Goal: Task Accomplishment & Management: Complete application form

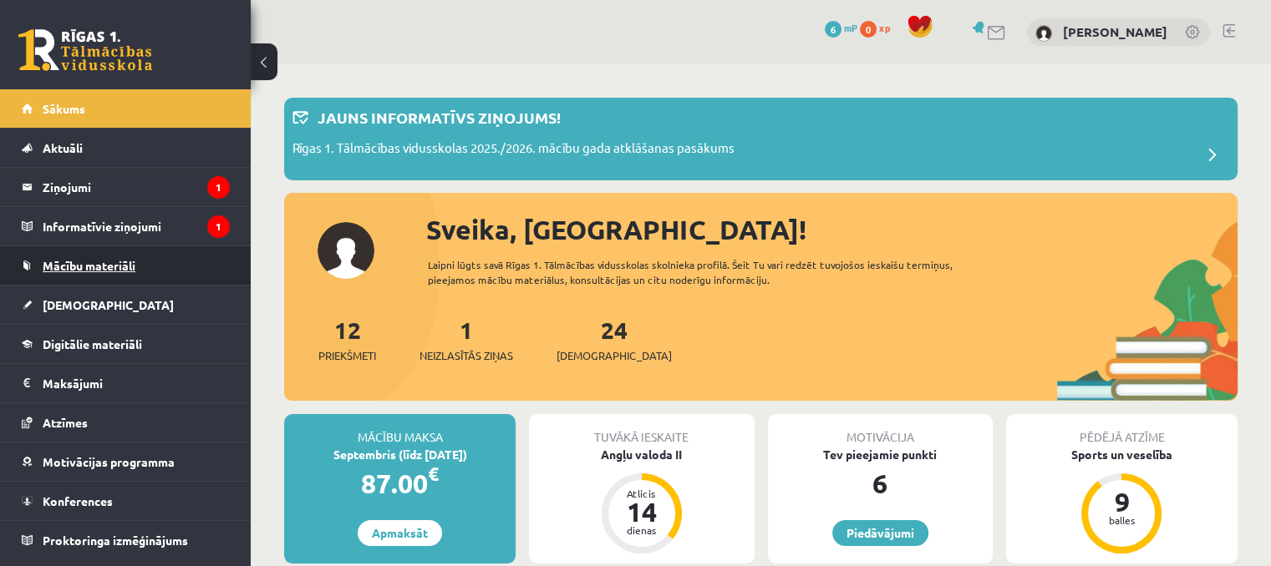
click at [105, 261] on span "Mācību materiāli" at bounding box center [89, 265] width 93 height 15
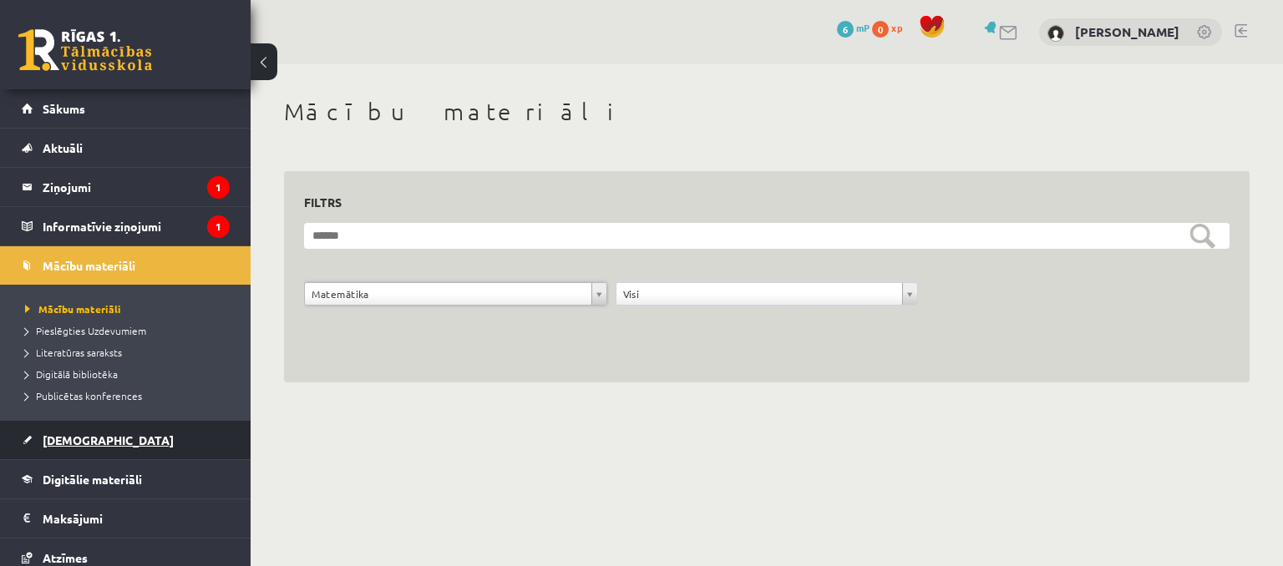
click at [145, 430] on link "[DEMOGRAPHIC_DATA]" at bounding box center [126, 440] width 208 height 38
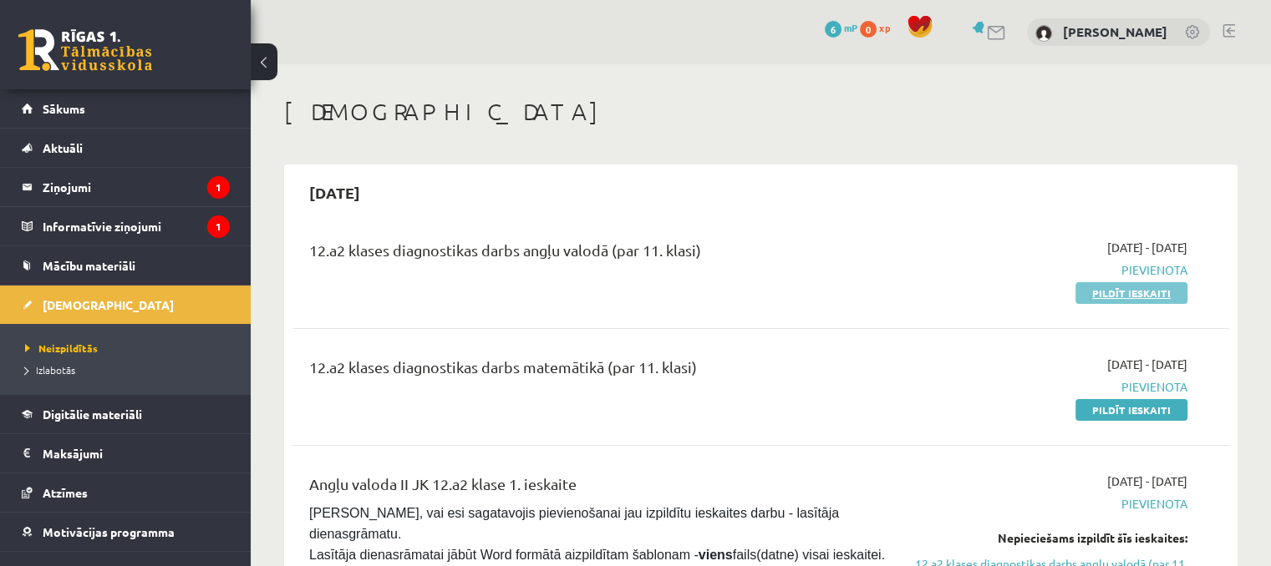
click at [1126, 291] on link "Pildīt ieskaiti" at bounding box center [1131, 293] width 112 height 22
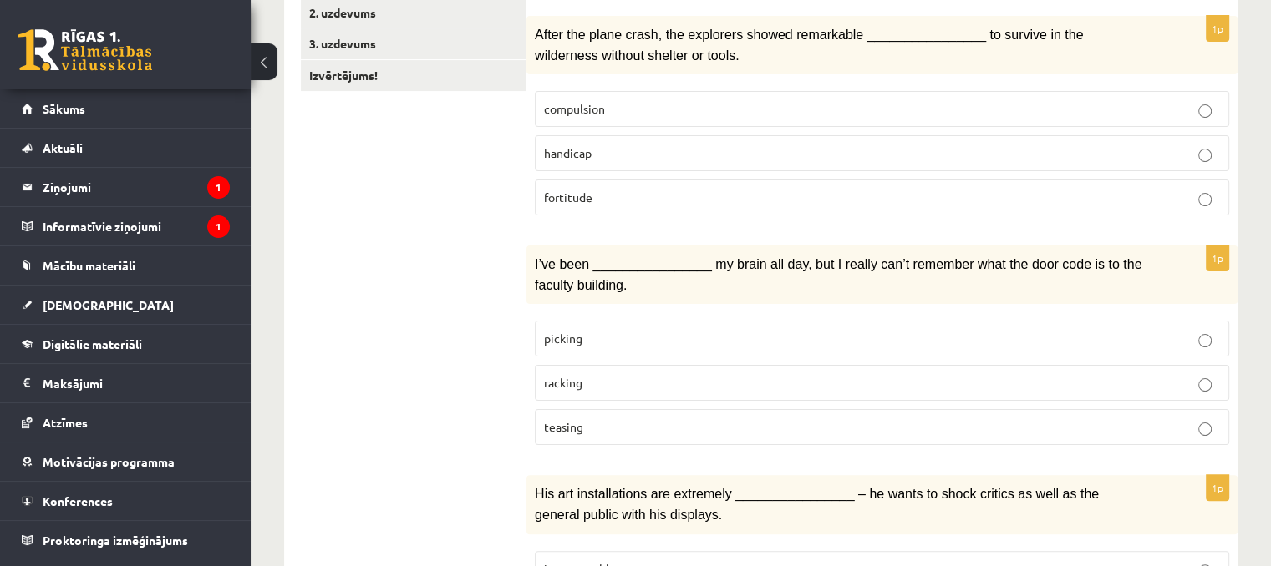
scroll to position [251, 0]
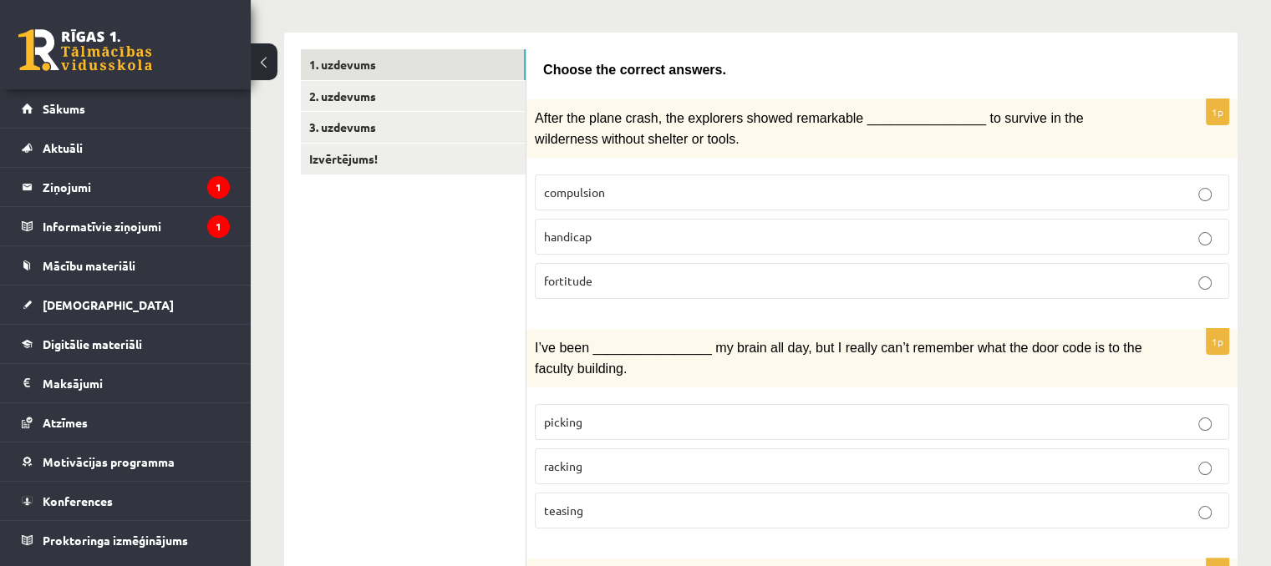
click at [820, 458] on p "racking" at bounding box center [882, 467] width 676 height 18
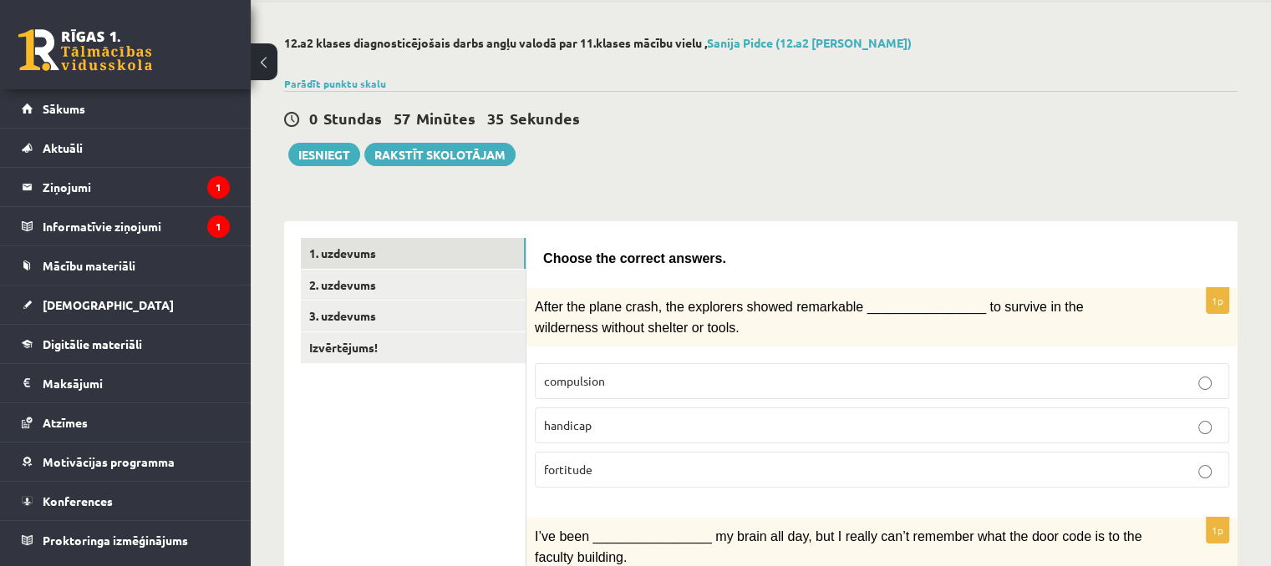
scroll to position [0, 0]
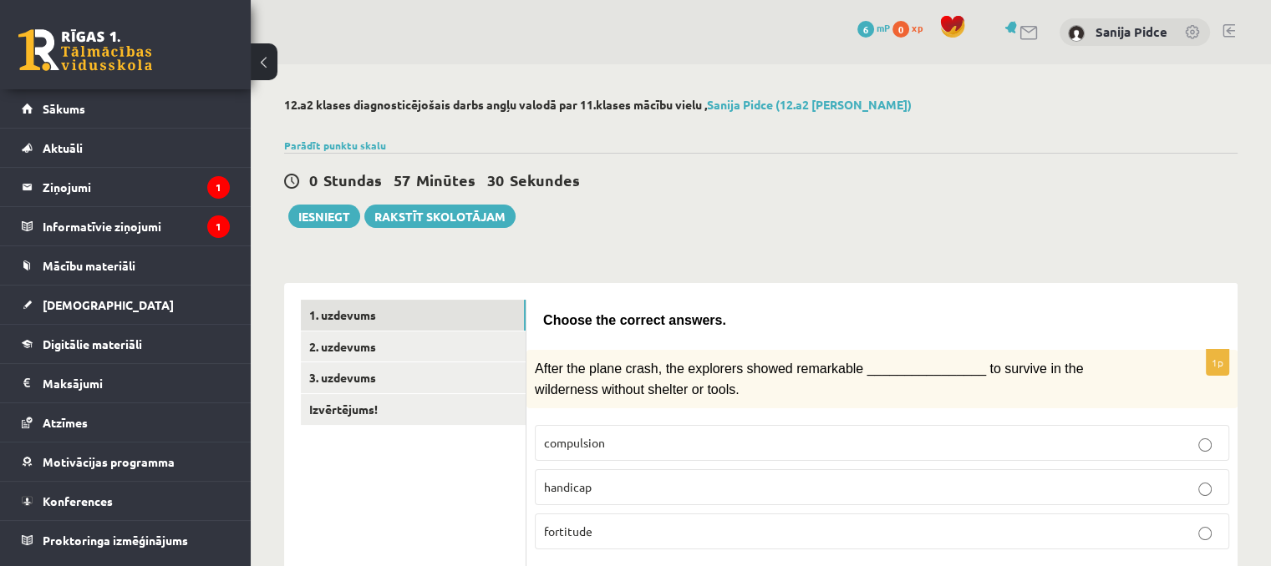
click at [687, 525] on p "fortitude" at bounding box center [882, 532] width 676 height 18
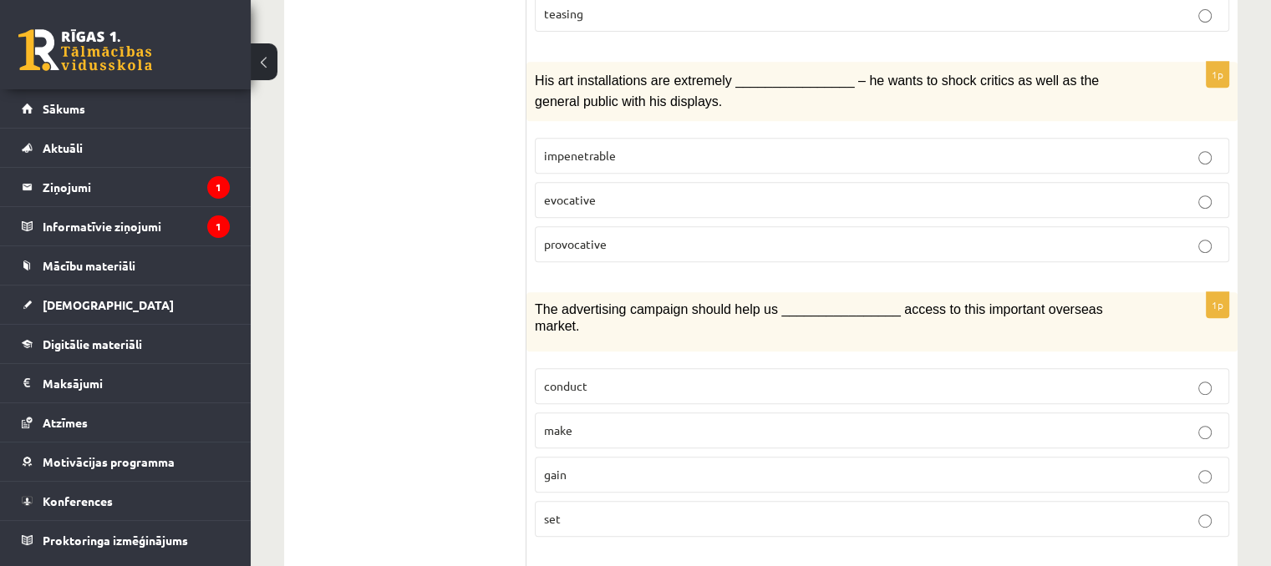
scroll to position [752, 0]
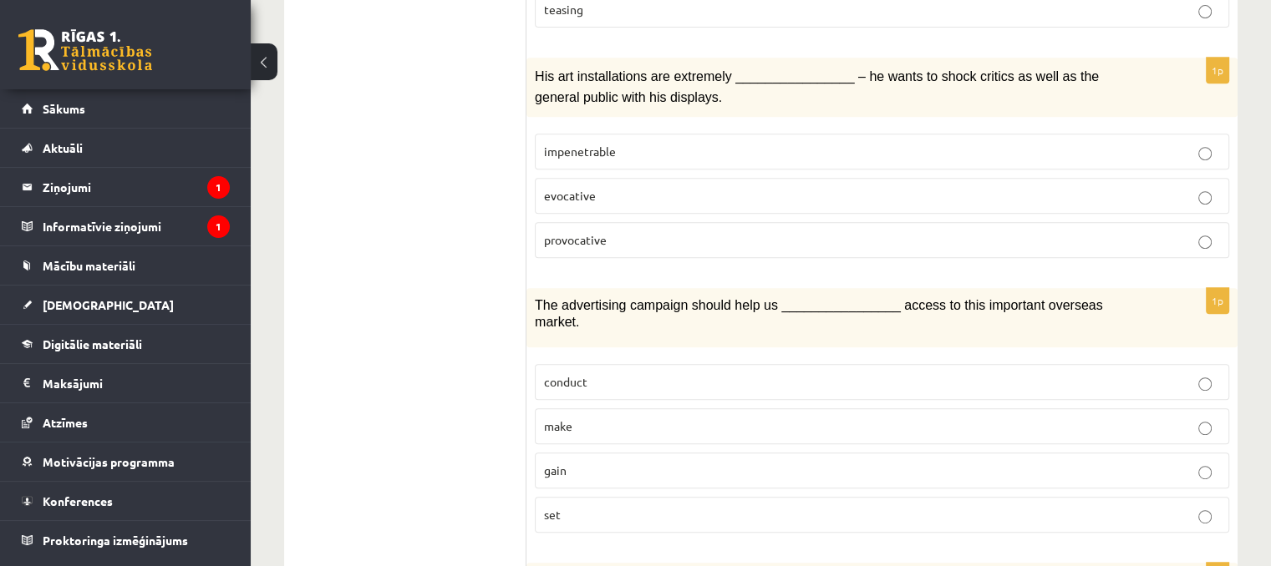
click at [704, 231] on p "provocative" at bounding box center [882, 240] width 676 height 18
click at [631, 462] on p "gain" at bounding box center [882, 471] width 676 height 18
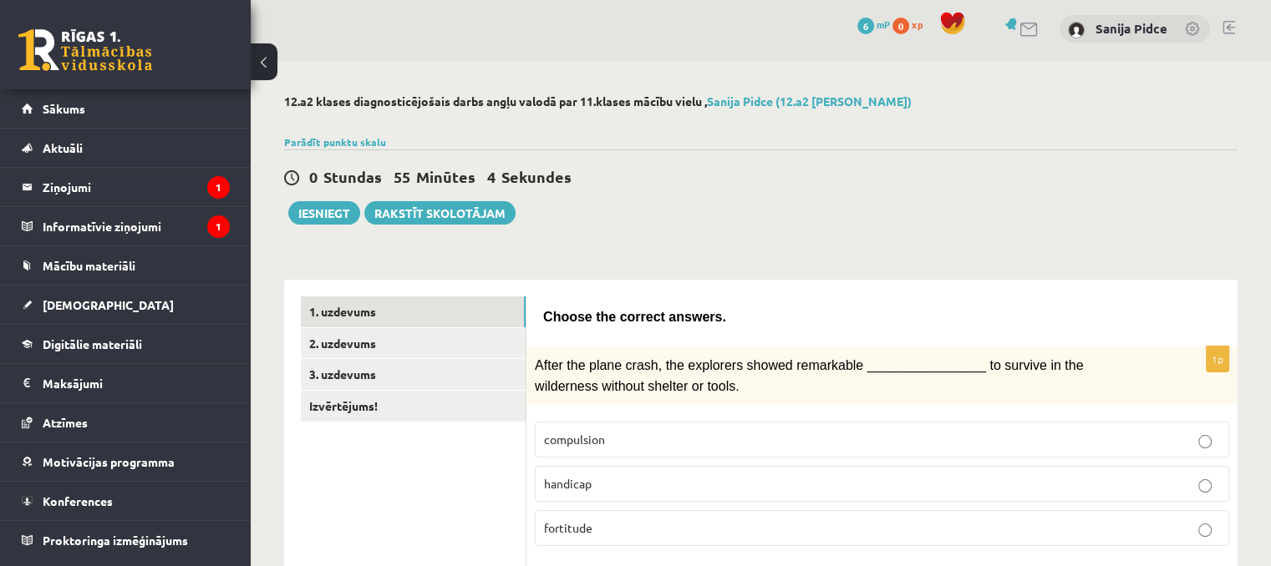
scroll to position [0, 0]
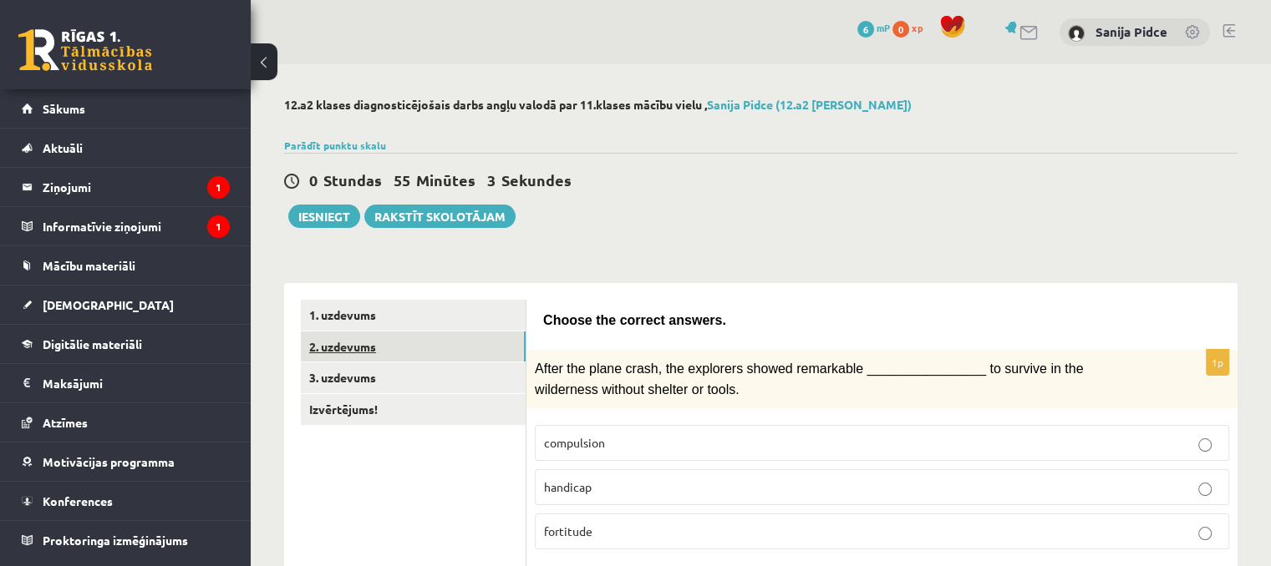
click at [378, 336] on link "2. uzdevums" at bounding box center [413, 347] width 225 height 31
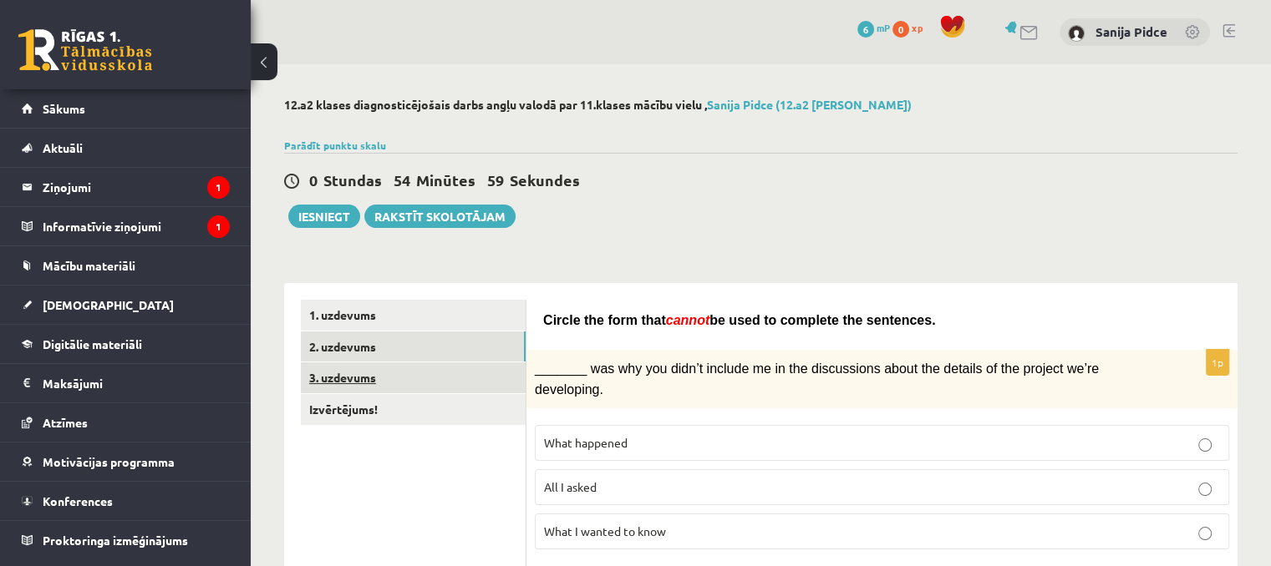
click at [415, 386] on link "3. uzdevums" at bounding box center [413, 378] width 225 height 31
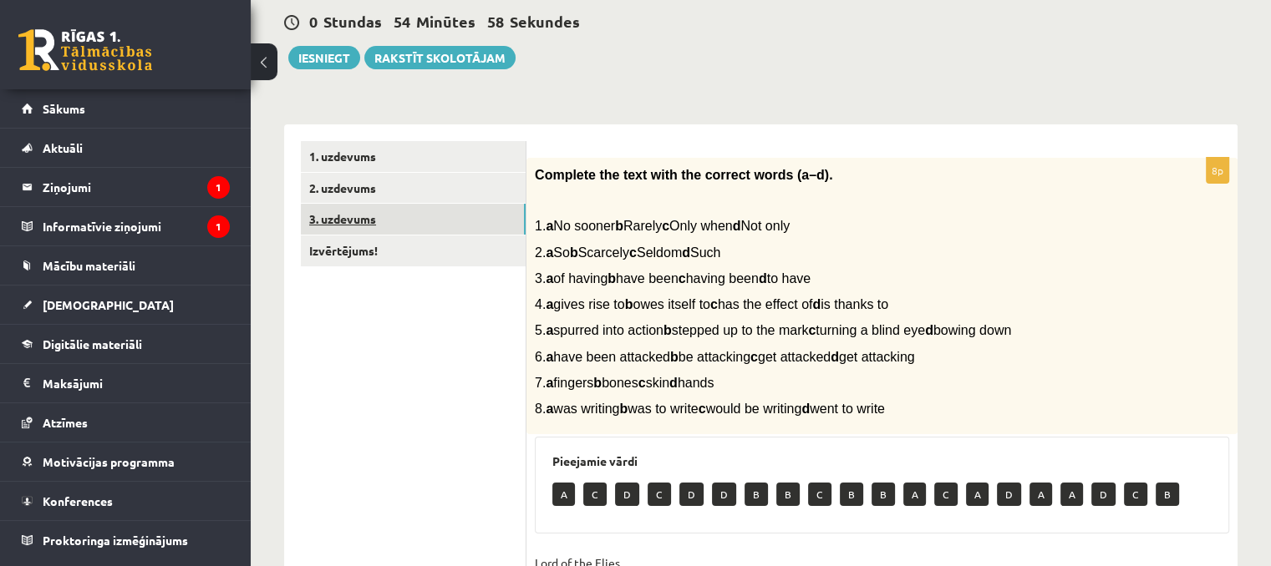
scroll to position [167, 0]
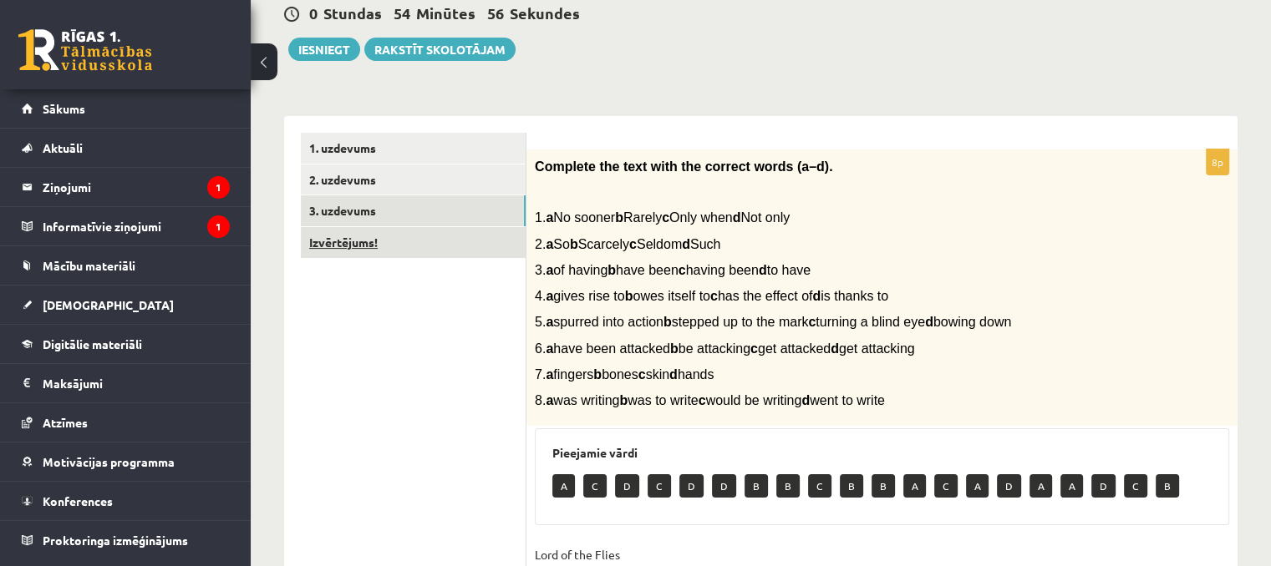
click at [464, 246] on link "Izvērtējums!" at bounding box center [413, 242] width 225 height 31
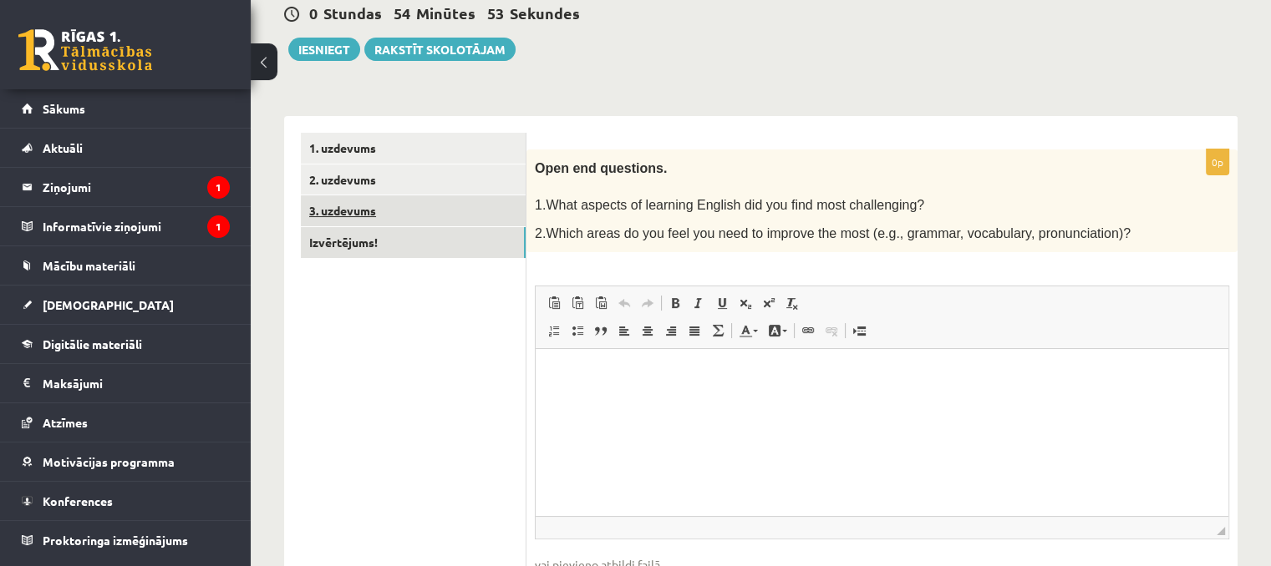
scroll to position [0, 0]
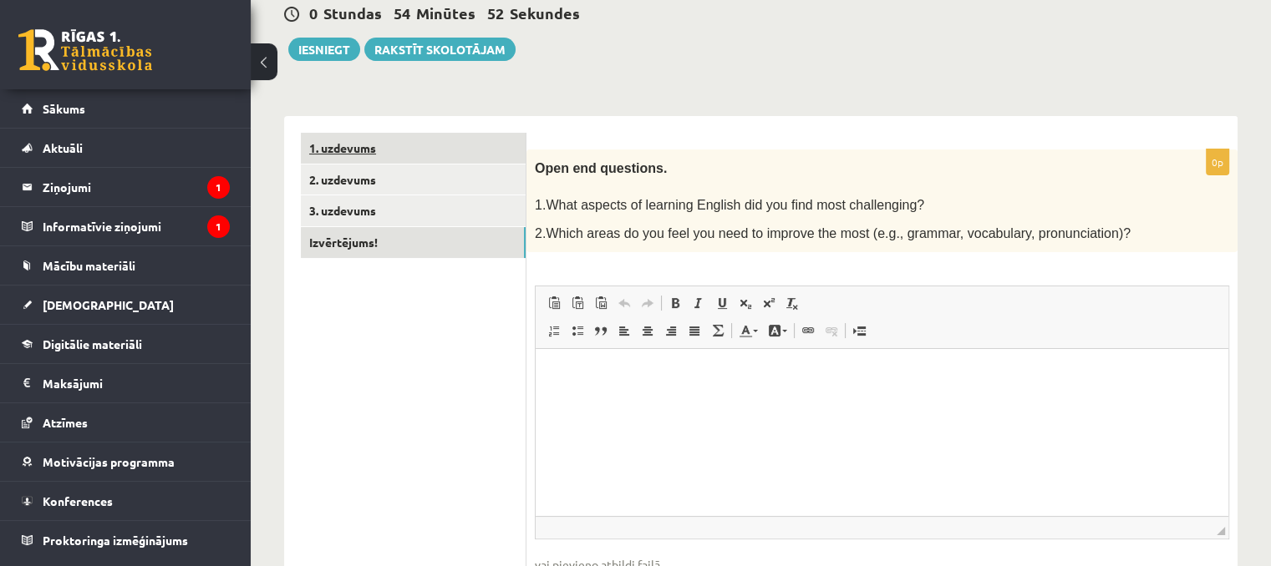
click at [480, 145] on link "1. uzdevums" at bounding box center [413, 148] width 225 height 31
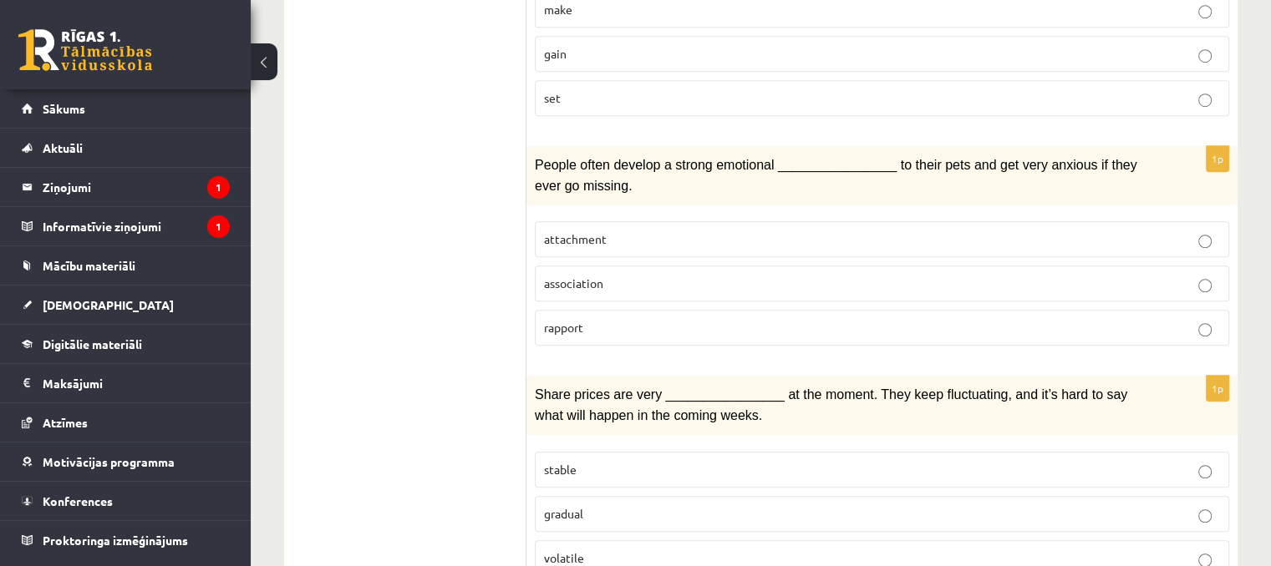
scroll to position [1169, 0]
click at [682, 230] on p "attachment" at bounding box center [882, 239] width 676 height 18
click at [615, 549] on p "volatile" at bounding box center [882, 558] width 676 height 18
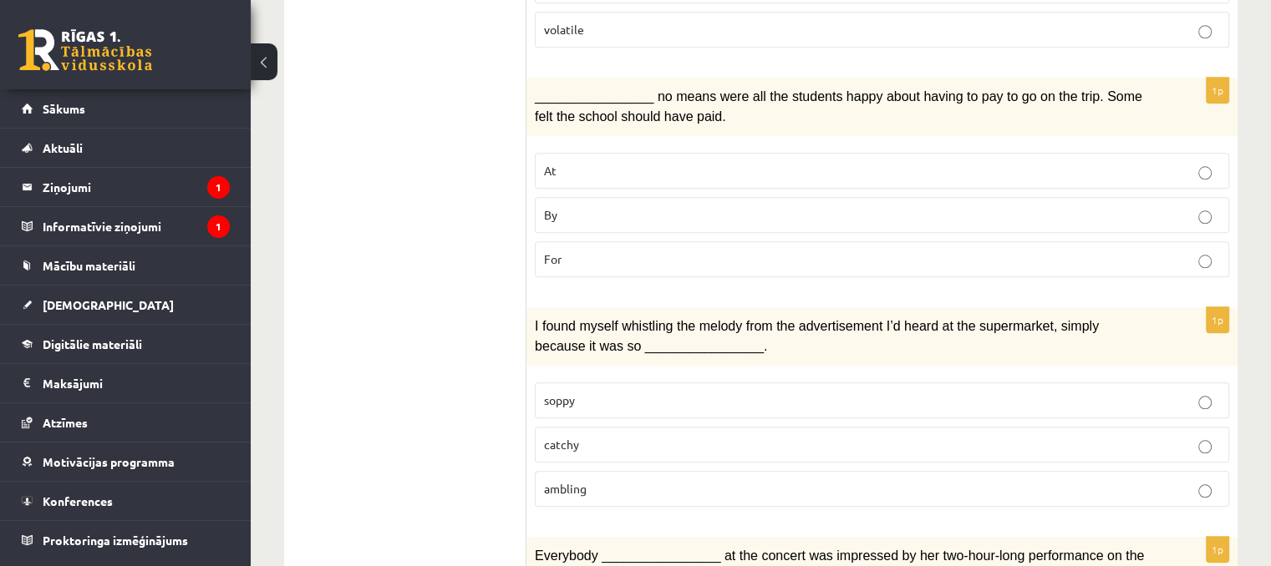
scroll to position [1671, 0]
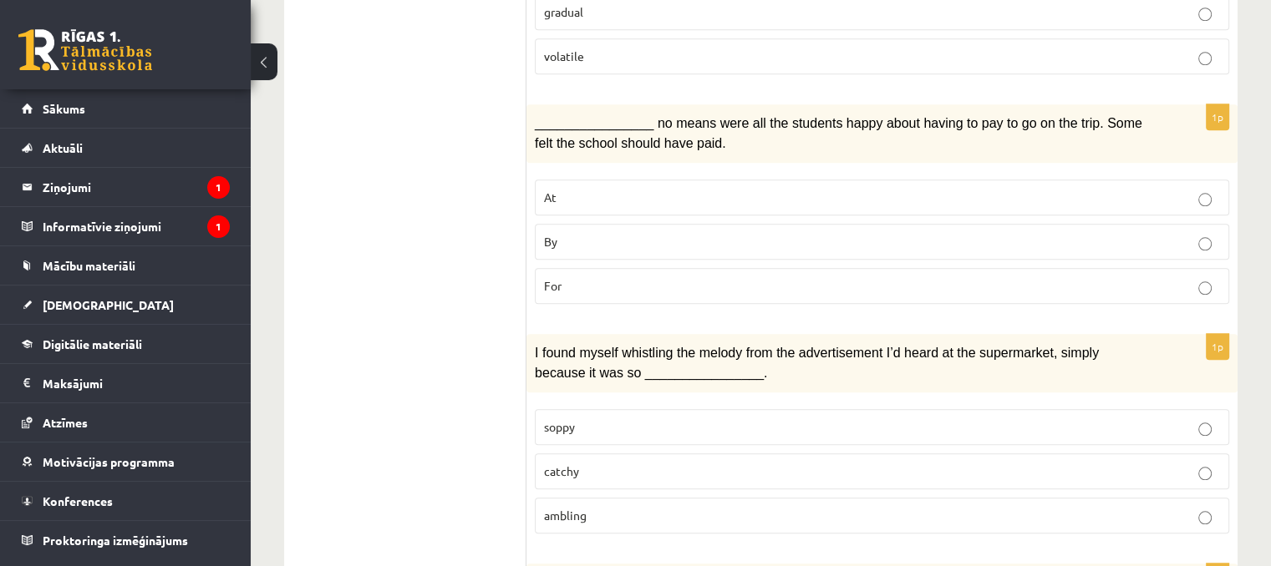
click at [633, 224] on label "By" at bounding box center [882, 242] width 694 height 36
click at [672, 463] on p "catchy" at bounding box center [882, 472] width 676 height 18
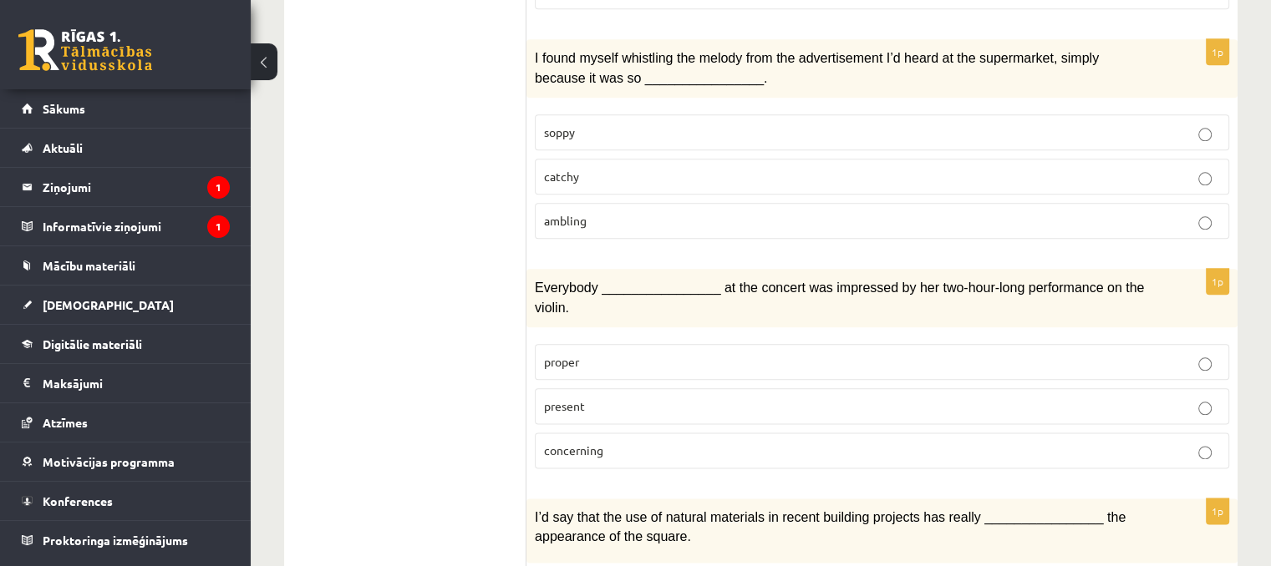
scroll to position [2088, 0]
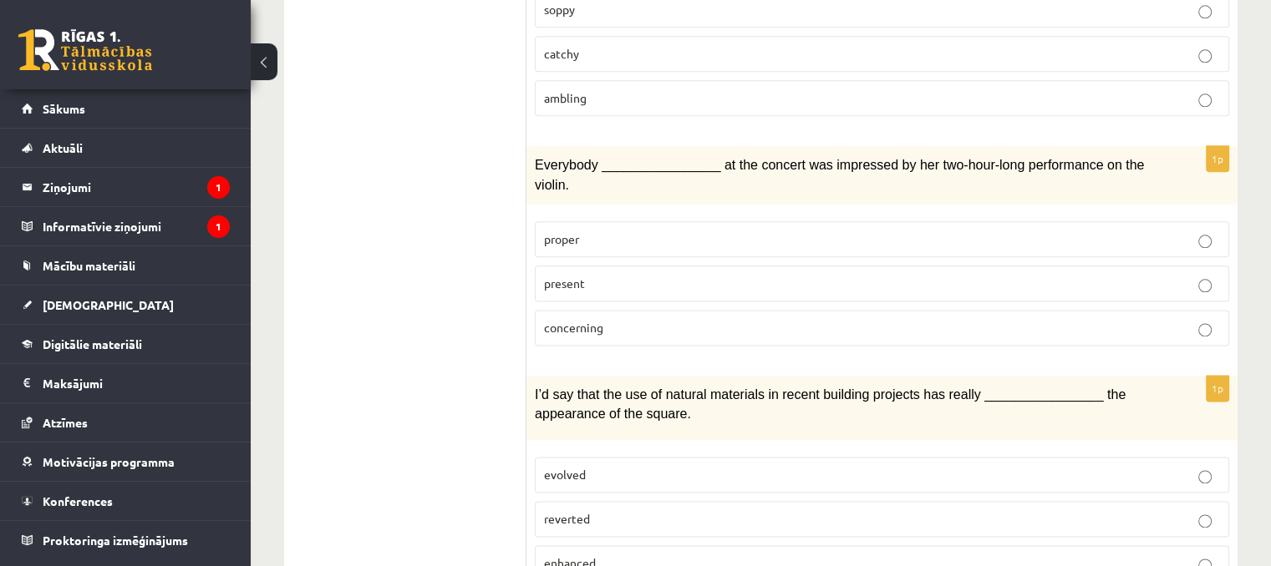
click at [605, 319] on p "concerning" at bounding box center [882, 328] width 676 height 18
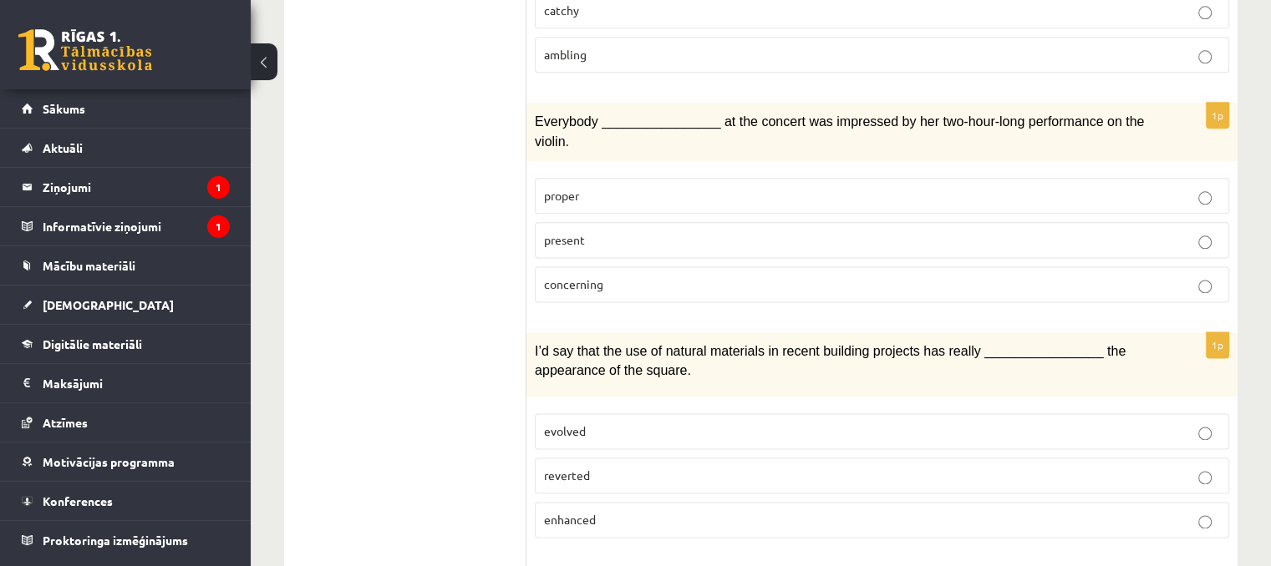
scroll to position [2172, 0]
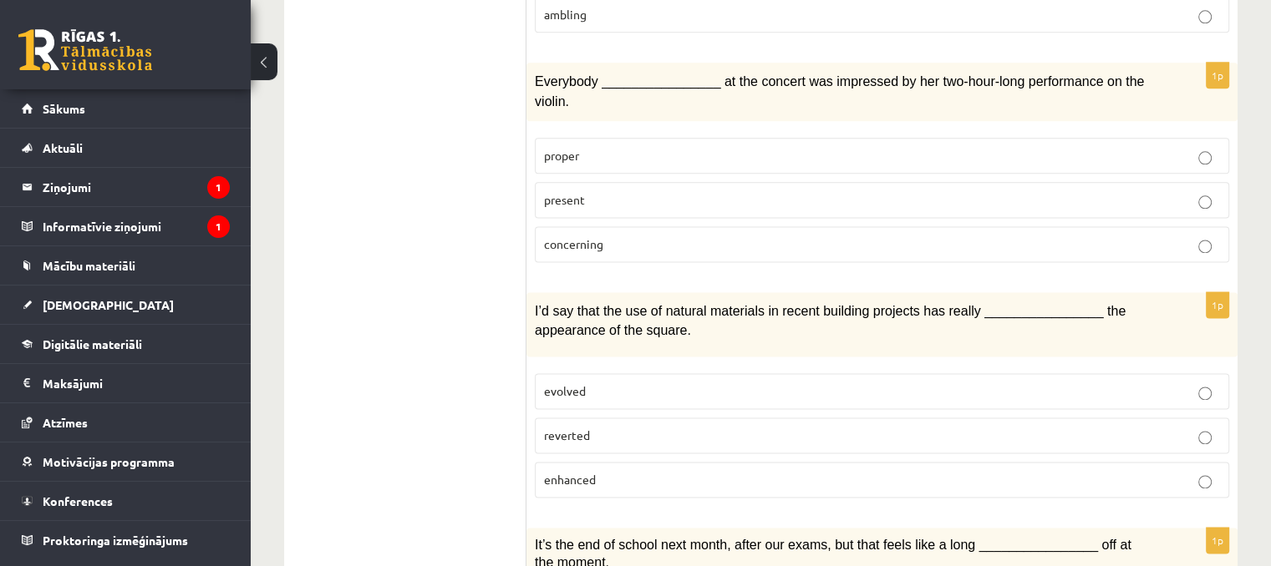
click at [625, 383] on p "evolved" at bounding box center [882, 392] width 676 height 18
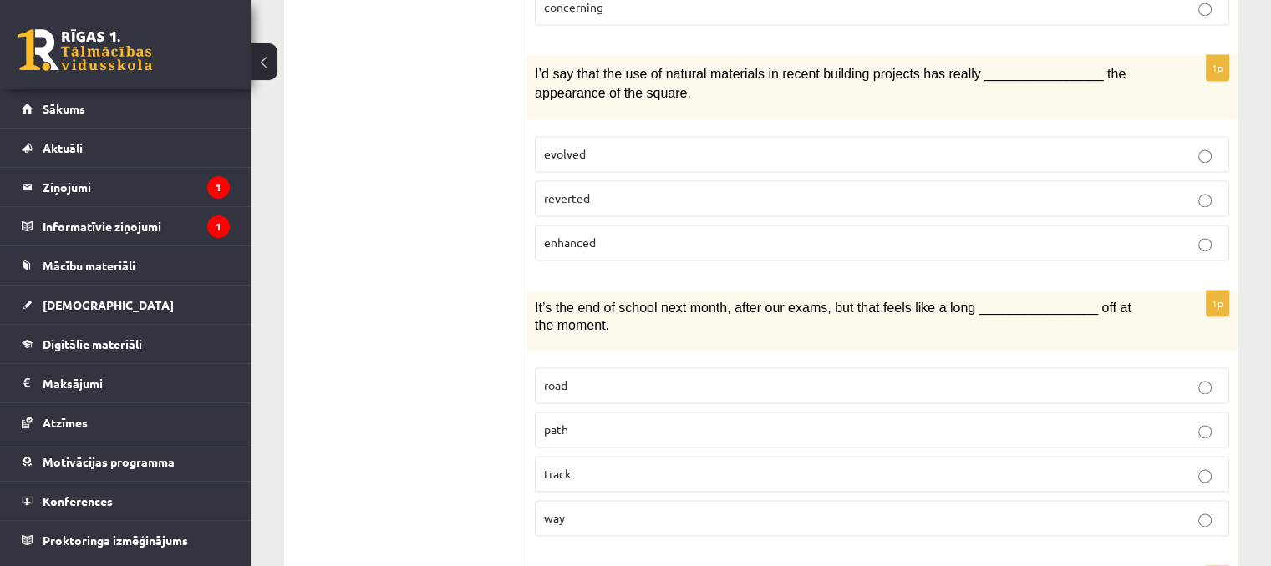
scroll to position [2422, 0]
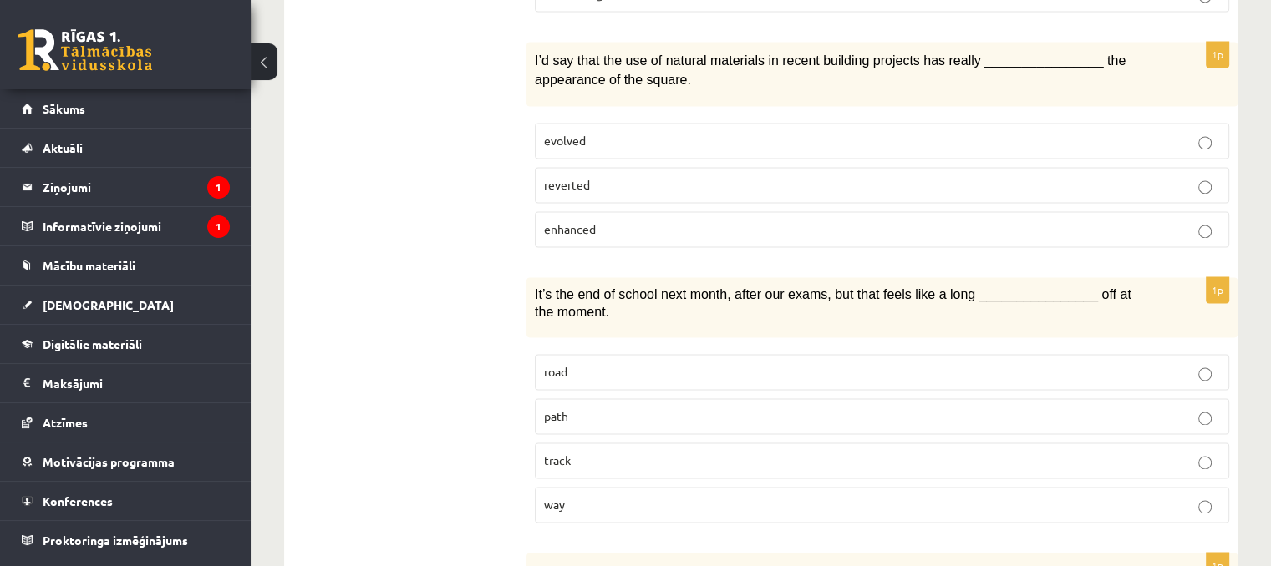
click at [586, 496] on p "way" at bounding box center [882, 505] width 676 height 18
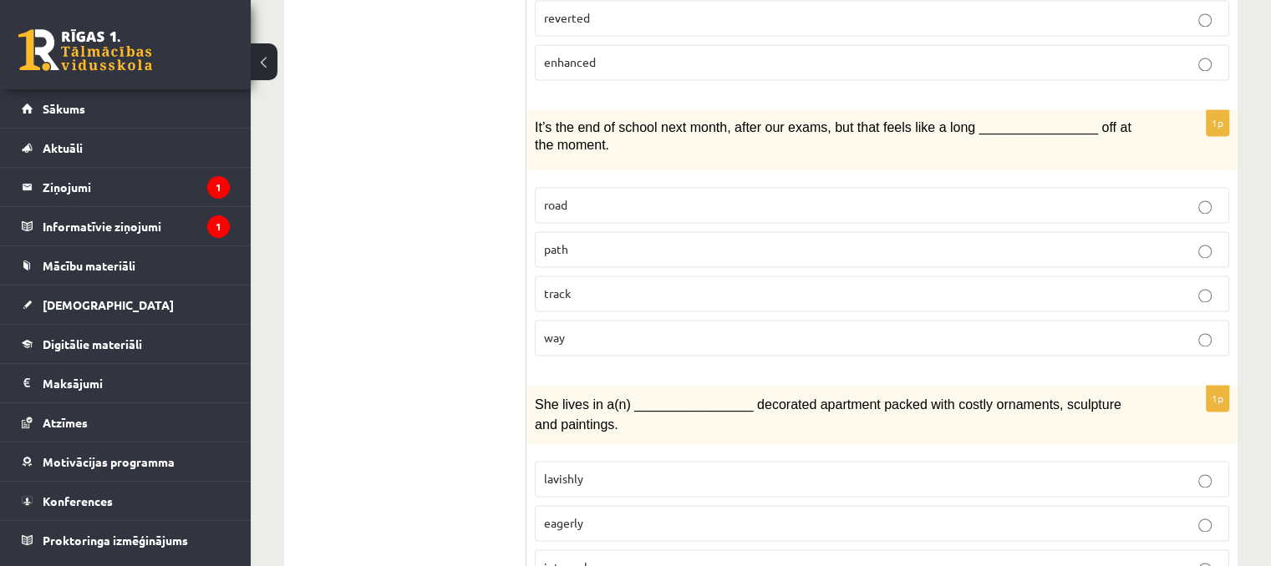
scroll to position [2593, 0]
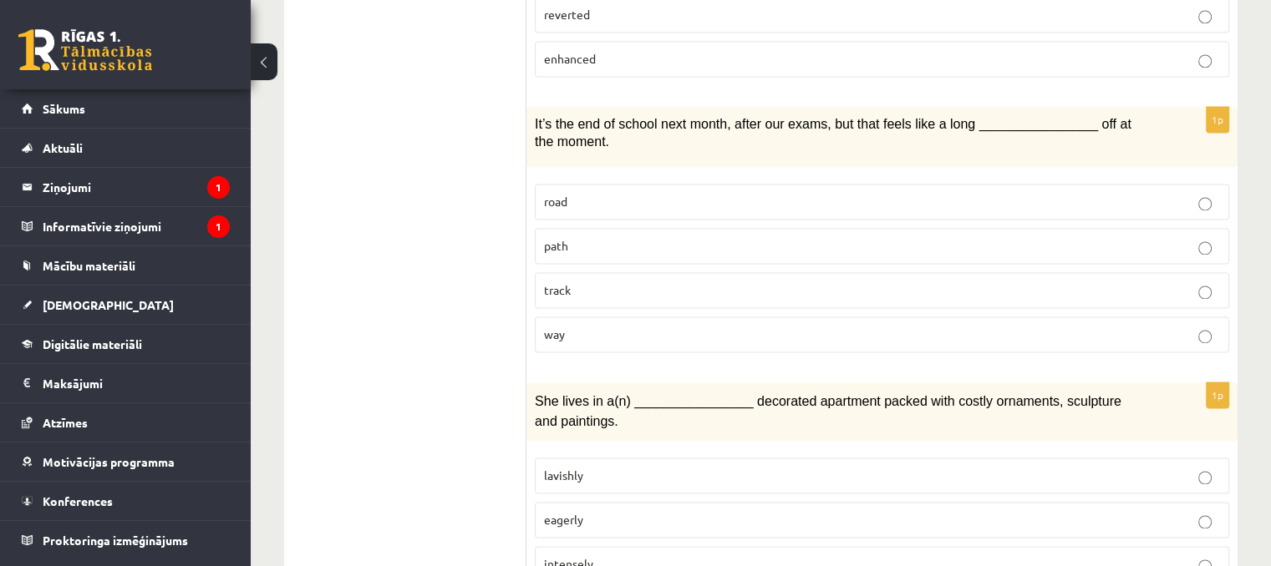
click at [600, 458] on label "lavishly" at bounding box center [882, 476] width 694 height 36
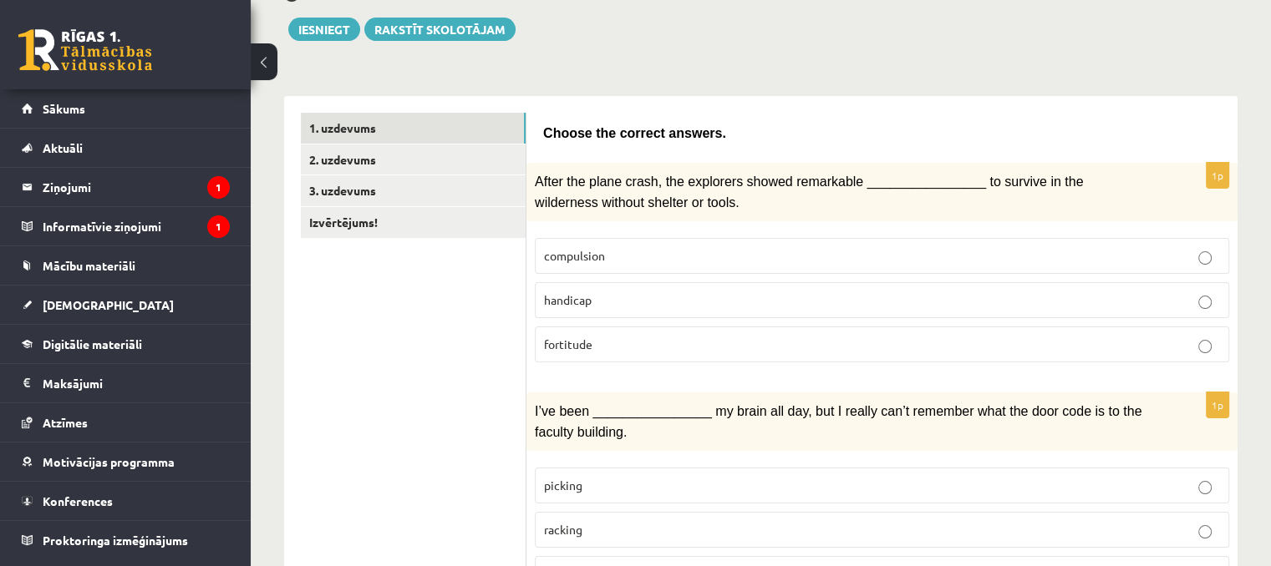
scroll to position [87, 0]
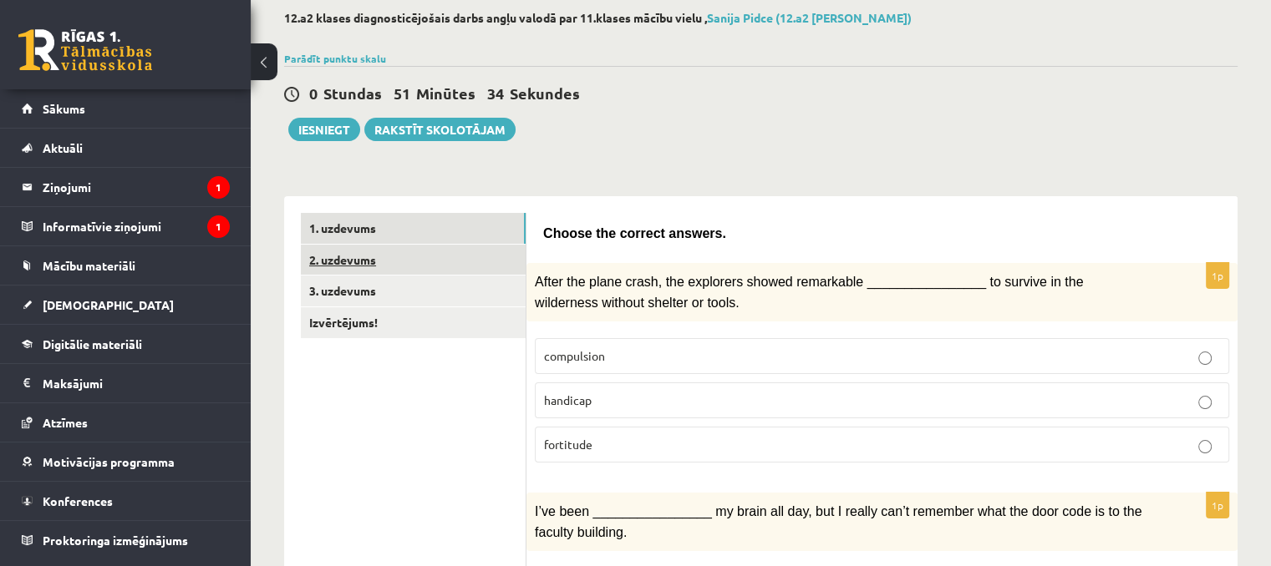
click at [408, 258] on link "2. uzdevums" at bounding box center [413, 260] width 225 height 31
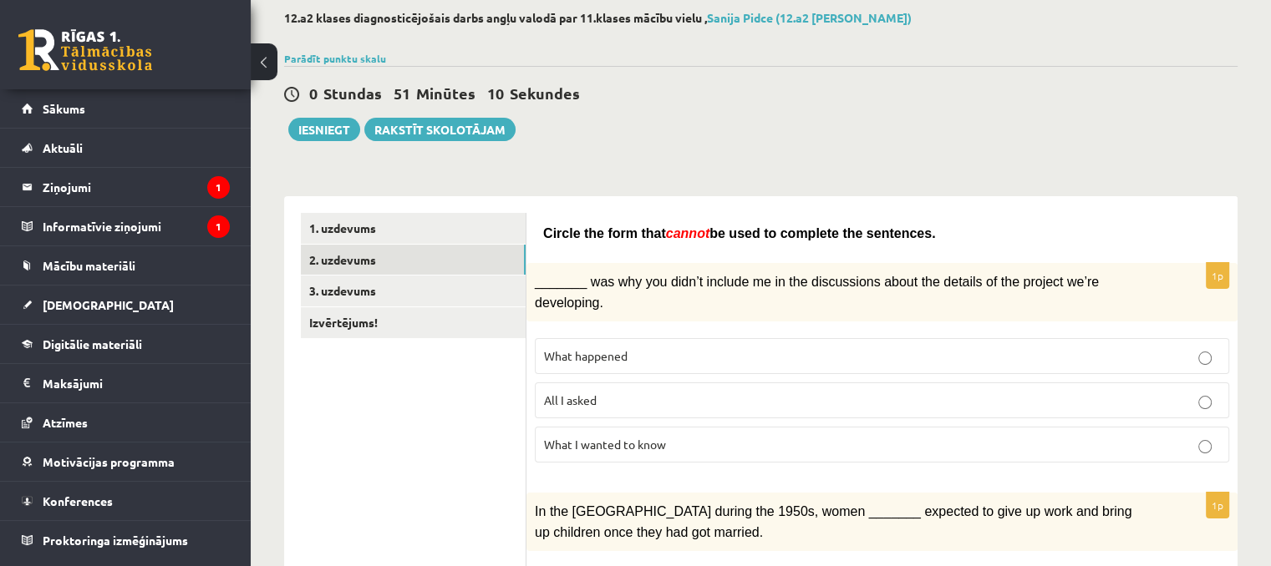
click at [742, 348] on p "What happened" at bounding box center [882, 357] width 676 height 18
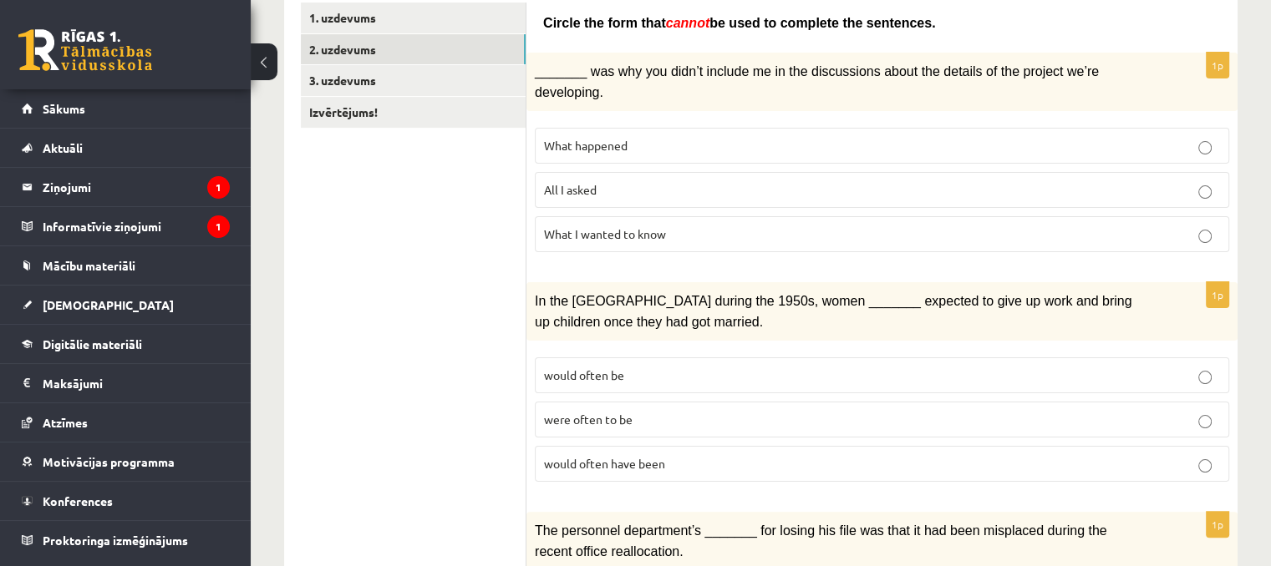
scroll to position [337, 0]
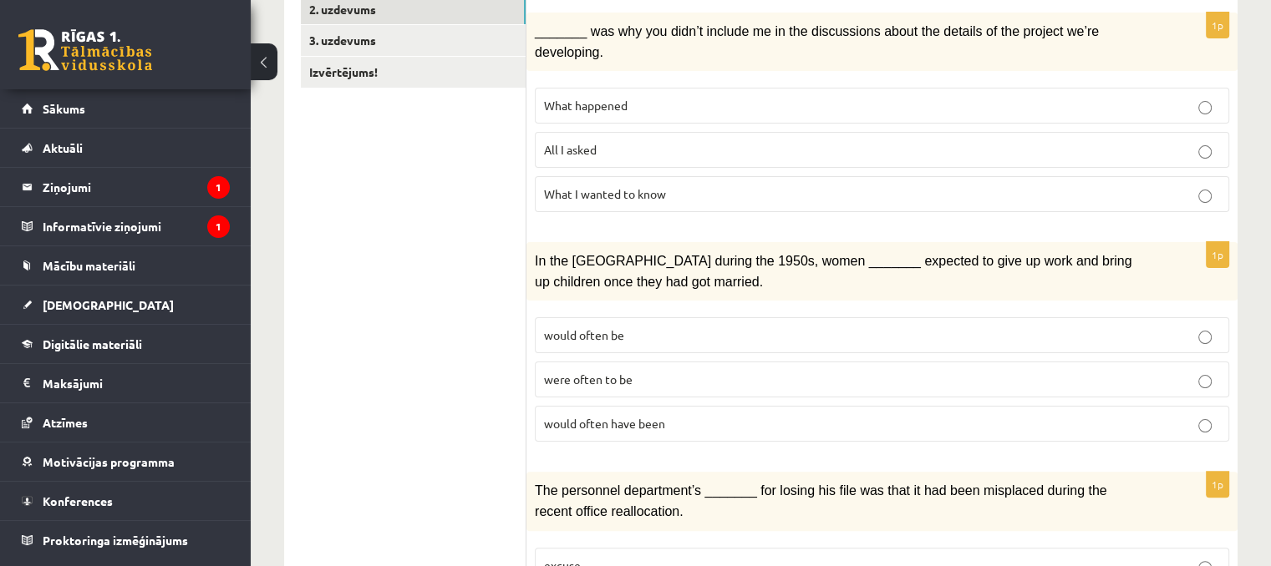
click at [672, 415] on p "would often have been" at bounding box center [882, 424] width 676 height 18
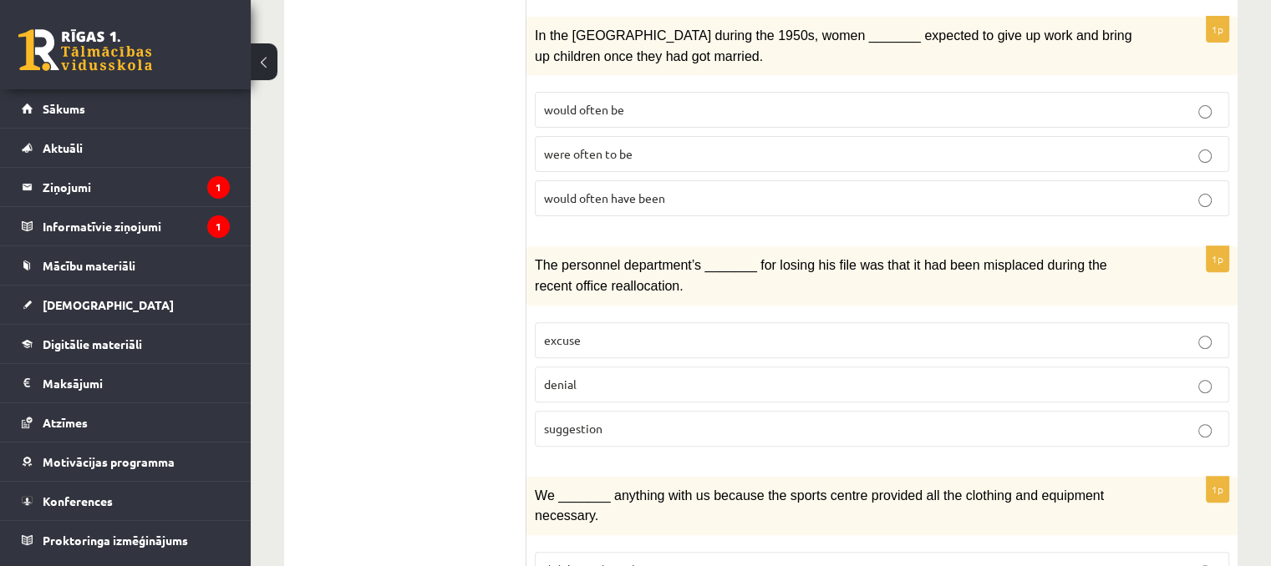
scroll to position [588, 0]
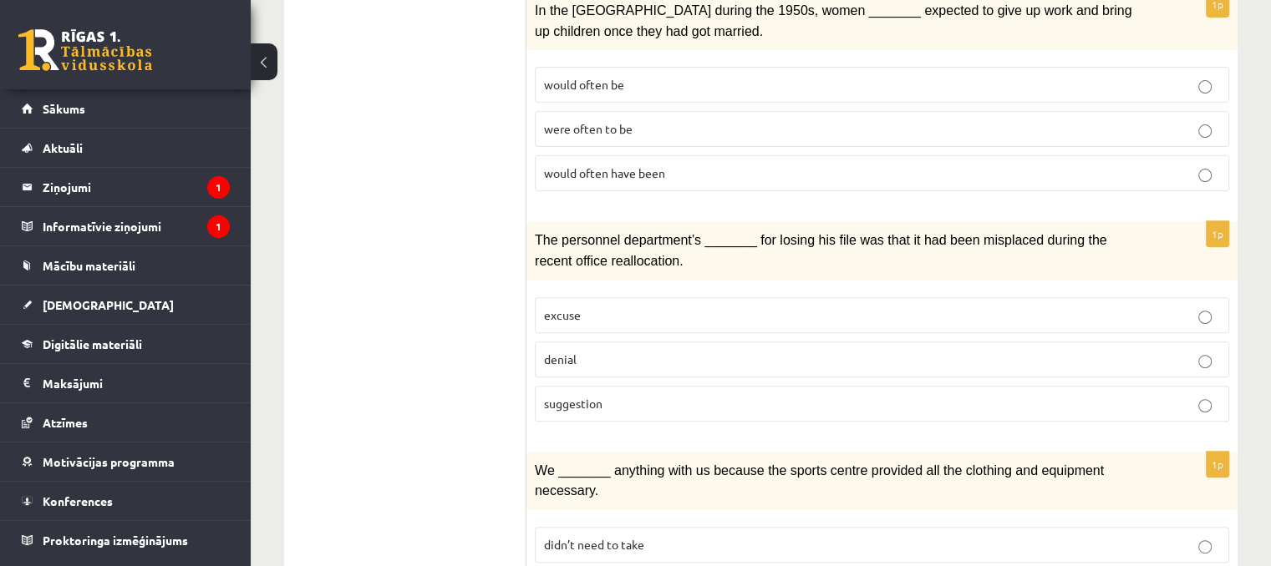
click at [672, 395] on p "suggestion" at bounding box center [882, 404] width 676 height 18
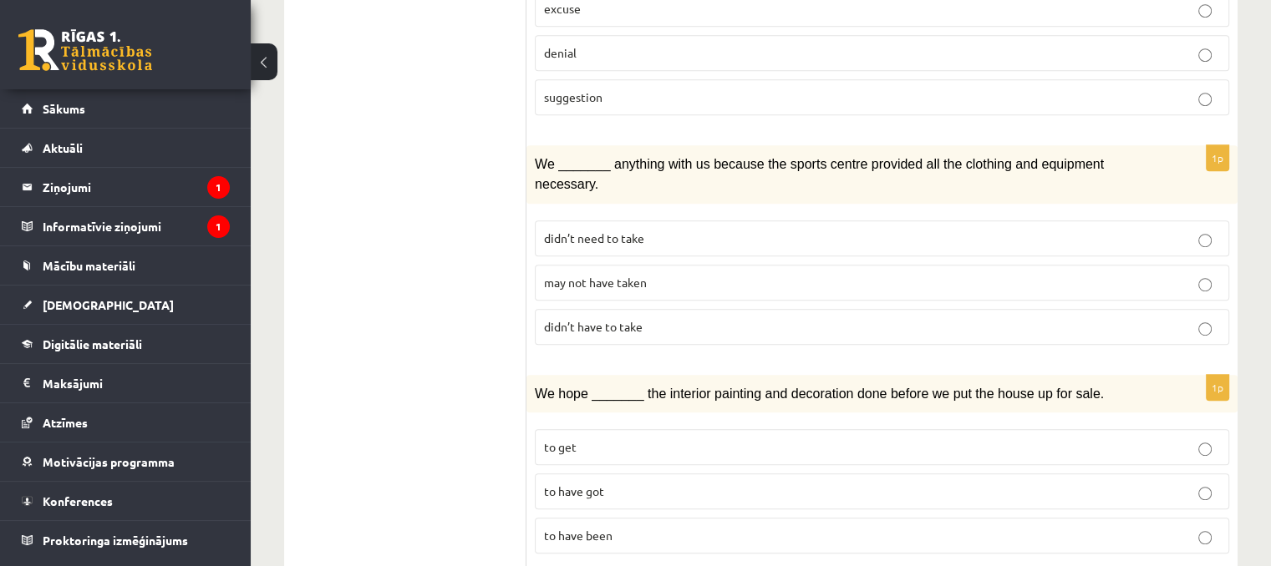
scroll to position [922, 0]
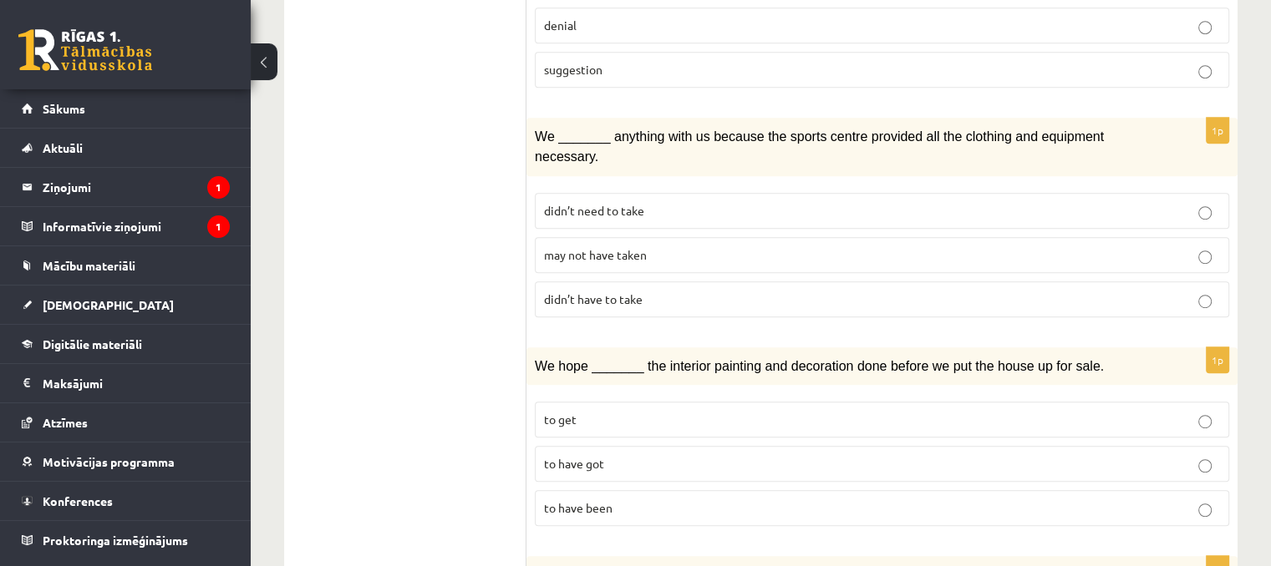
click at [596, 237] on label "may not have taken" at bounding box center [882, 255] width 694 height 36
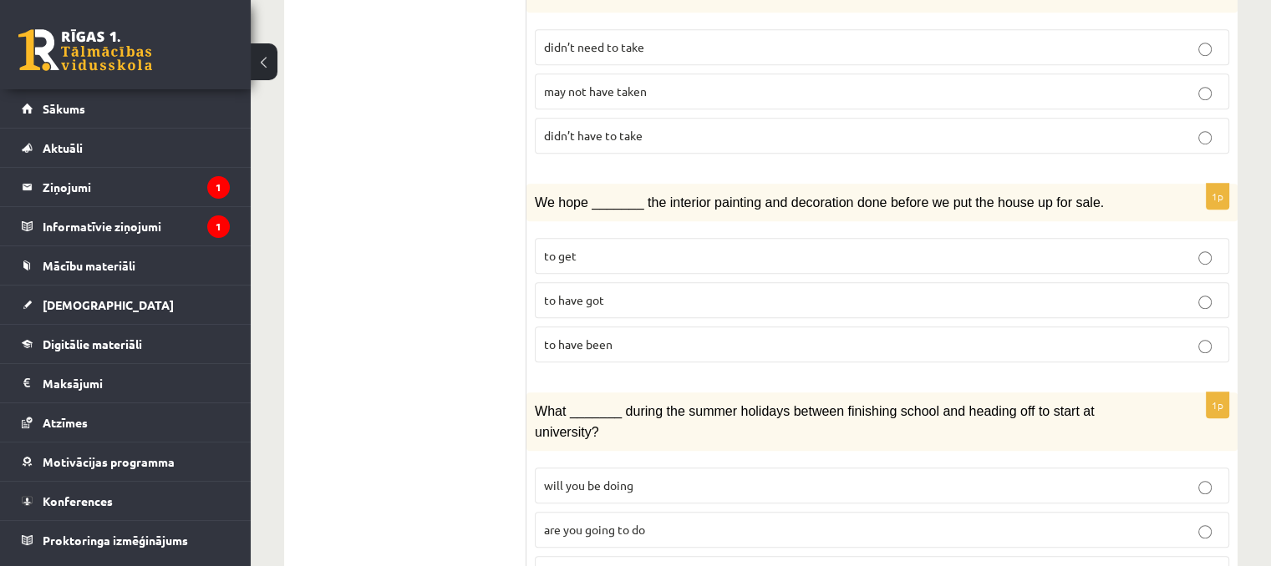
scroll to position [1089, 0]
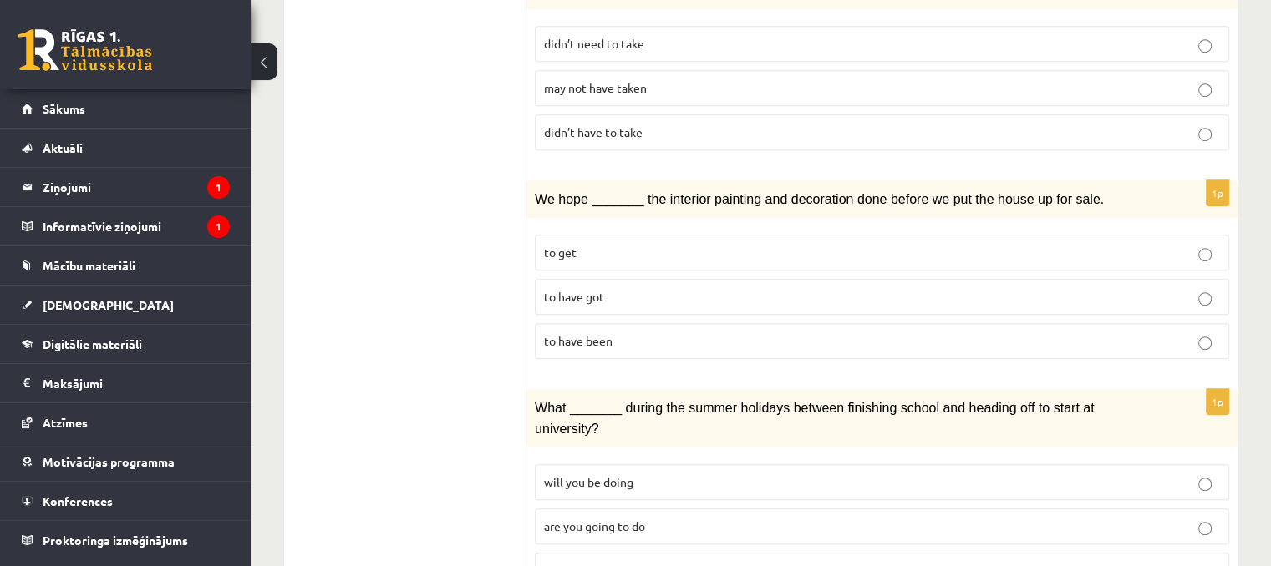
click at [658, 288] on p "to have got" at bounding box center [882, 297] width 676 height 18
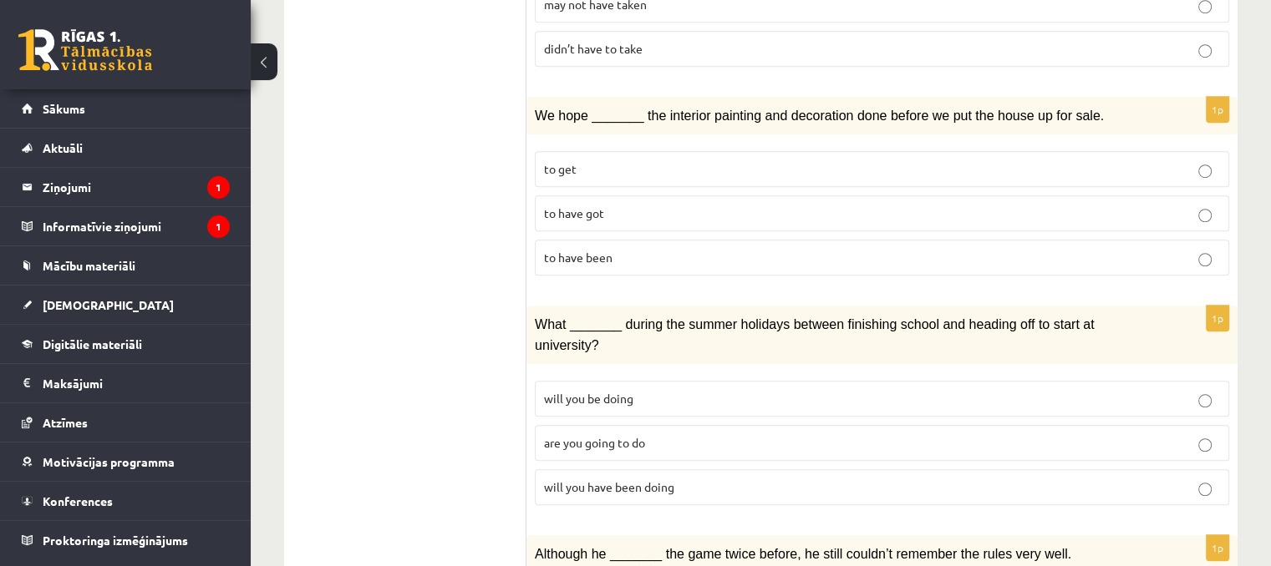
scroll to position [1256, 0]
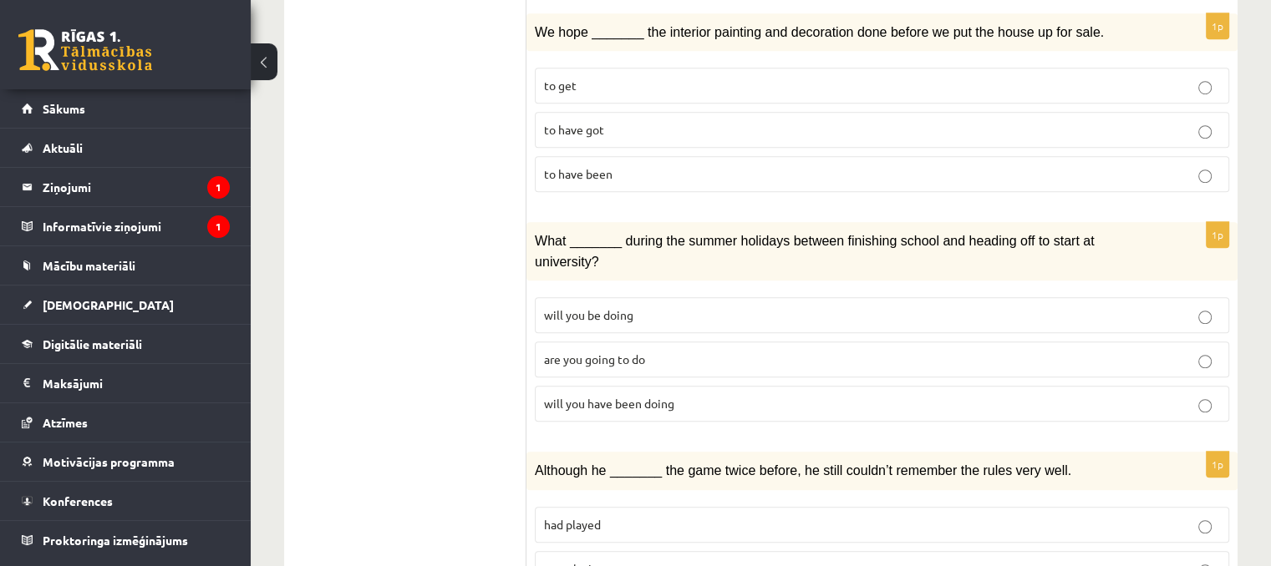
click at [708, 395] on p "will you have been doing" at bounding box center [882, 404] width 676 height 18
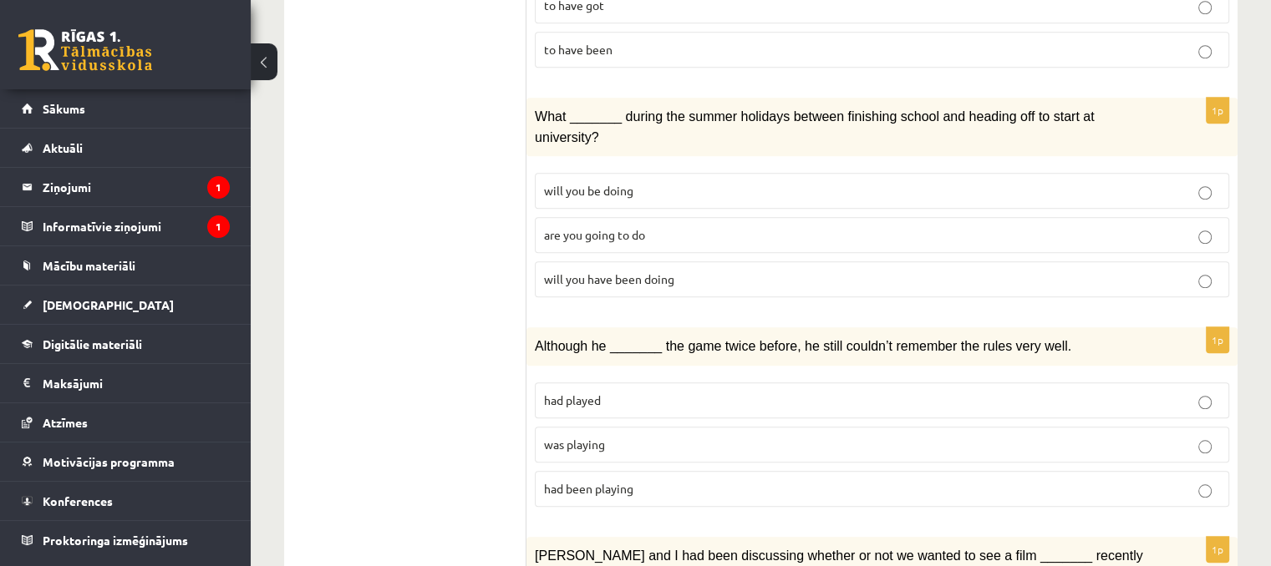
scroll to position [1423, 0]
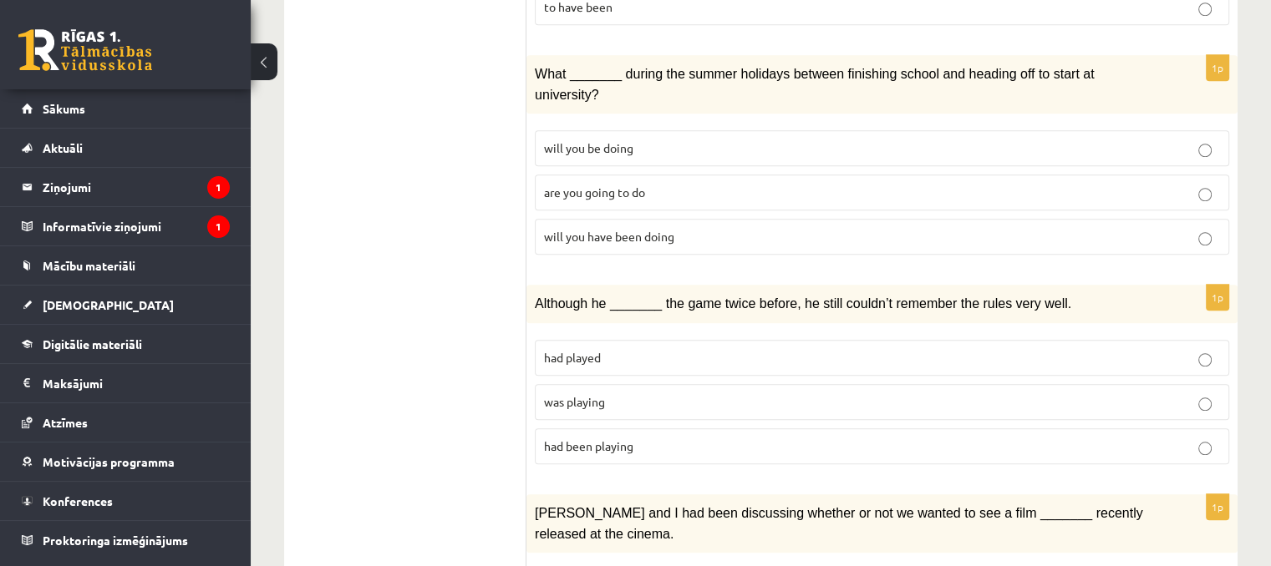
click at [715, 349] on p "had played" at bounding box center [882, 358] width 676 height 18
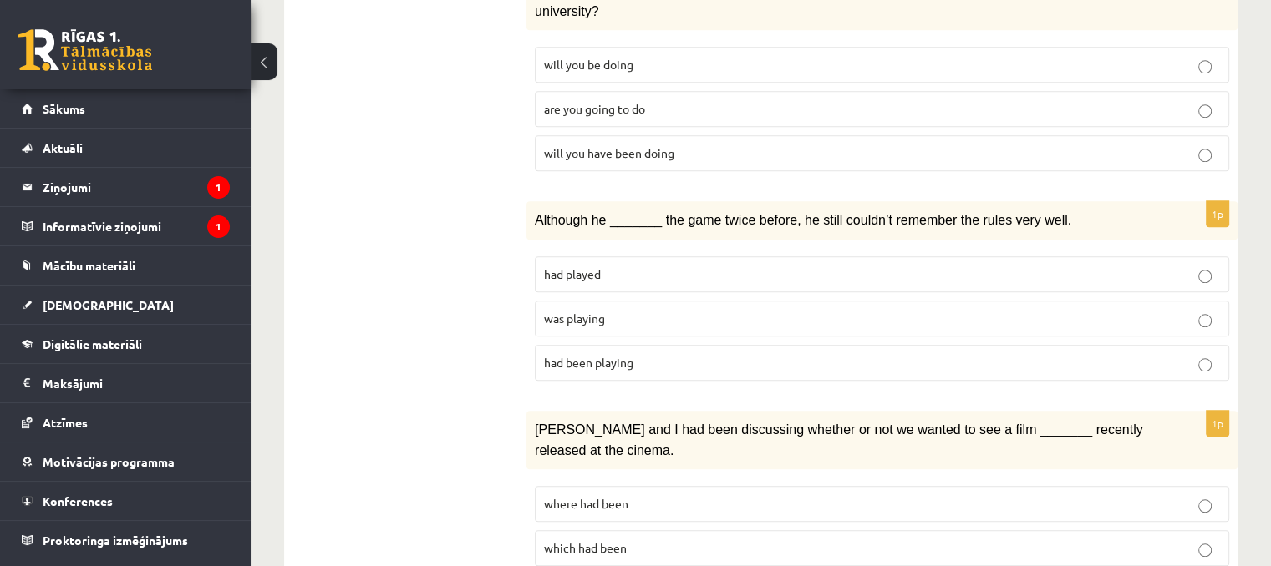
scroll to position [1590, 0]
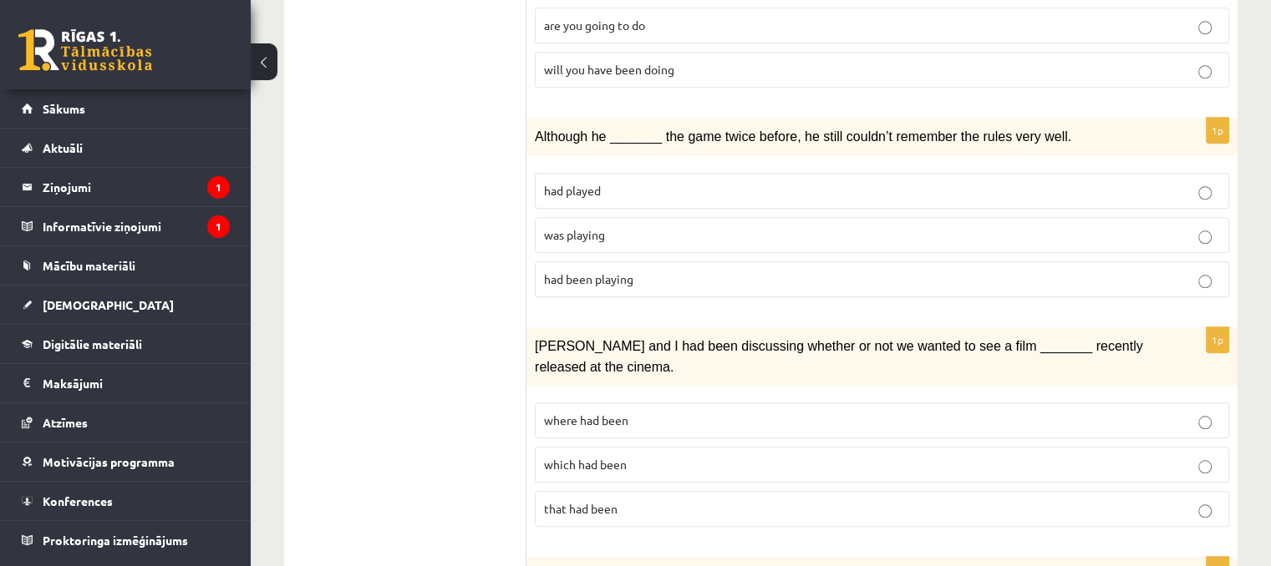
click at [745, 403] on label "where had been" at bounding box center [882, 421] width 694 height 36
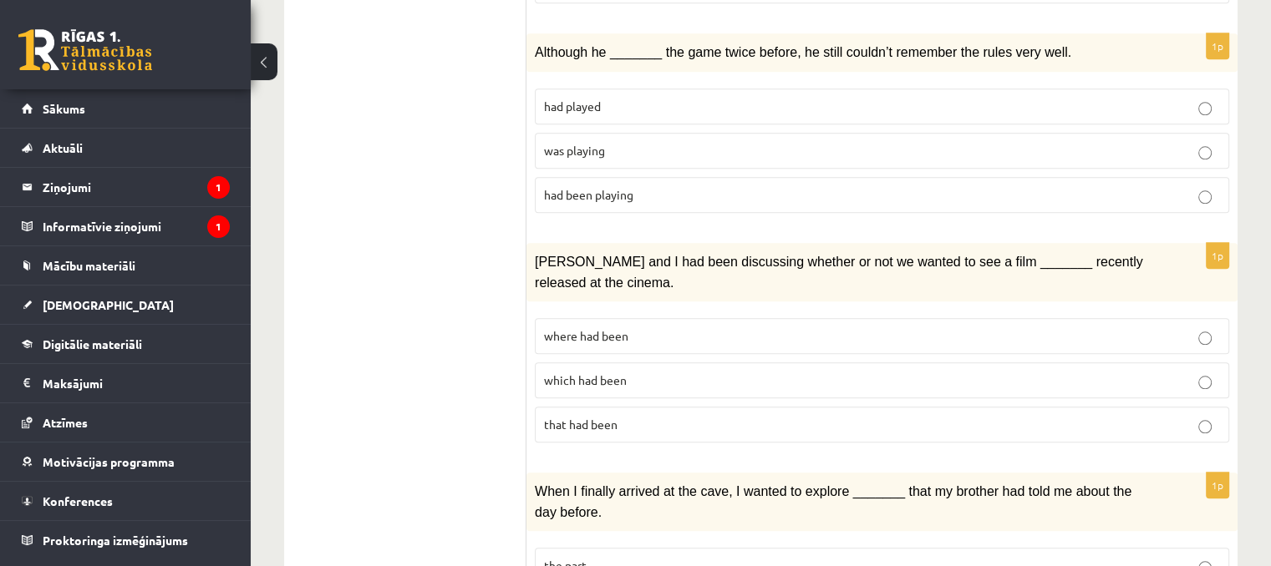
scroll to position [1841, 0]
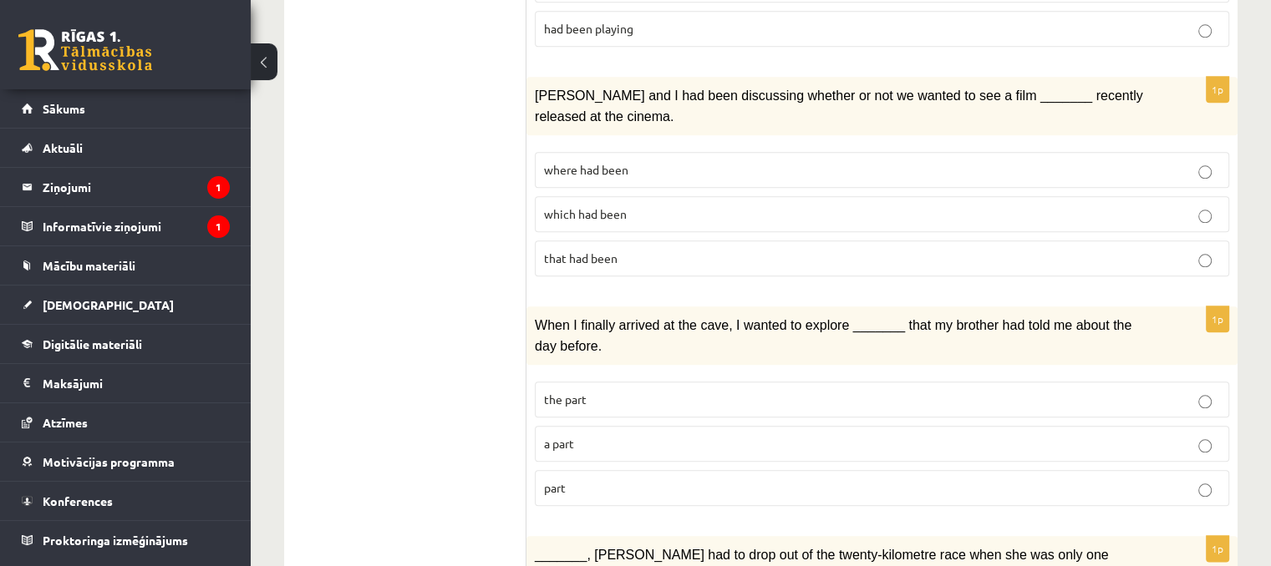
click at [717, 414] on fieldset "the part a part part" at bounding box center [882, 442] width 694 height 138
click at [721, 470] on label "part" at bounding box center [882, 488] width 694 height 36
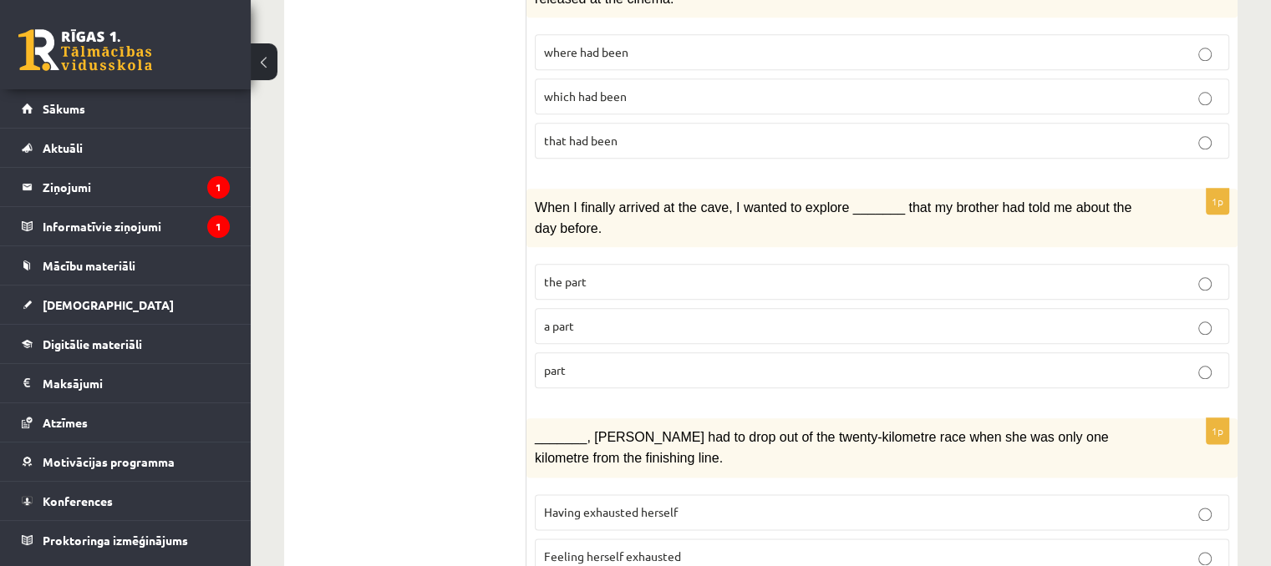
scroll to position [1978, 0]
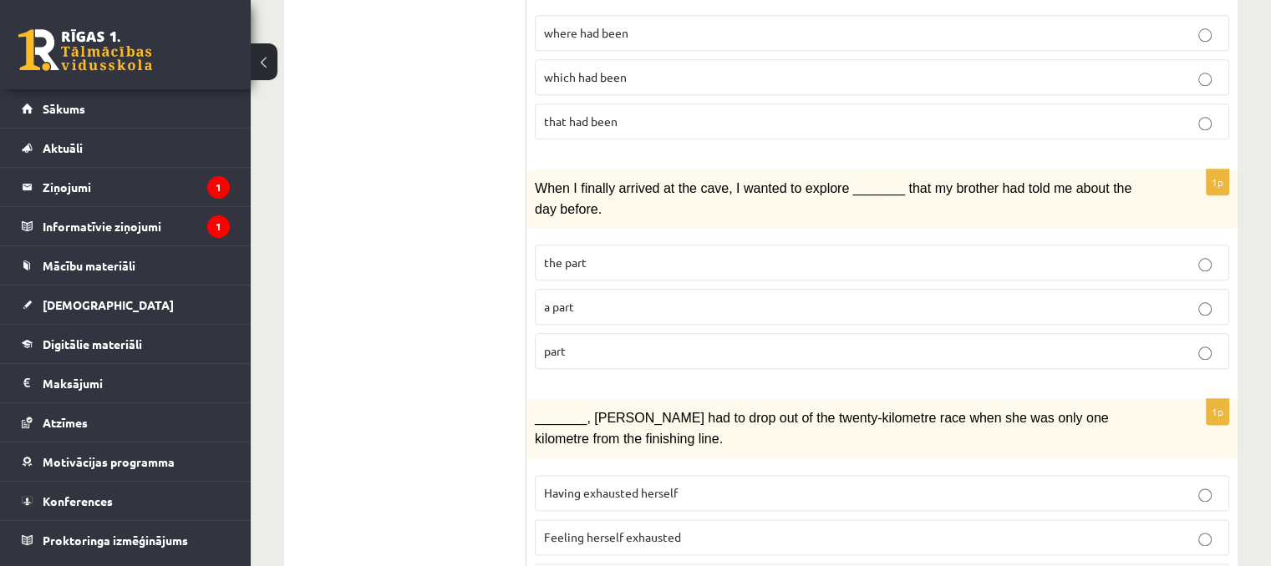
click at [727, 484] on p "Having exhausted herself" at bounding box center [882, 493] width 676 height 18
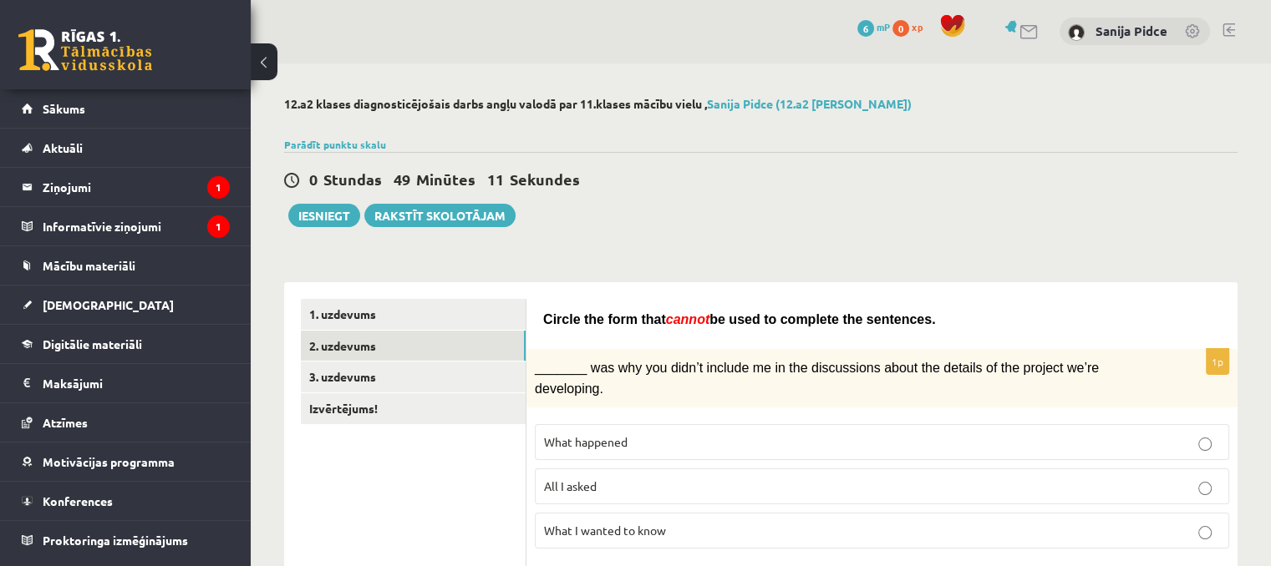
scroll to position [0, 0]
click at [314, 385] on link "3. uzdevums" at bounding box center [413, 378] width 225 height 31
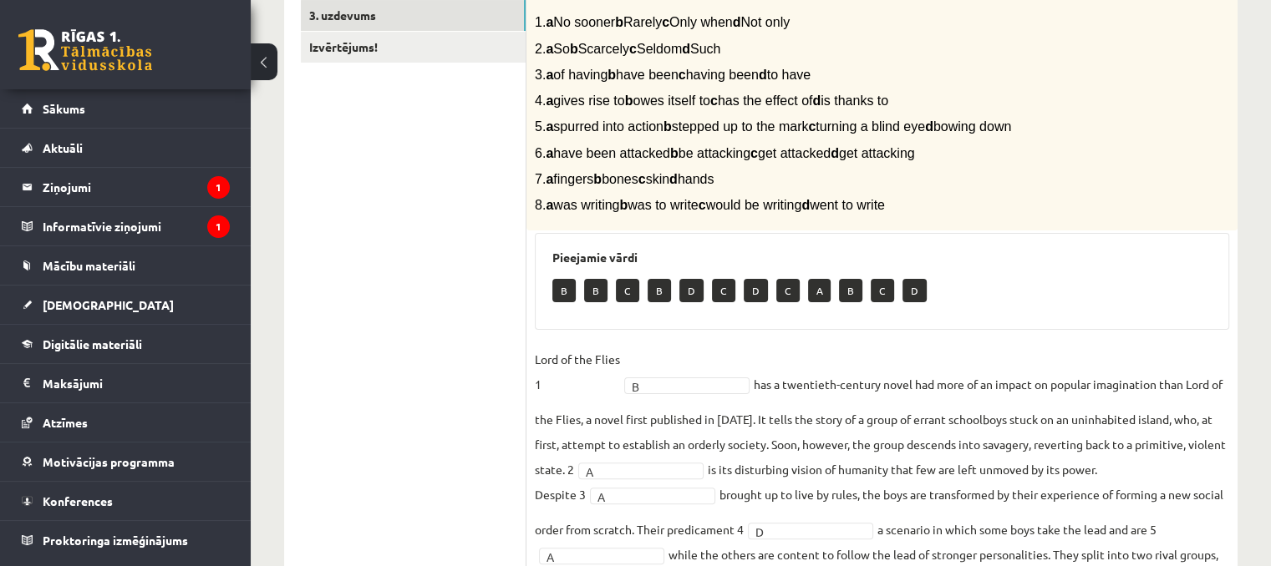
scroll to position [165, 0]
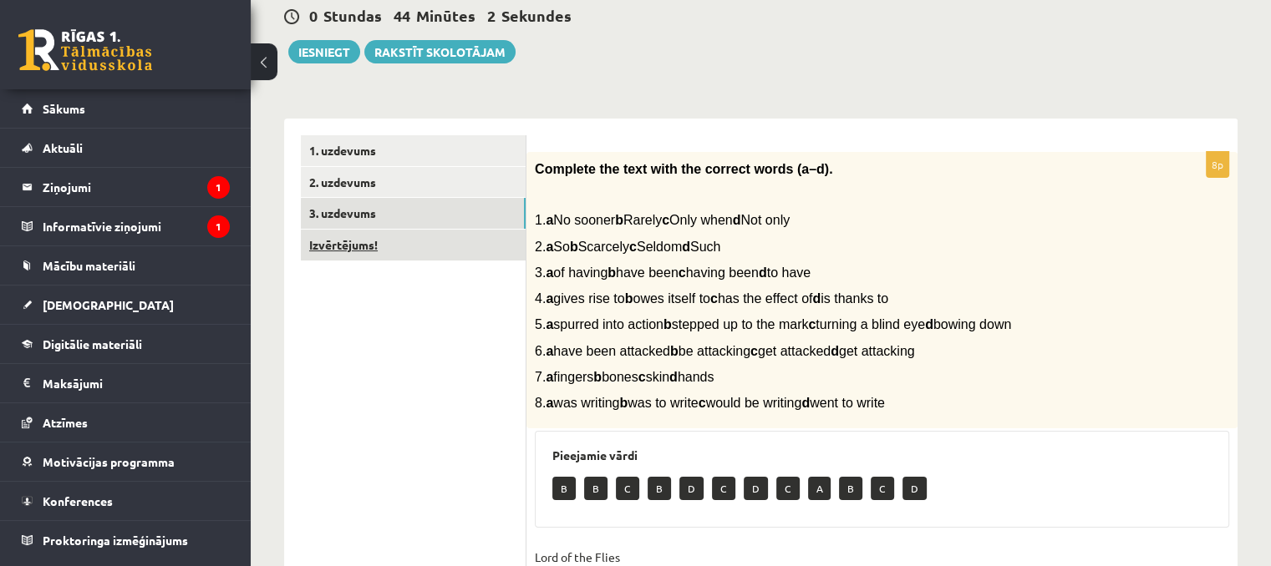
click at [500, 251] on link "Izvērtējums!" at bounding box center [413, 245] width 225 height 31
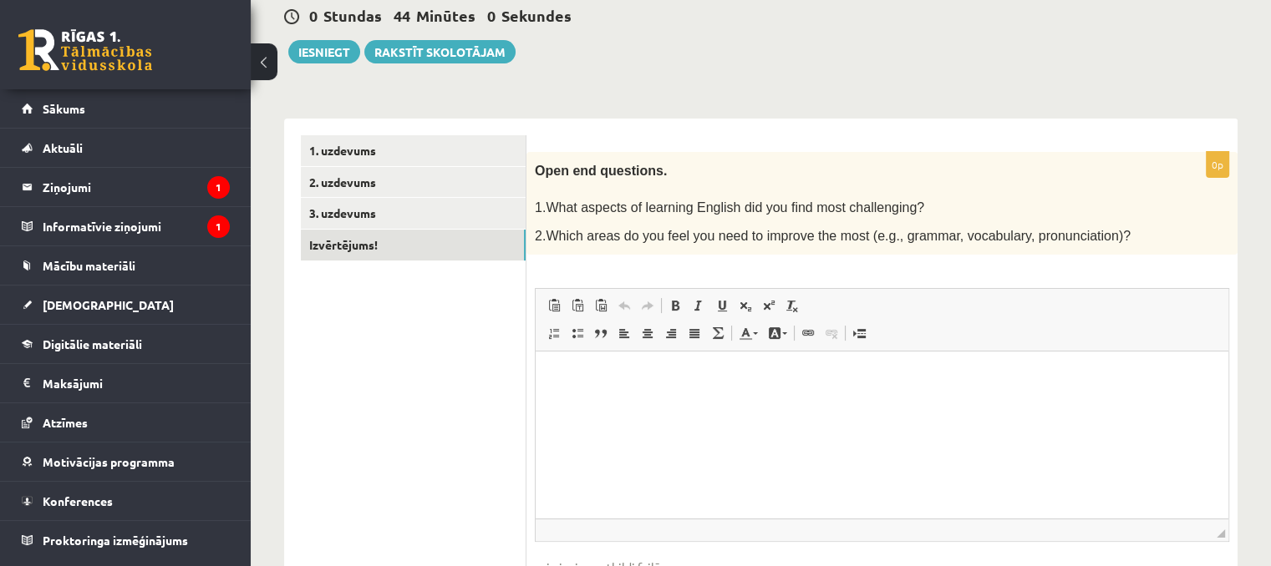
scroll to position [0, 0]
click at [670, 385] on p "Bagātinātā teksta redaktors, wiswyg-editor-user-answer-47363749777600" at bounding box center [881, 377] width 659 height 18
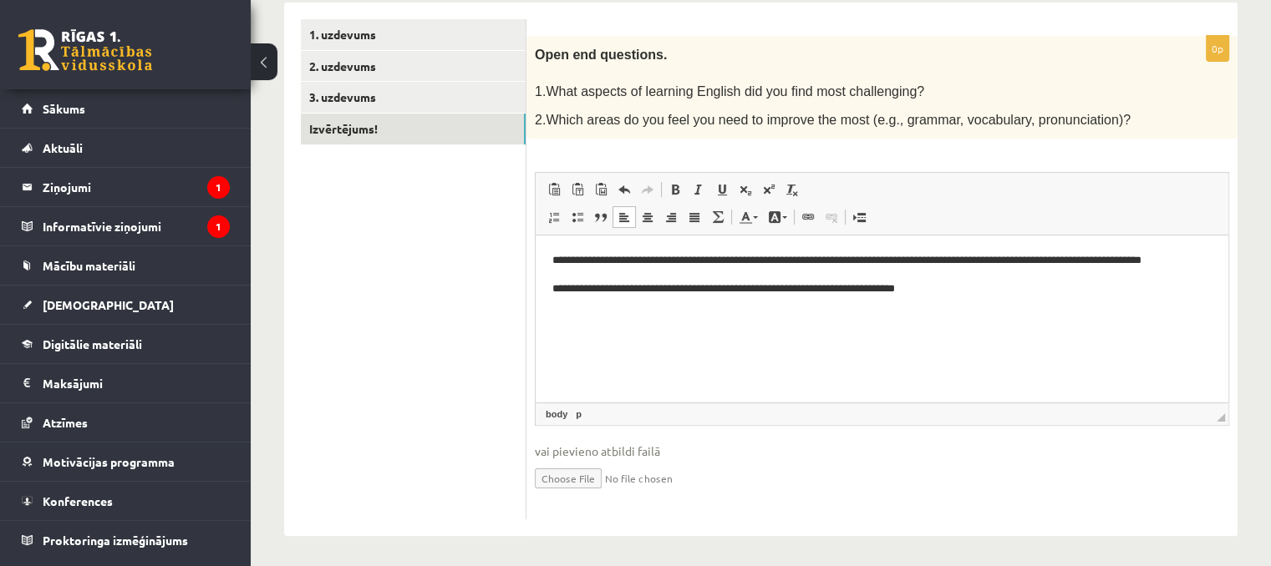
scroll to position [114, 0]
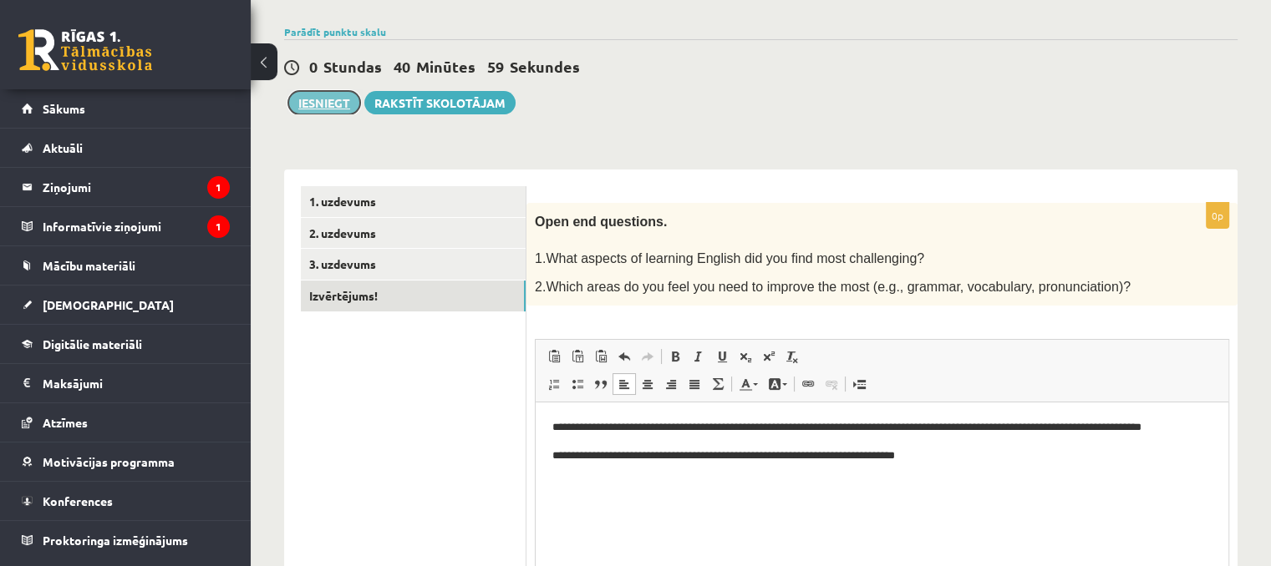
click at [337, 96] on button "Iesniegt" at bounding box center [324, 102] width 72 height 23
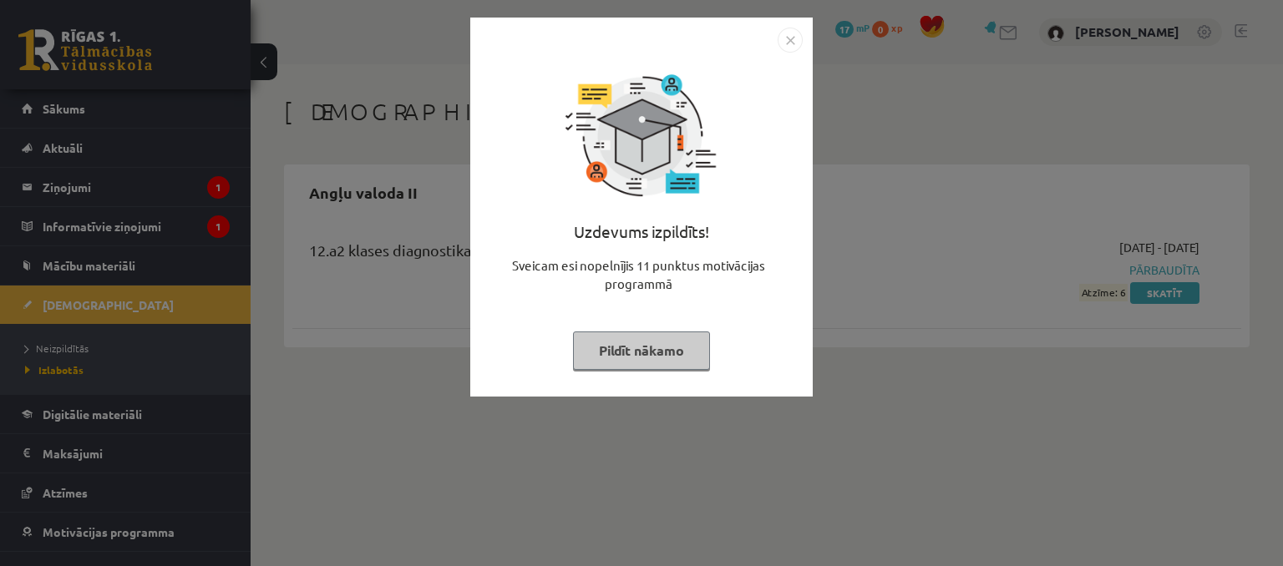
click at [687, 353] on button "Pildīt nākamo" at bounding box center [641, 351] width 137 height 38
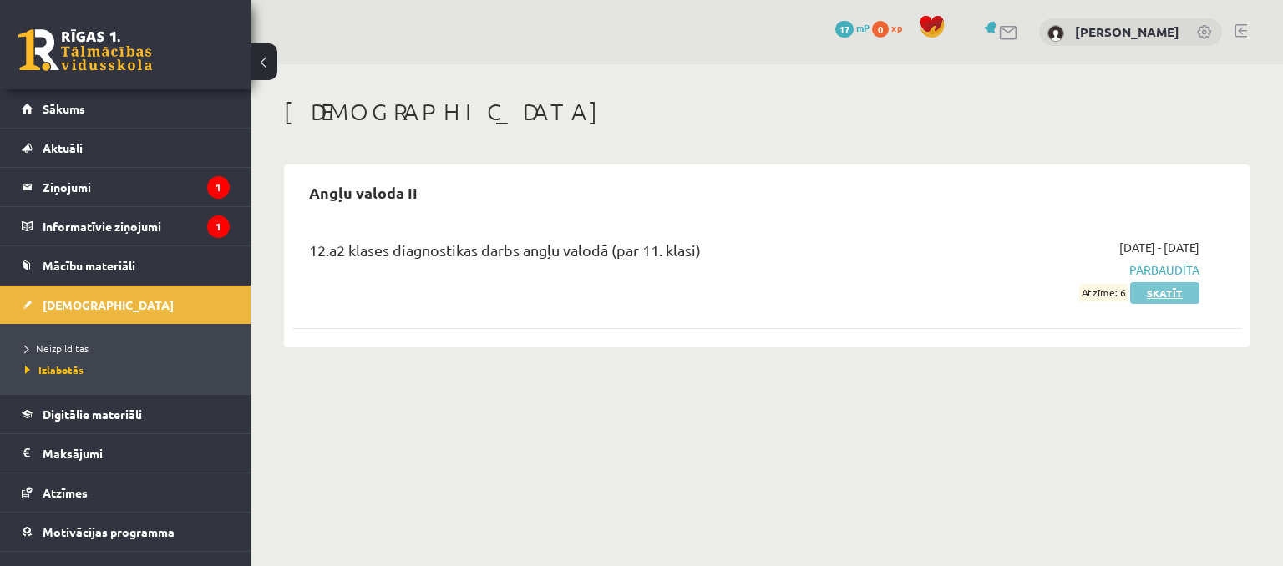
click at [1141, 297] on link "Skatīt" at bounding box center [1164, 293] width 69 height 22
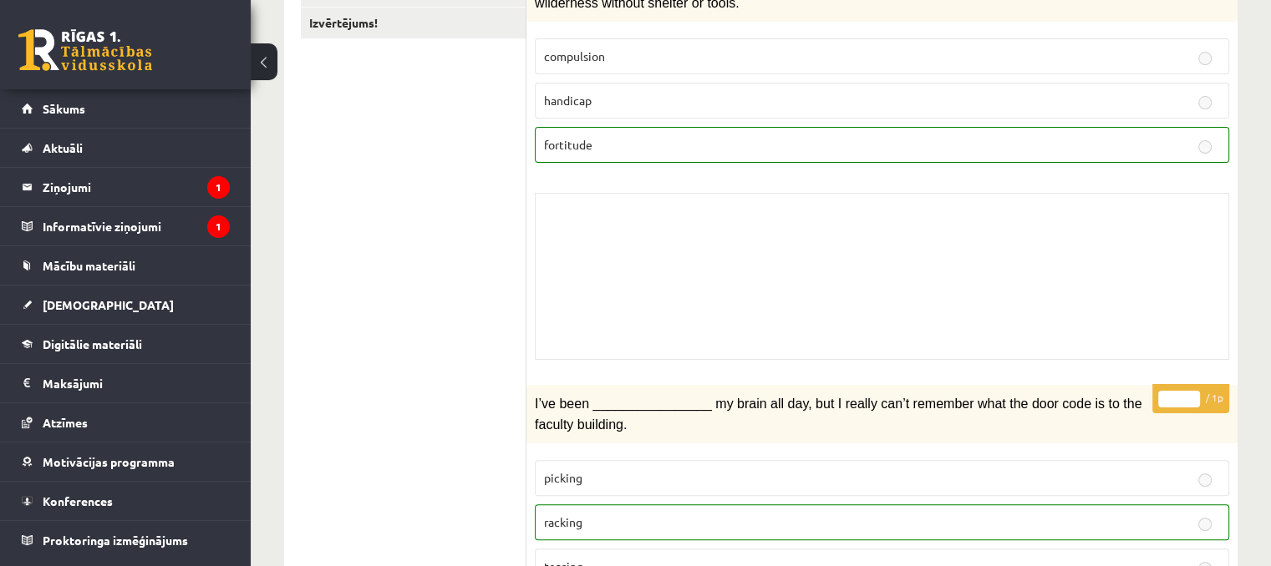
scroll to position [20, 0]
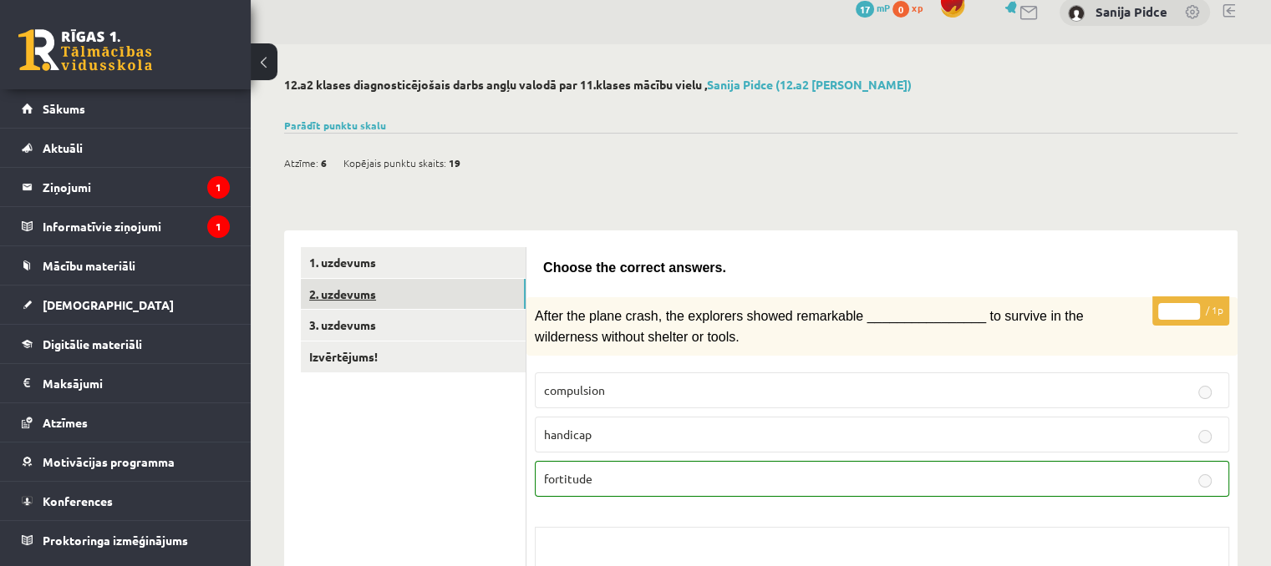
click at [414, 306] on link "2. uzdevums" at bounding box center [413, 294] width 225 height 31
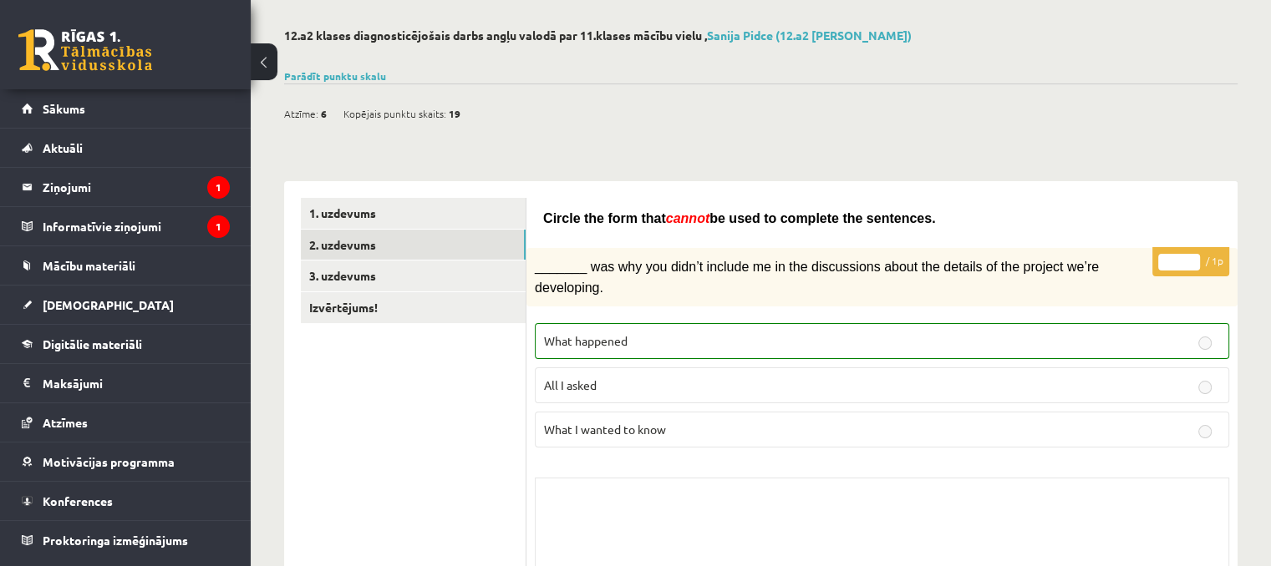
scroll to position [0, 0]
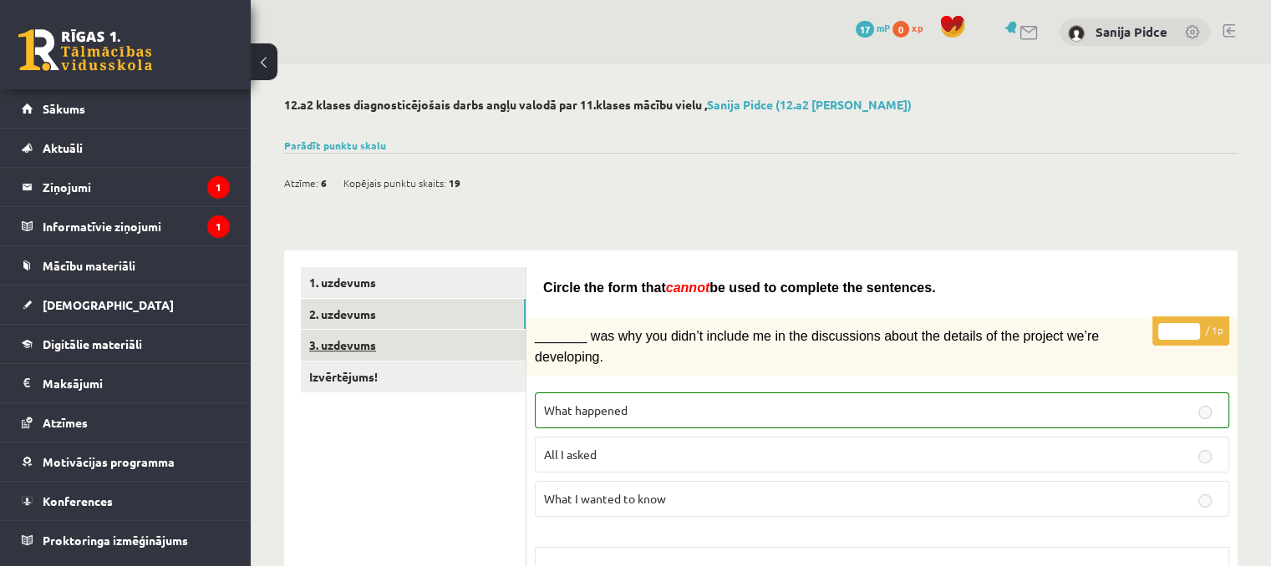
click at [385, 337] on link "3. uzdevums" at bounding box center [413, 345] width 225 height 31
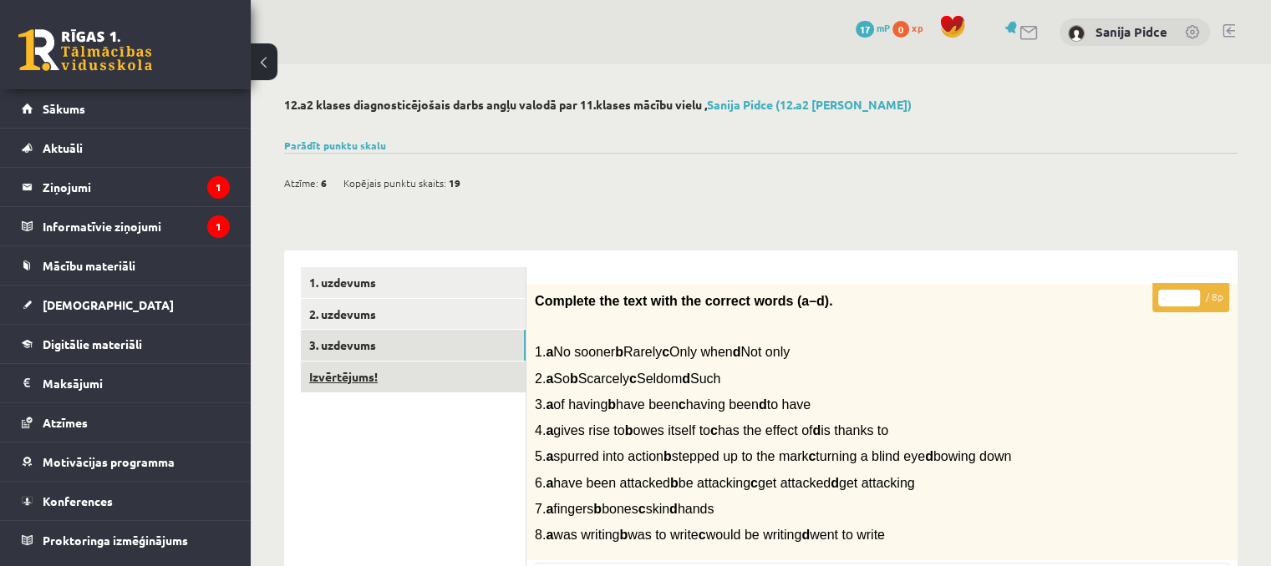
click at [413, 370] on link "Izvērtējums!" at bounding box center [413, 377] width 225 height 31
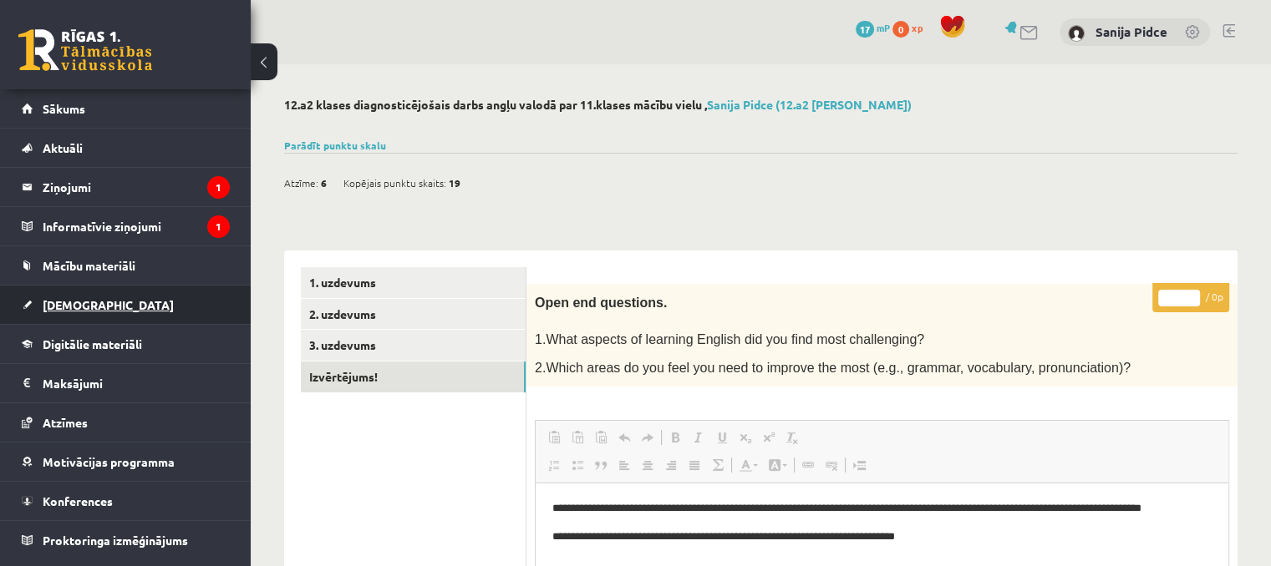
click at [110, 300] on link "[DEMOGRAPHIC_DATA]" at bounding box center [126, 305] width 208 height 38
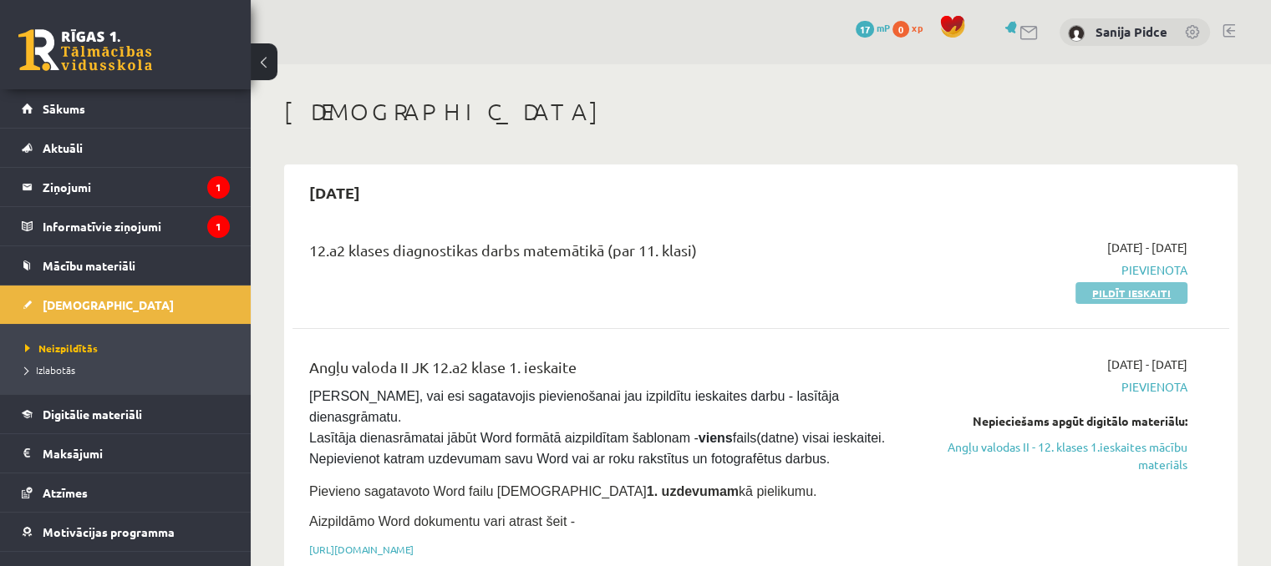
click at [1161, 299] on link "Pildīt ieskaiti" at bounding box center [1131, 293] width 112 height 22
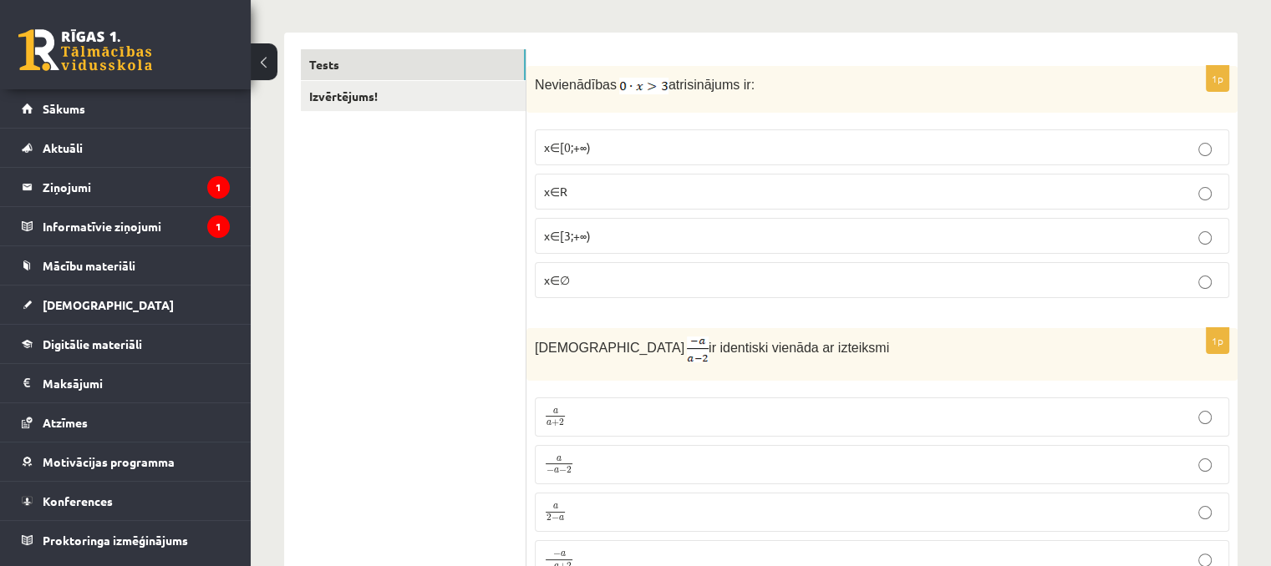
scroll to position [167, 0]
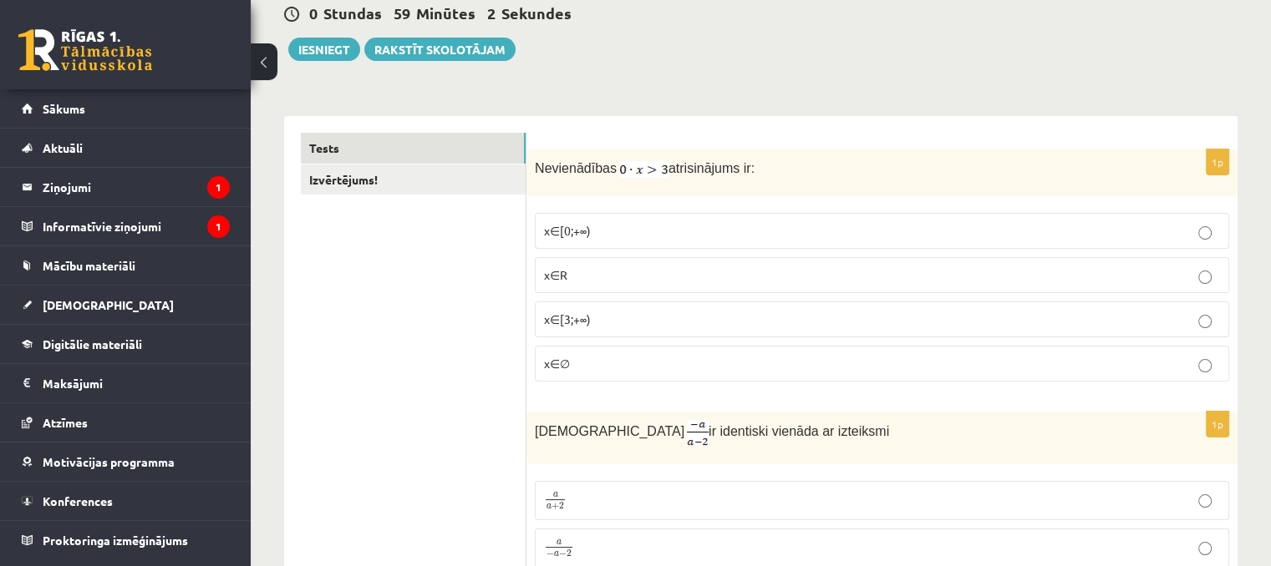
click at [744, 355] on p "x∈∅" at bounding box center [882, 364] width 676 height 18
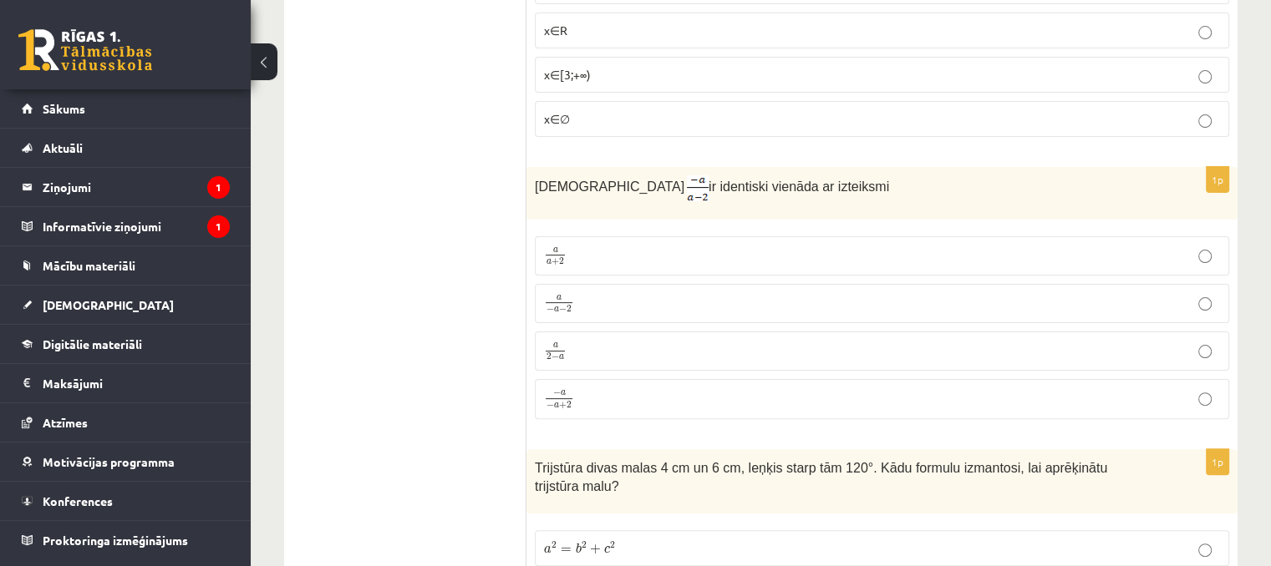
scroll to position [418, 0]
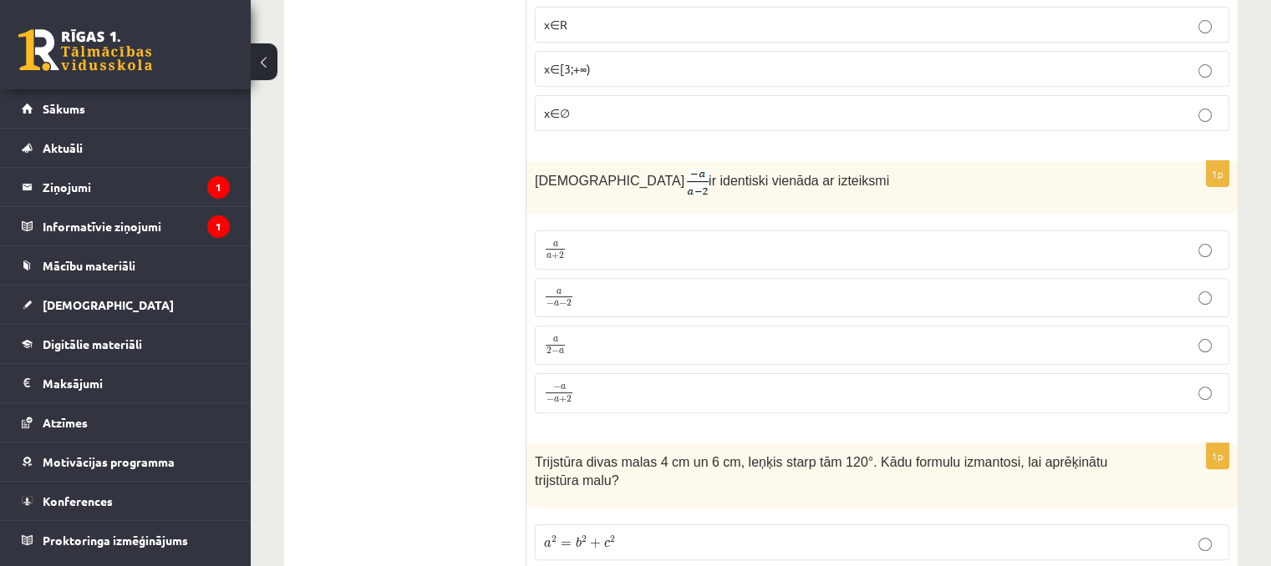
click at [616, 388] on p "− a − a + 2 − a − a + 2" at bounding box center [882, 394] width 676 height 22
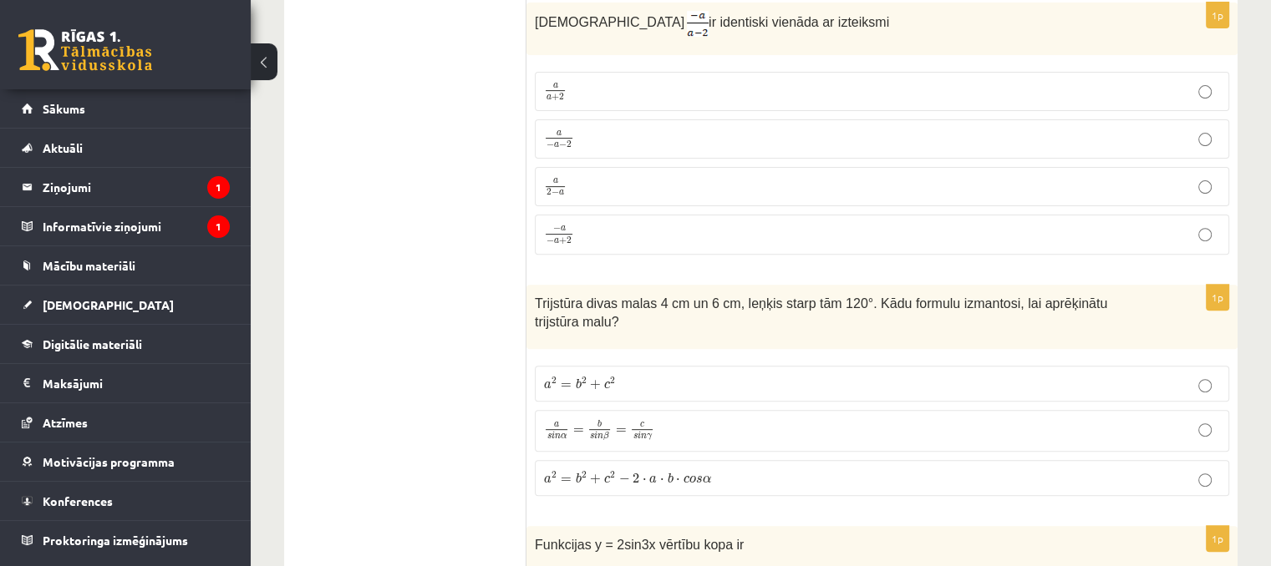
scroll to position [585, 0]
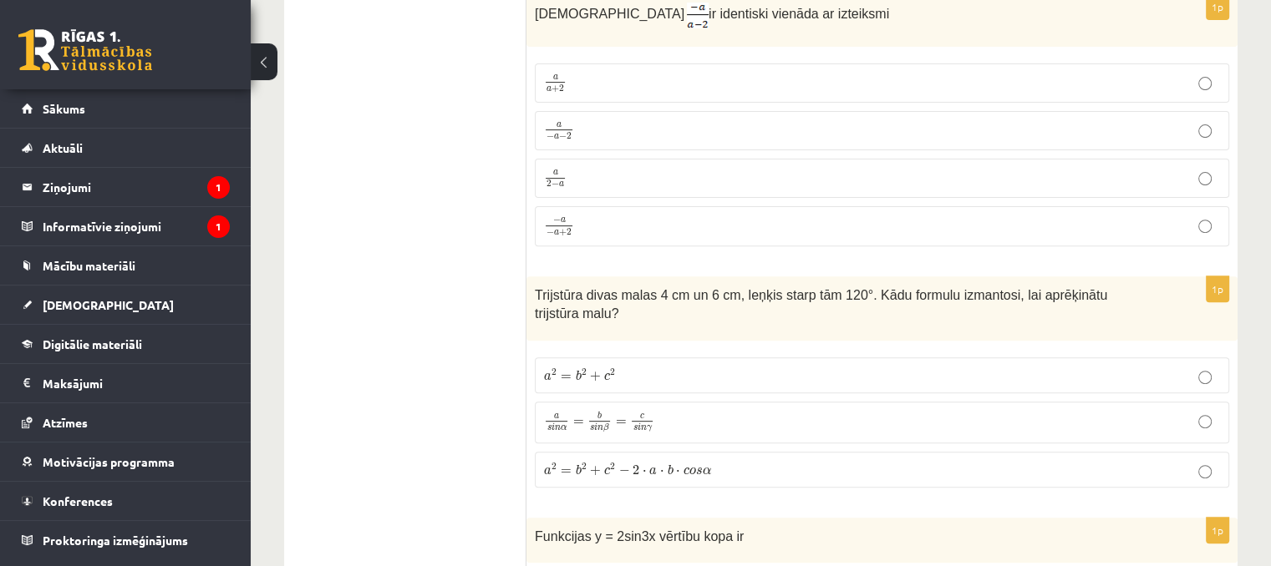
click at [597, 372] on span "+" at bounding box center [595, 377] width 11 height 10
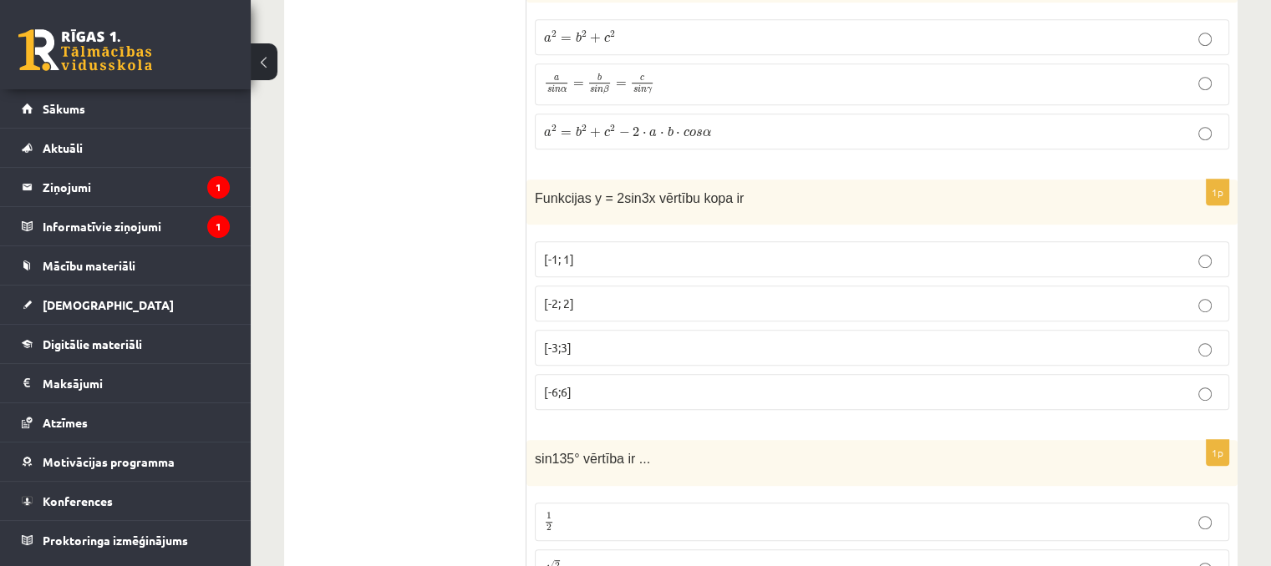
scroll to position [919, 0]
click at [608, 299] on p "[-2; 2]" at bounding box center [882, 308] width 676 height 18
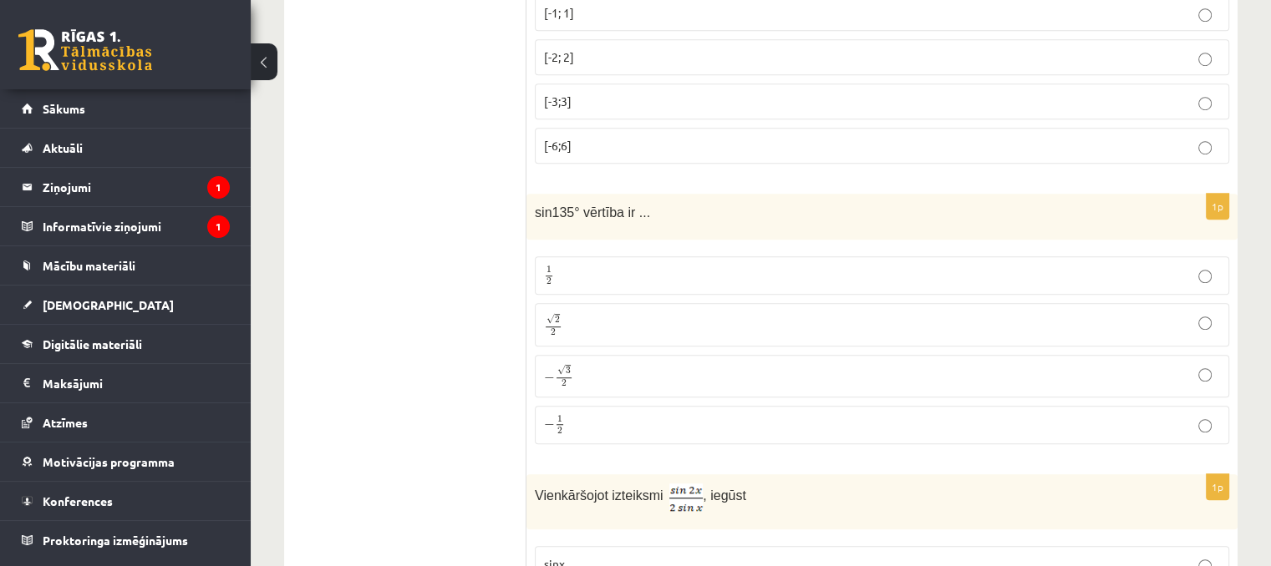
scroll to position [1173, 0]
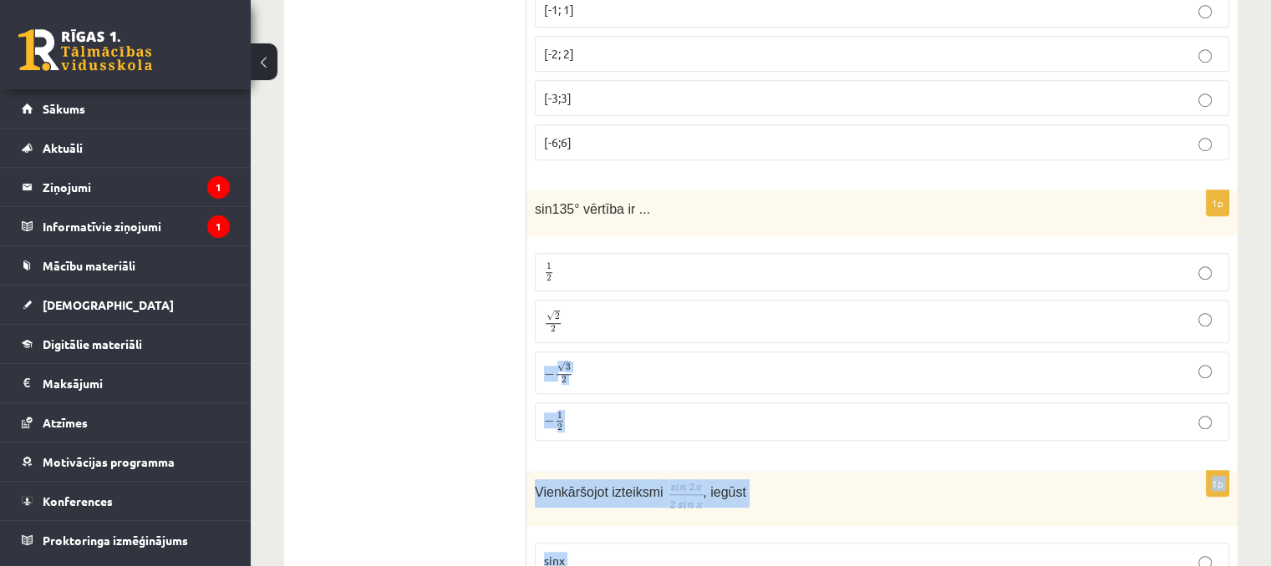
drag, startPoint x: 608, startPoint y: 275, endPoint x: 626, endPoint y: 605, distance: 330.4
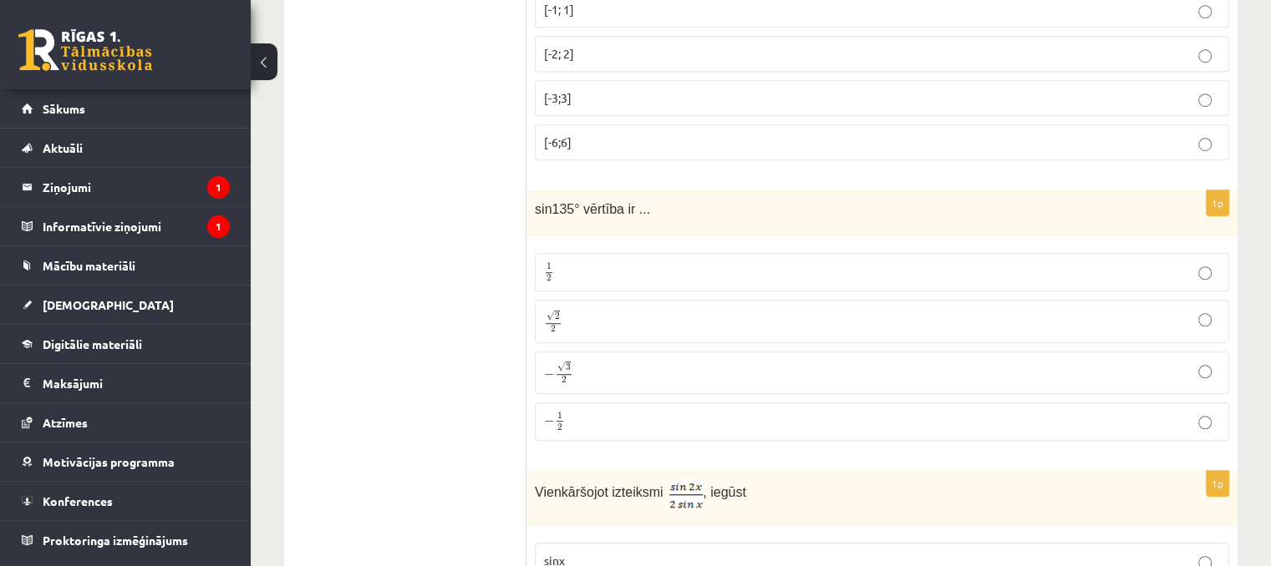
click at [576, 361] on p "− √ 3 2 − 3 2" at bounding box center [882, 373] width 676 height 24
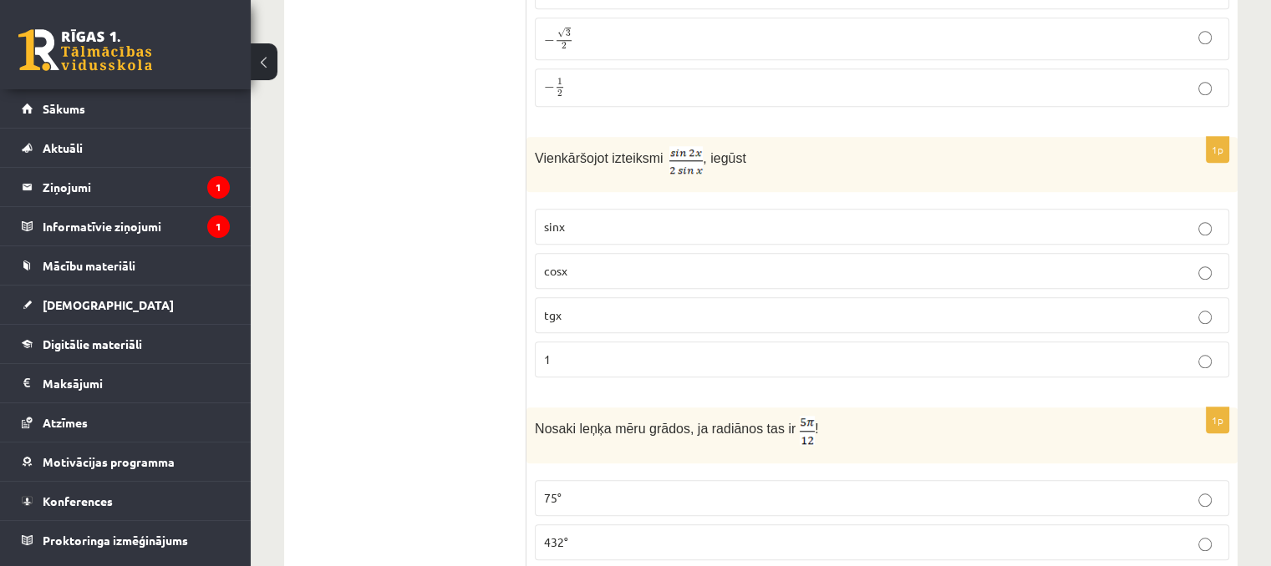
scroll to position [1674, 0]
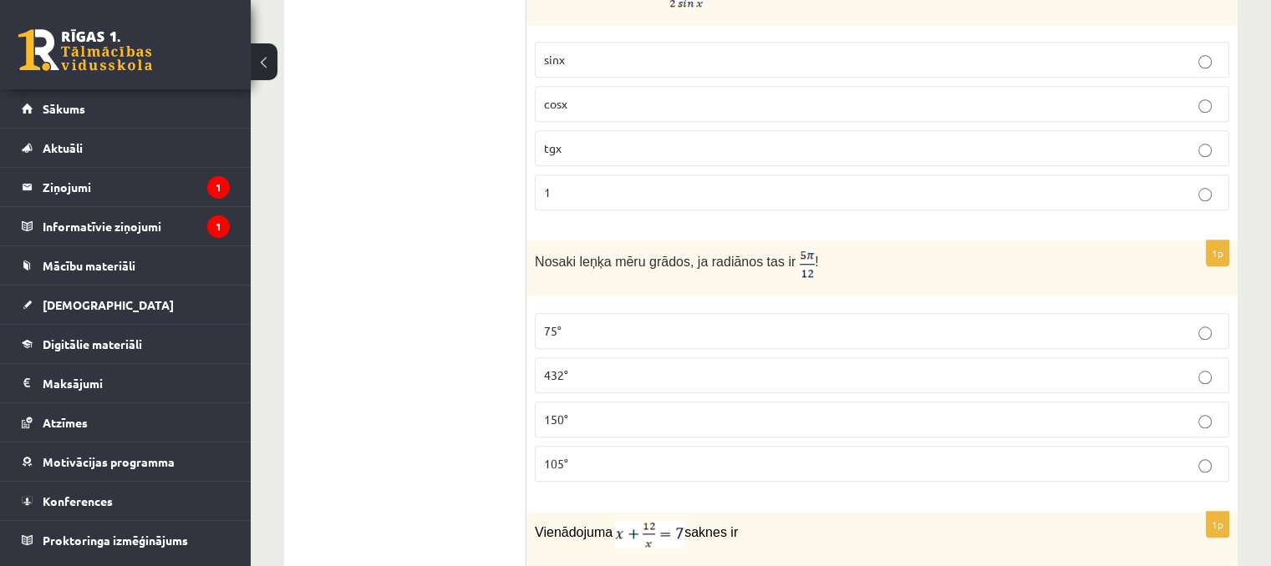
click at [555, 313] on label "75°" at bounding box center [882, 331] width 694 height 36
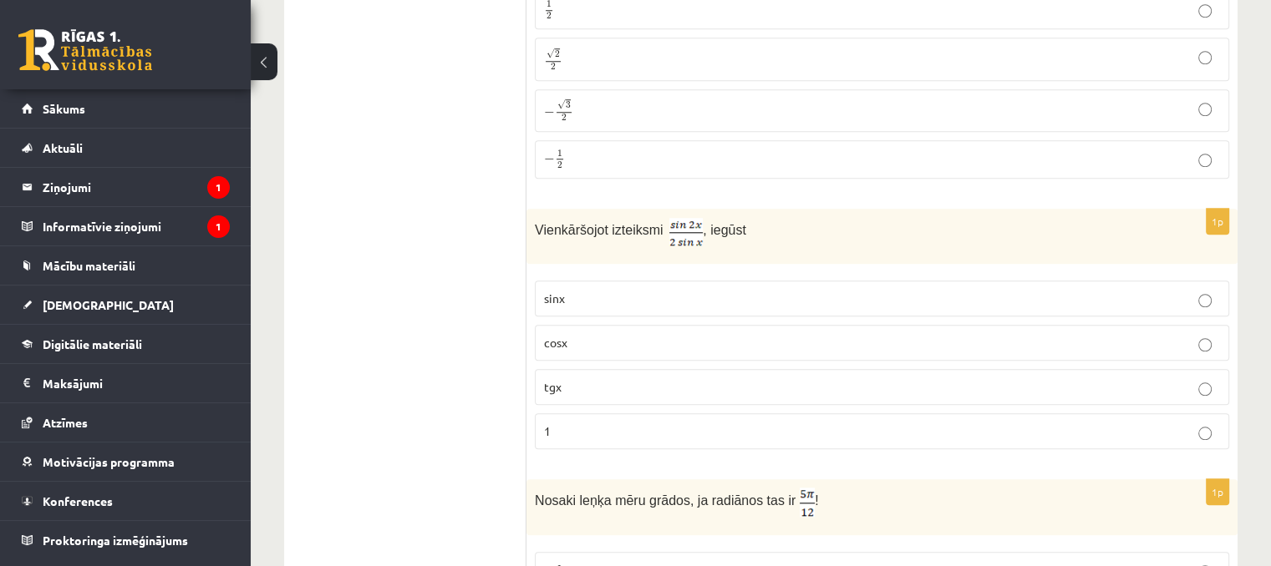
scroll to position [1423, 0]
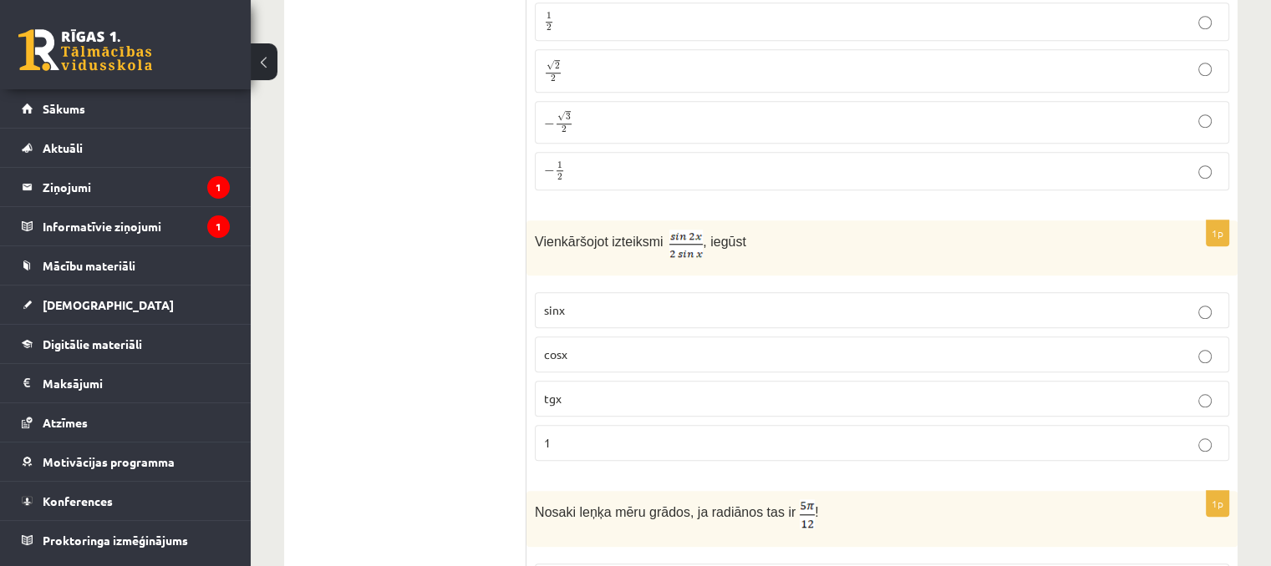
click at [595, 337] on label "cosx" at bounding box center [882, 355] width 694 height 36
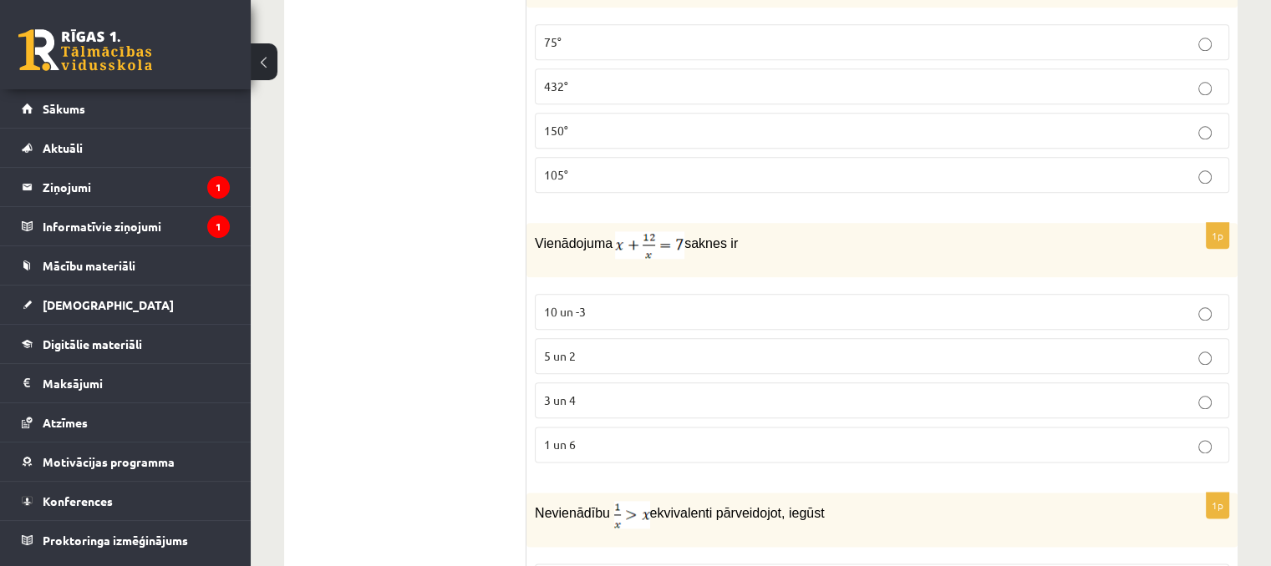
scroll to position [2008, 0]
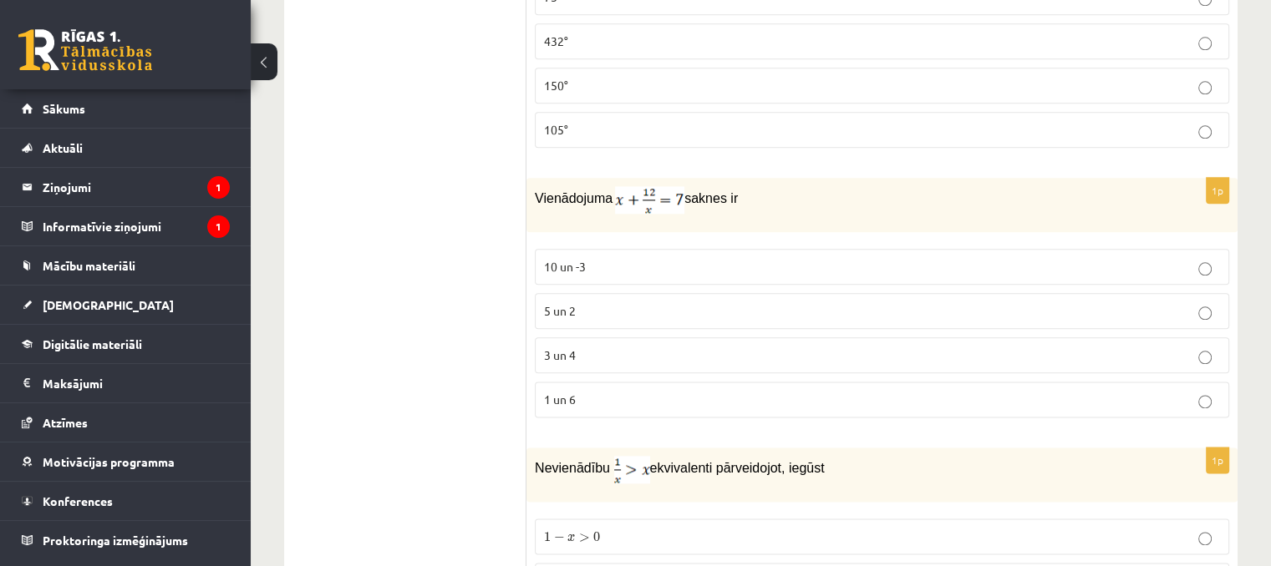
click at [601, 347] on p "3 un 4" at bounding box center [882, 356] width 676 height 18
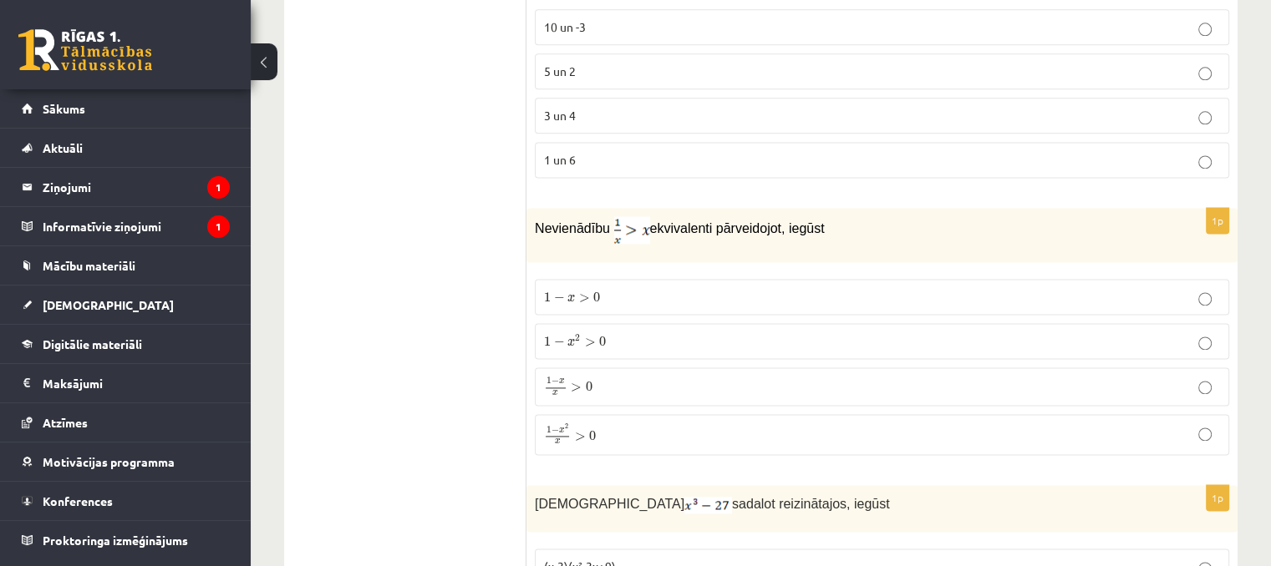
scroll to position [2259, 0]
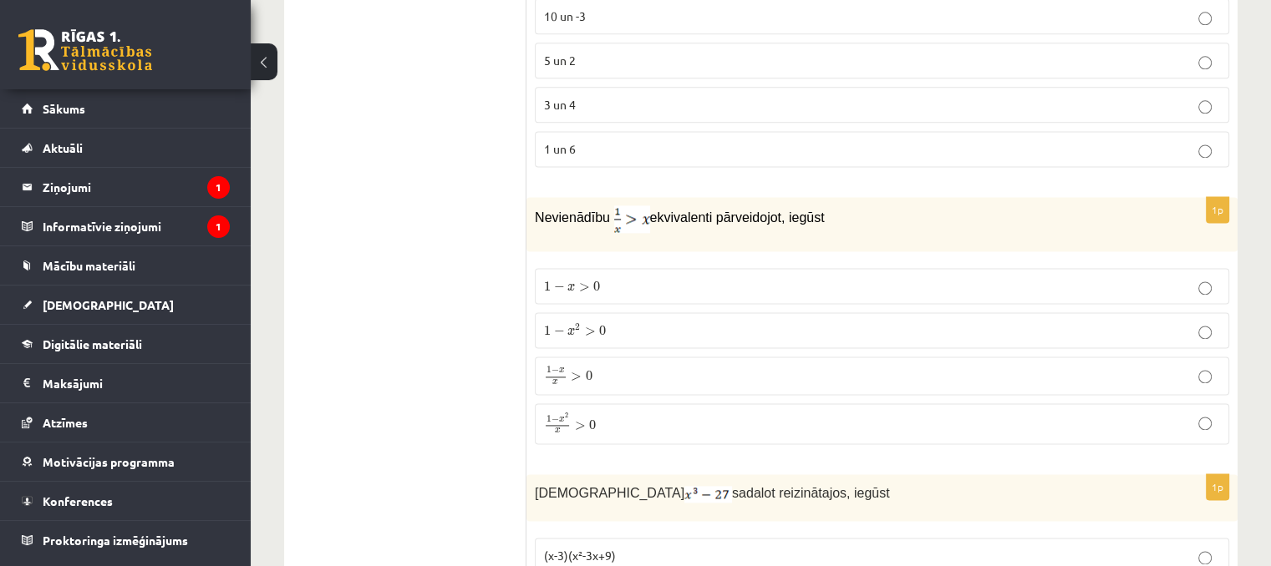
click at [601, 277] on p "1 − x > 0 1 − x > 0" at bounding box center [882, 286] width 676 height 18
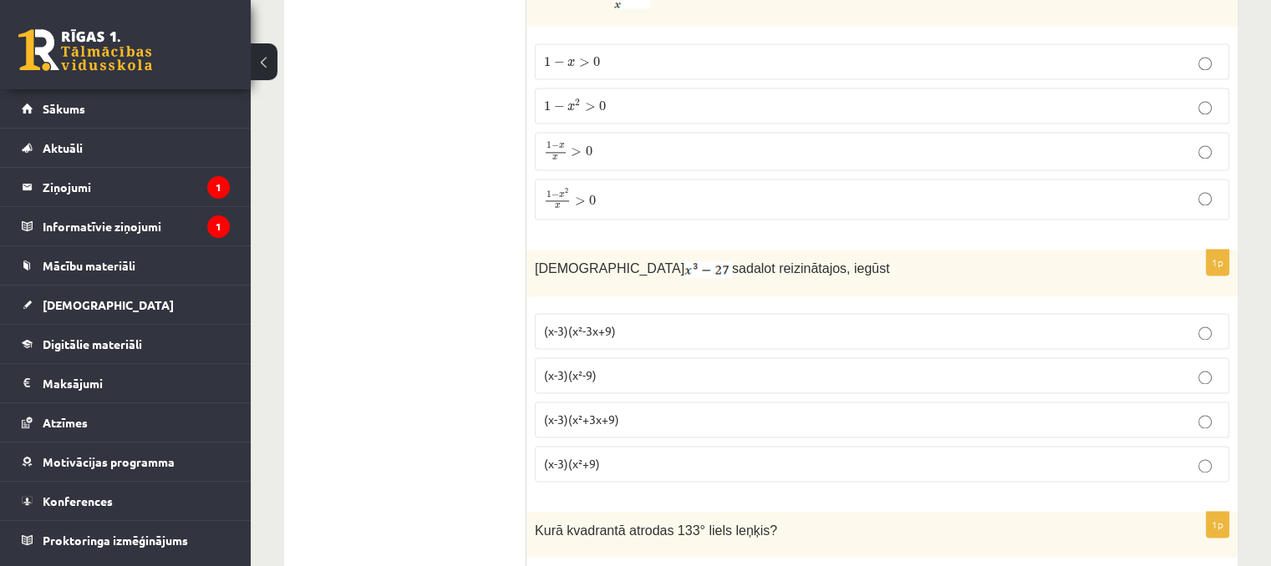
scroll to position [2509, 0]
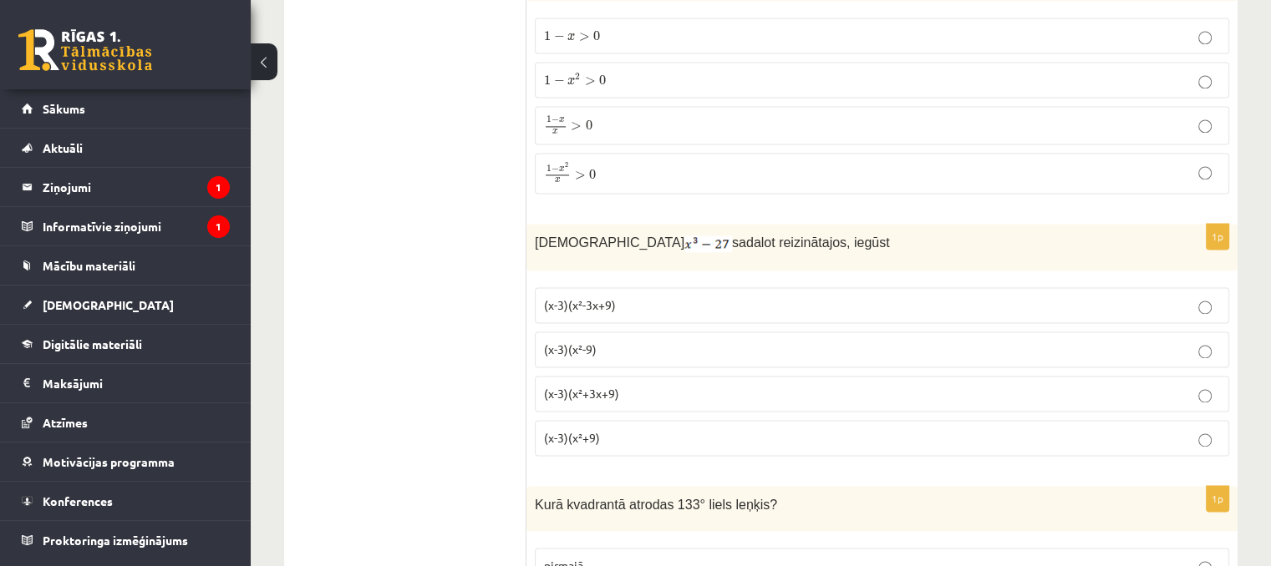
click at [621, 385] on p "(x-3)(x²+3x+9)" at bounding box center [882, 394] width 676 height 18
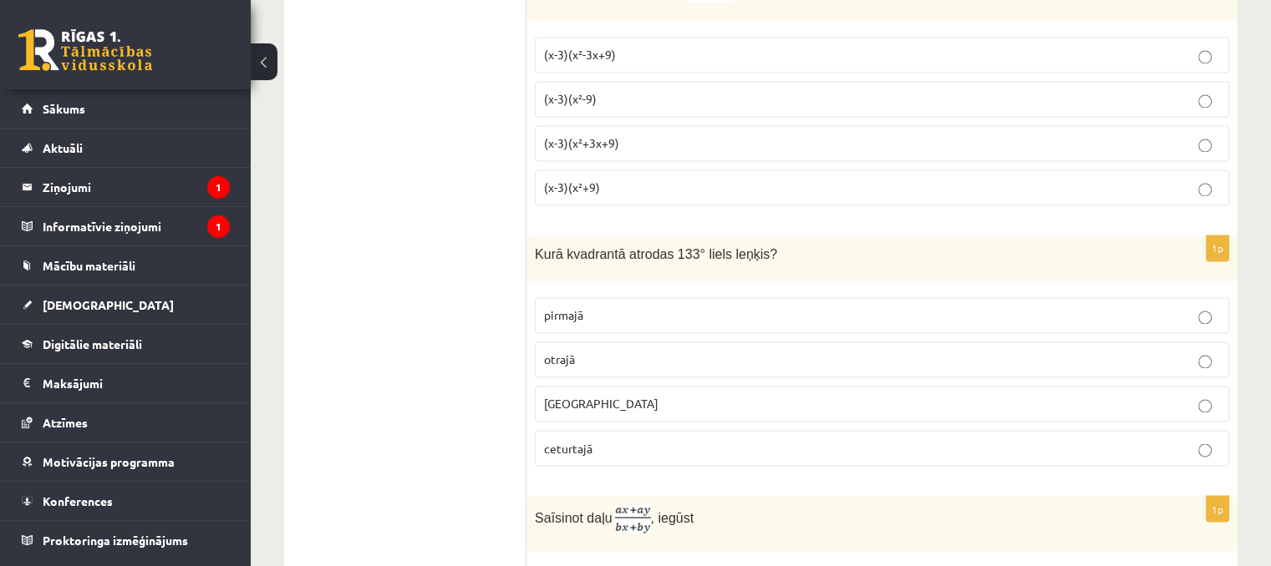
scroll to position [2844, 0]
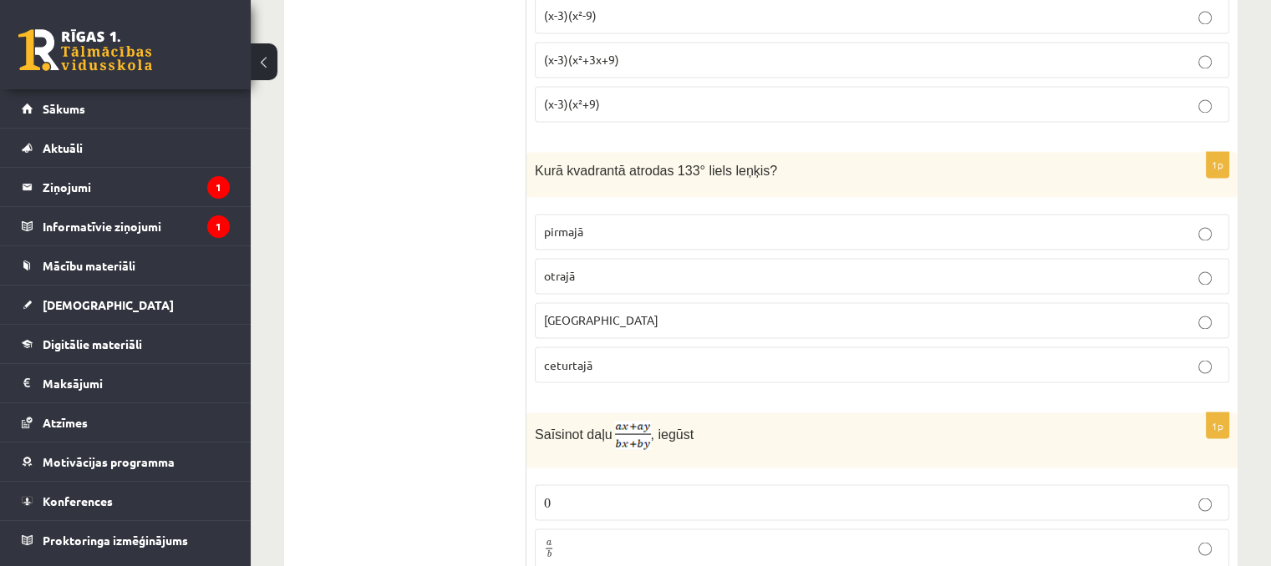
click at [591, 298] on fieldset "pirmajā otrajā trešajā ceturtajā" at bounding box center [882, 296] width 694 height 182
click at [588, 312] on p "trešajā" at bounding box center [882, 321] width 676 height 18
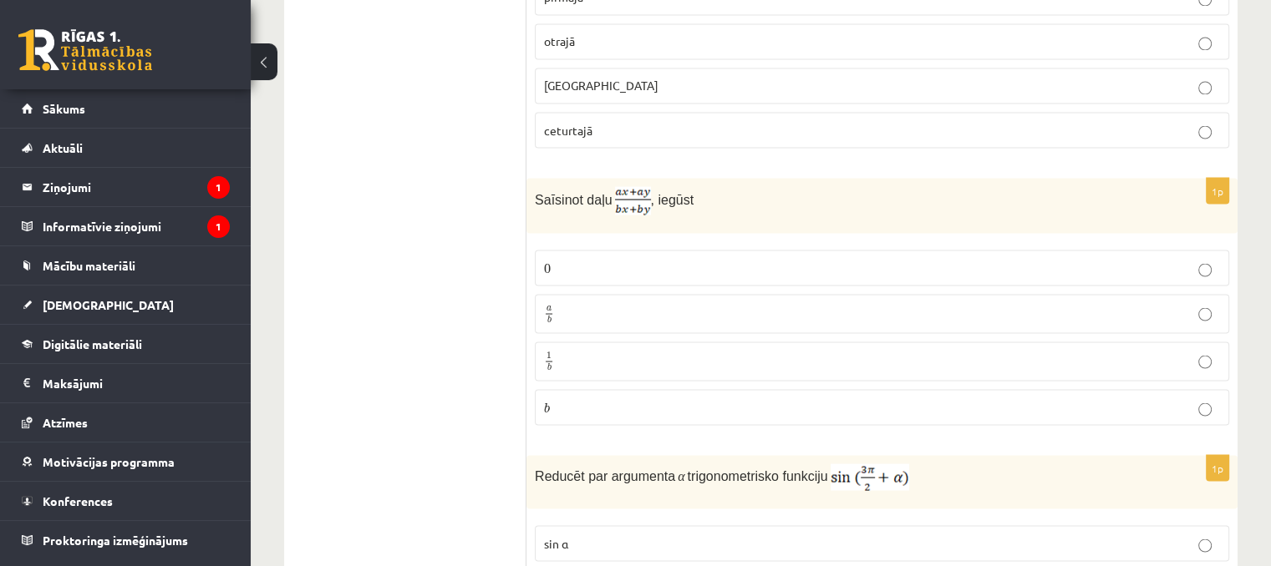
scroll to position [3094, 0]
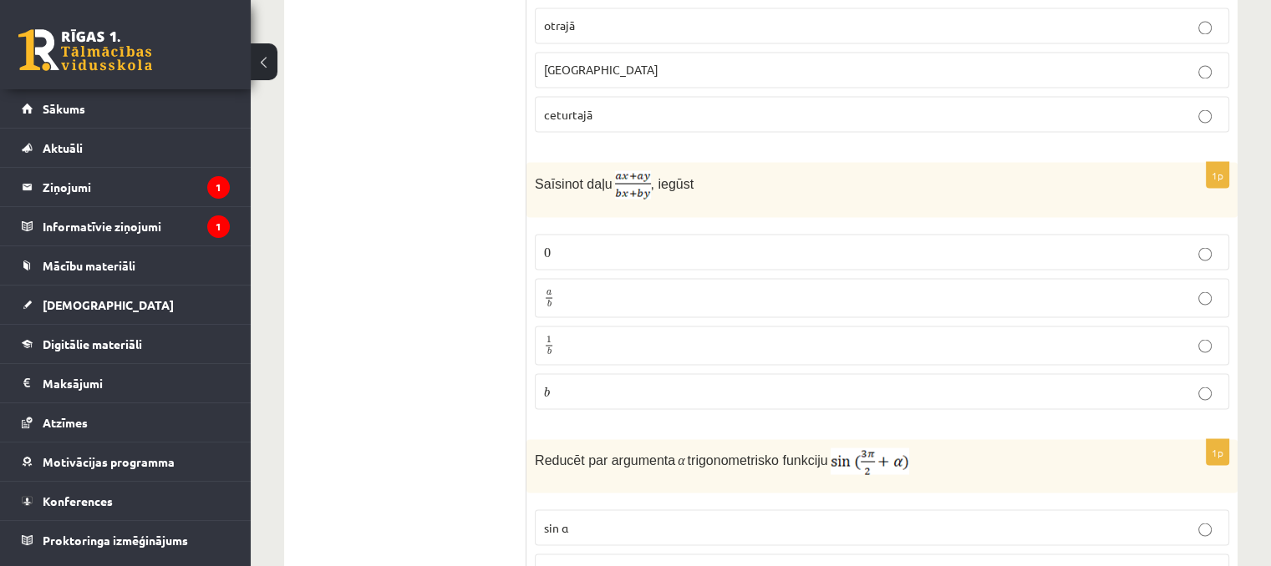
click at [588, 287] on p "a b a b" at bounding box center [882, 297] width 676 height 21
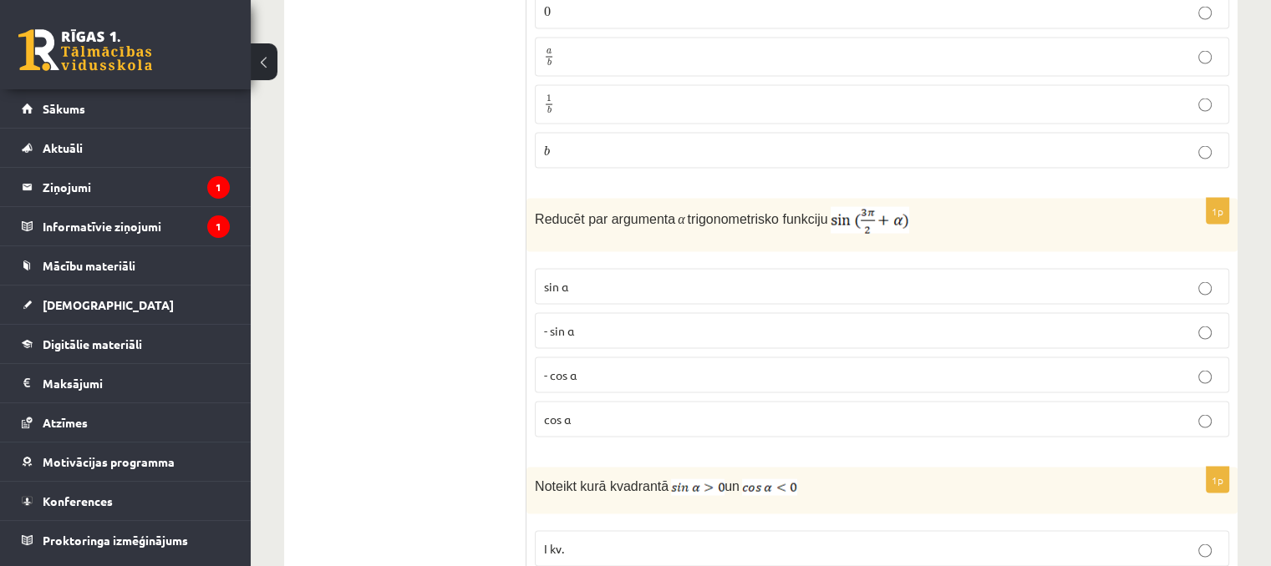
scroll to position [3345, 0]
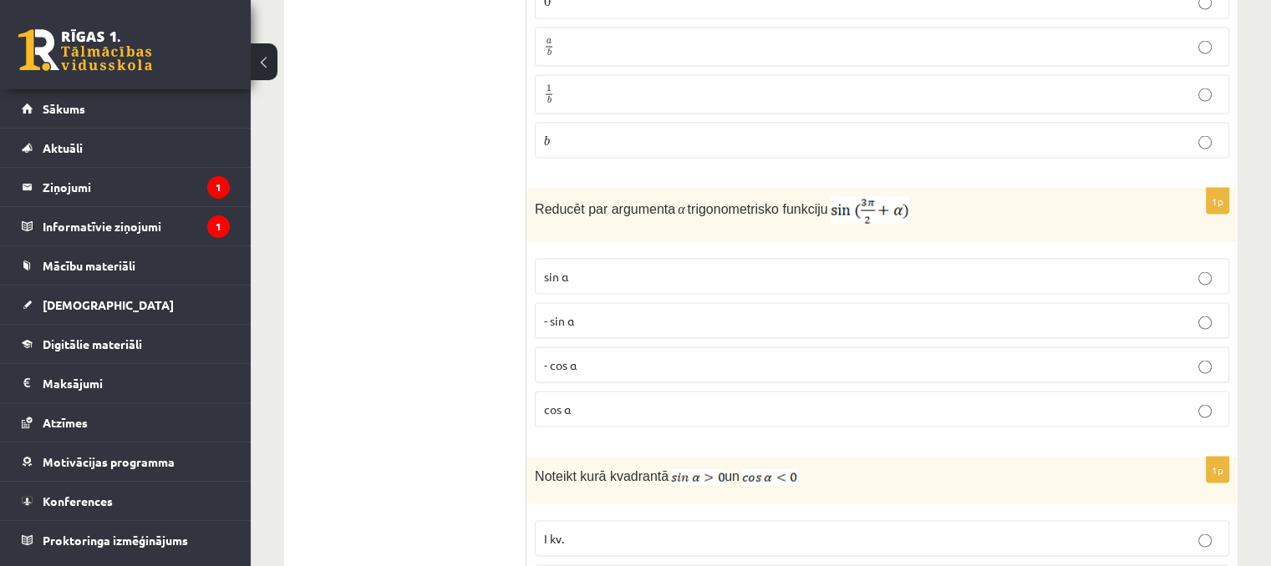
click at [627, 401] on p "cos⁡ α" at bounding box center [882, 410] width 676 height 18
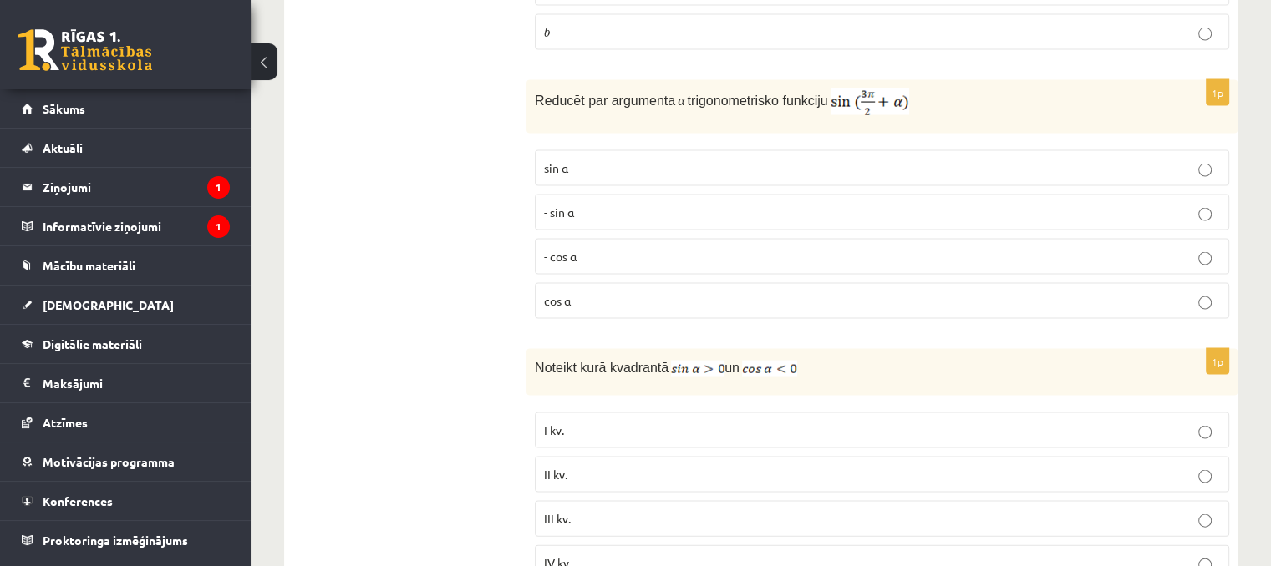
scroll to position [3595, 0]
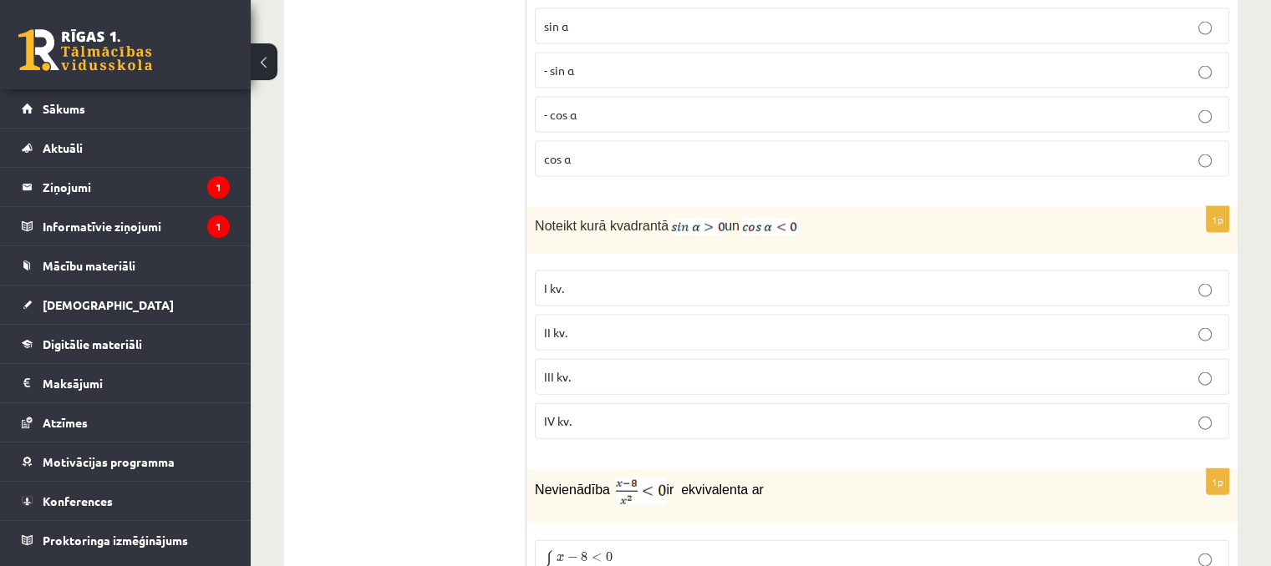
click at [585, 368] on p "III kv." at bounding box center [882, 377] width 676 height 18
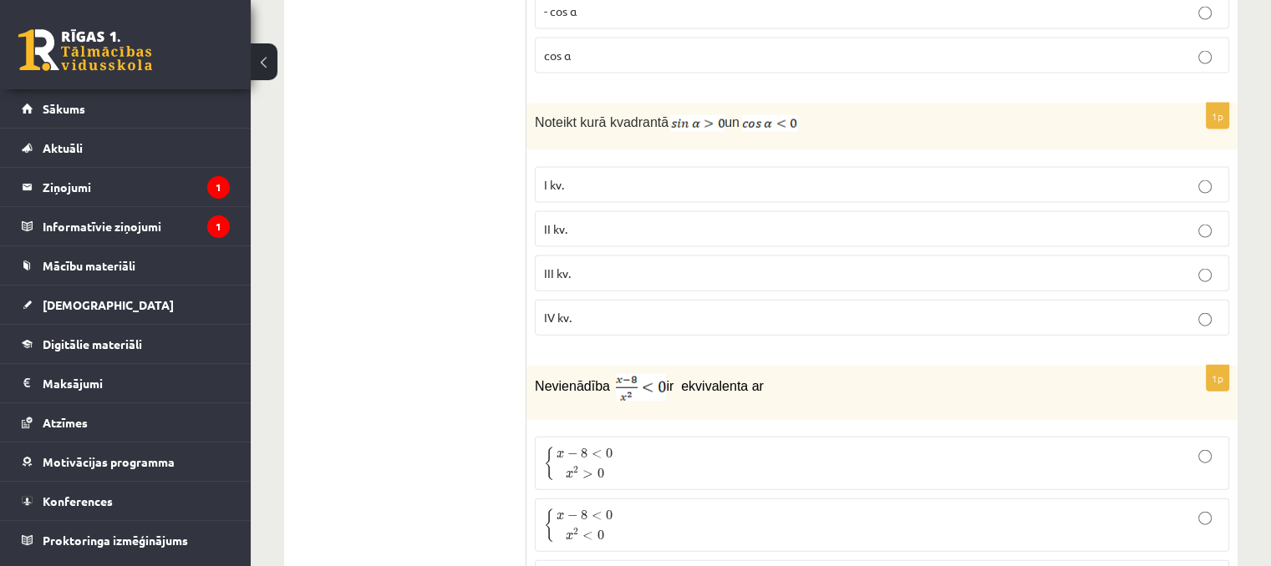
scroll to position [3846, 0]
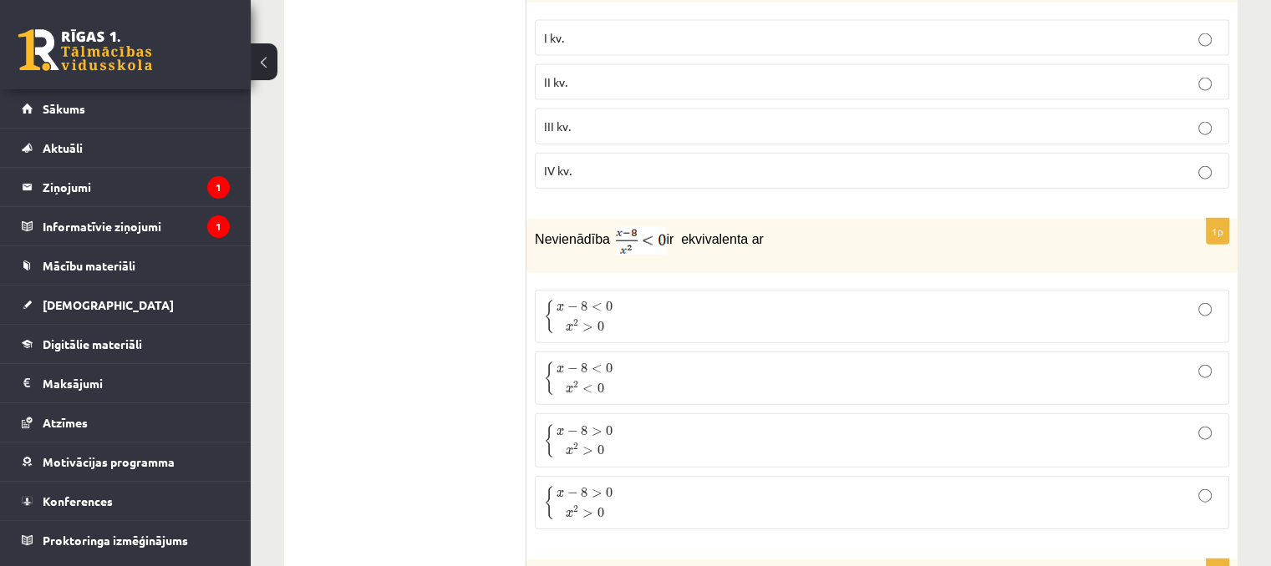
click at [606, 293] on label "{ x − 8 < 0 x 2 > 0 { x − 8 < 0 x 2 > 0" at bounding box center [882, 316] width 694 height 53
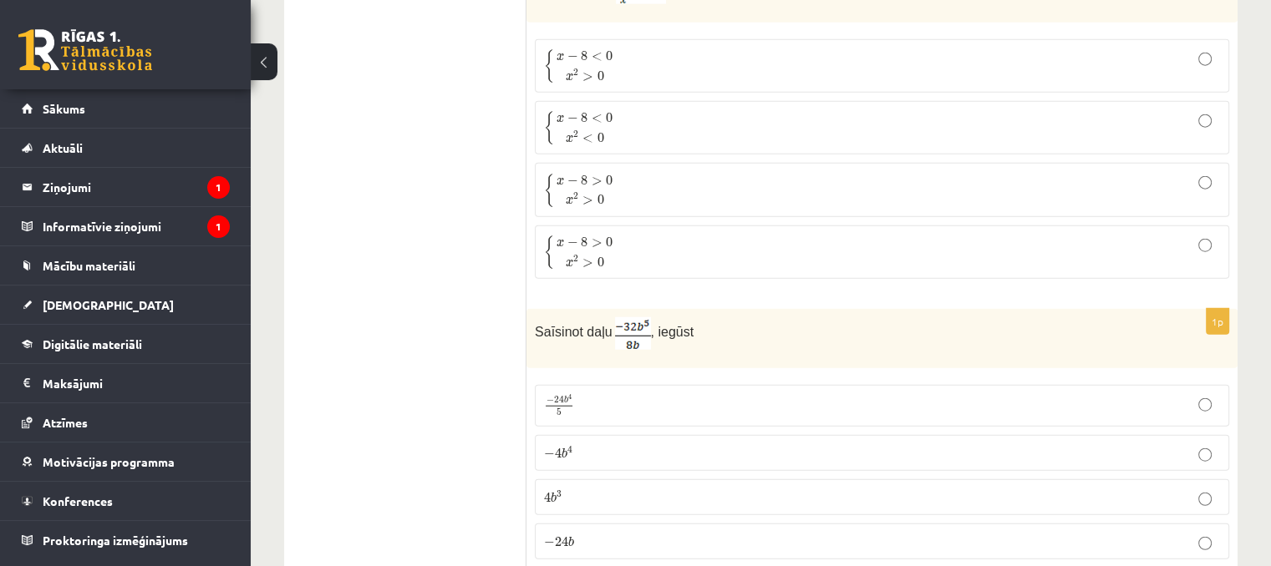
scroll to position [4180, 0]
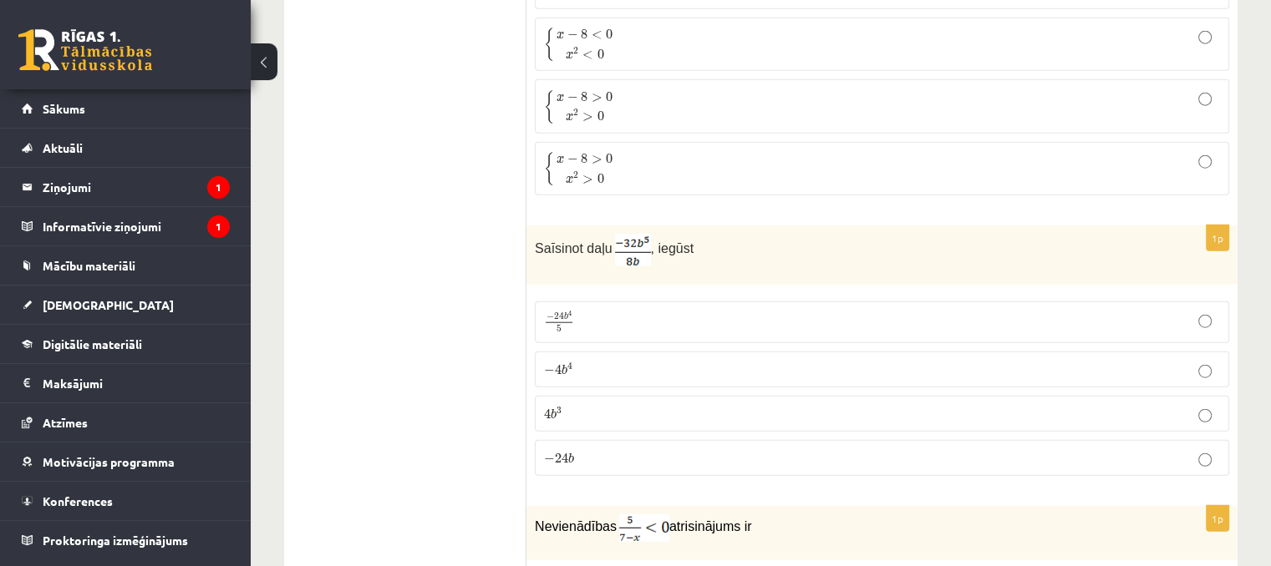
click at [592, 361] on p "− 4 b 4 − 4 b 4" at bounding box center [882, 370] width 676 height 18
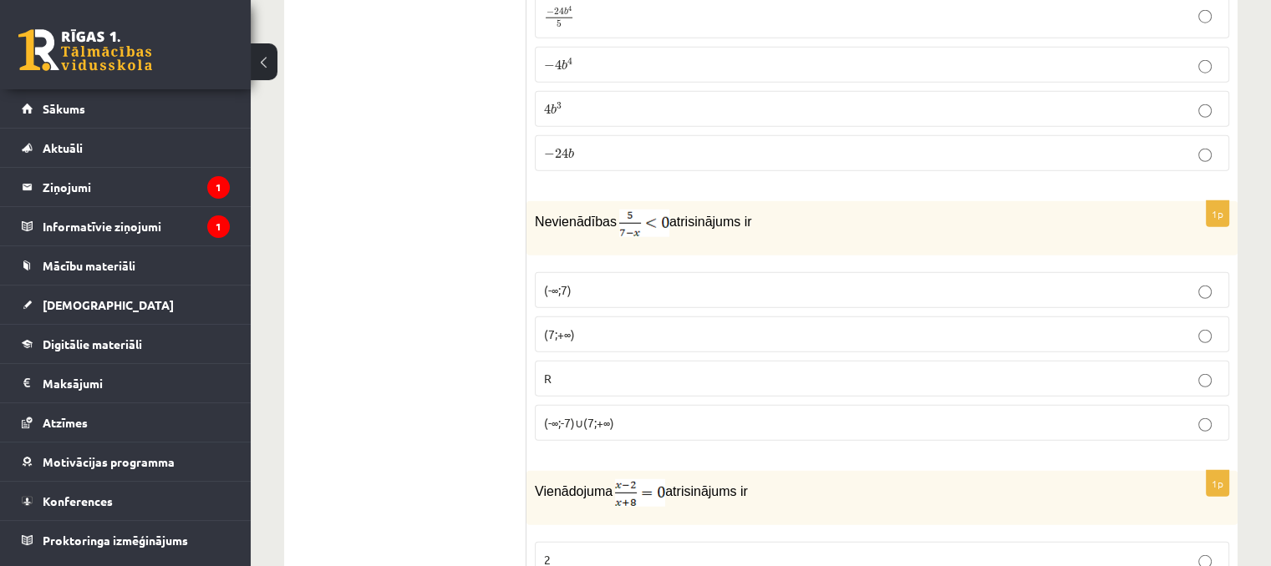
scroll to position [4514, 0]
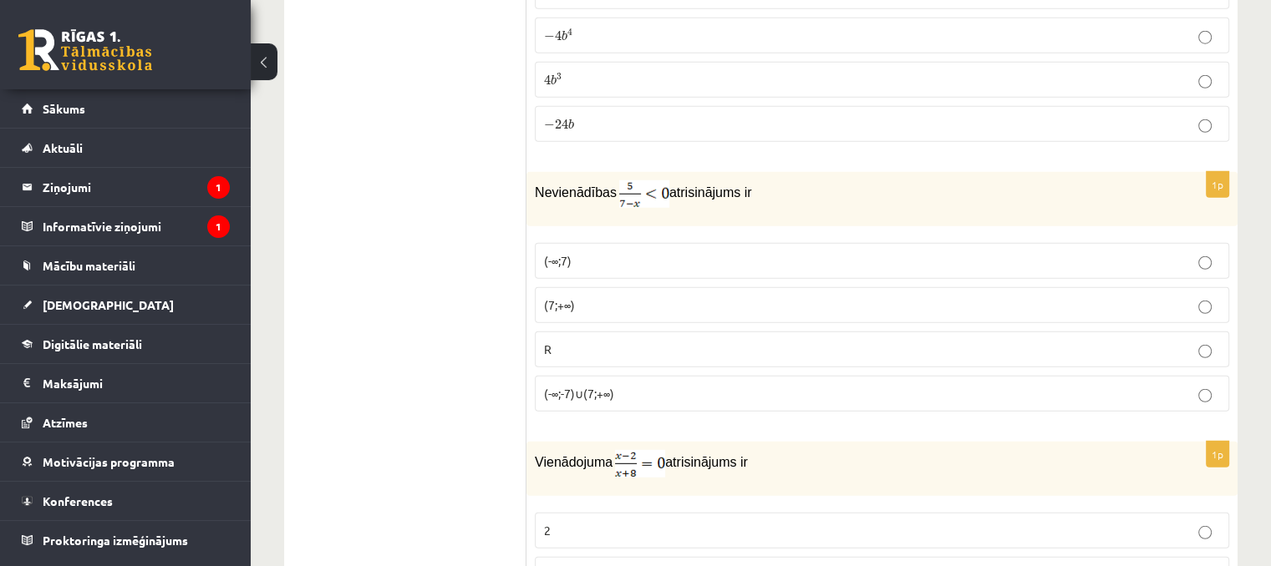
click at [598, 287] on label "(7;+∞)" at bounding box center [882, 305] width 694 height 36
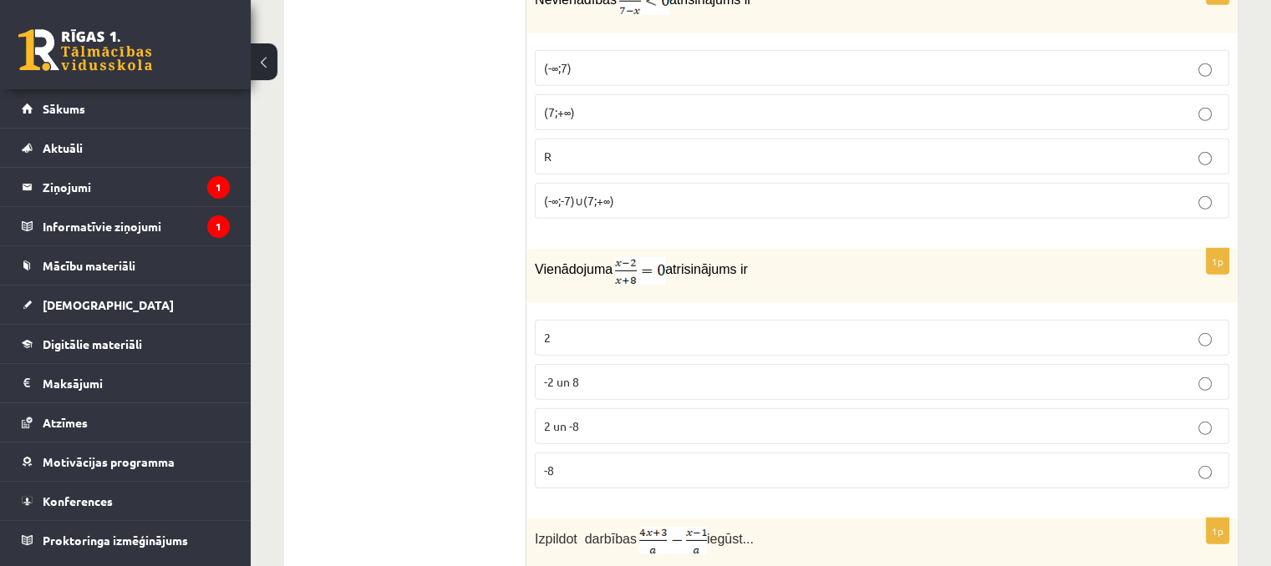
scroll to position [4765, 0]
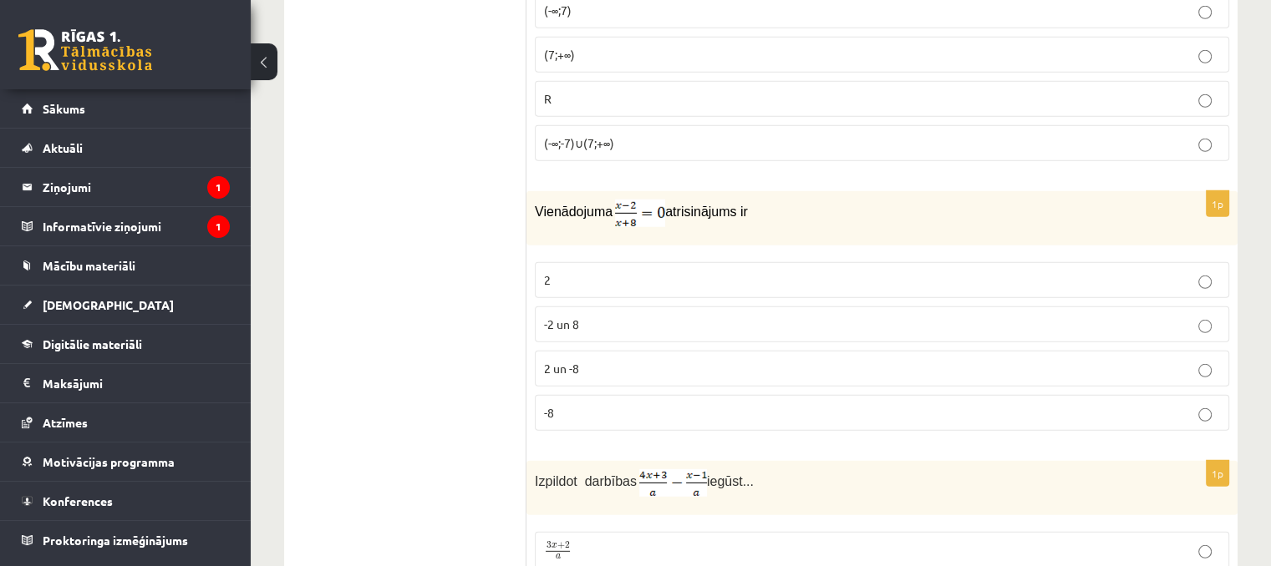
click at [565, 271] on p "2" at bounding box center [882, 280] width 676 height 18
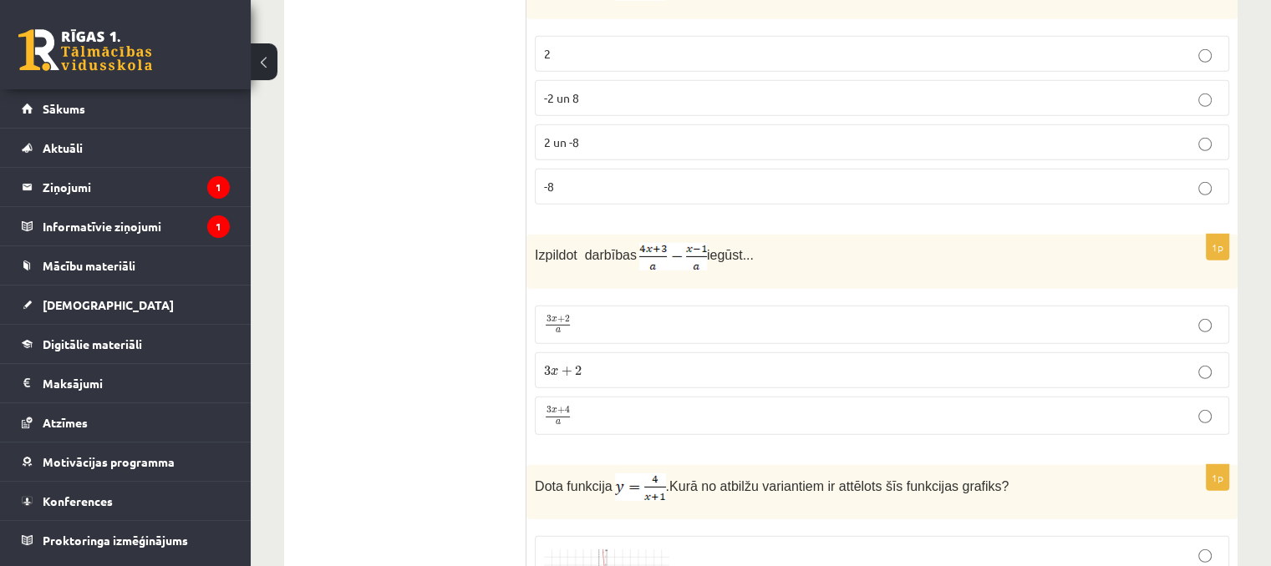
scroll to position [5015, 0]
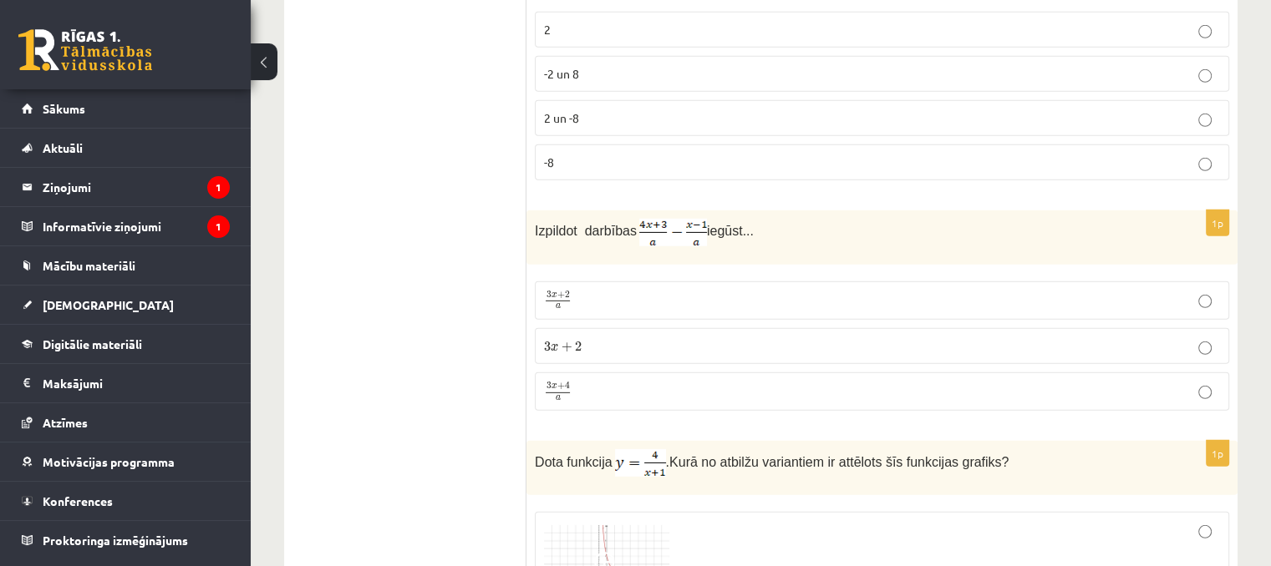
click at [593, 382] on p "3 x + 4 a 3 x + 4 a" at bounding box center [882, 392] width 676 height 21
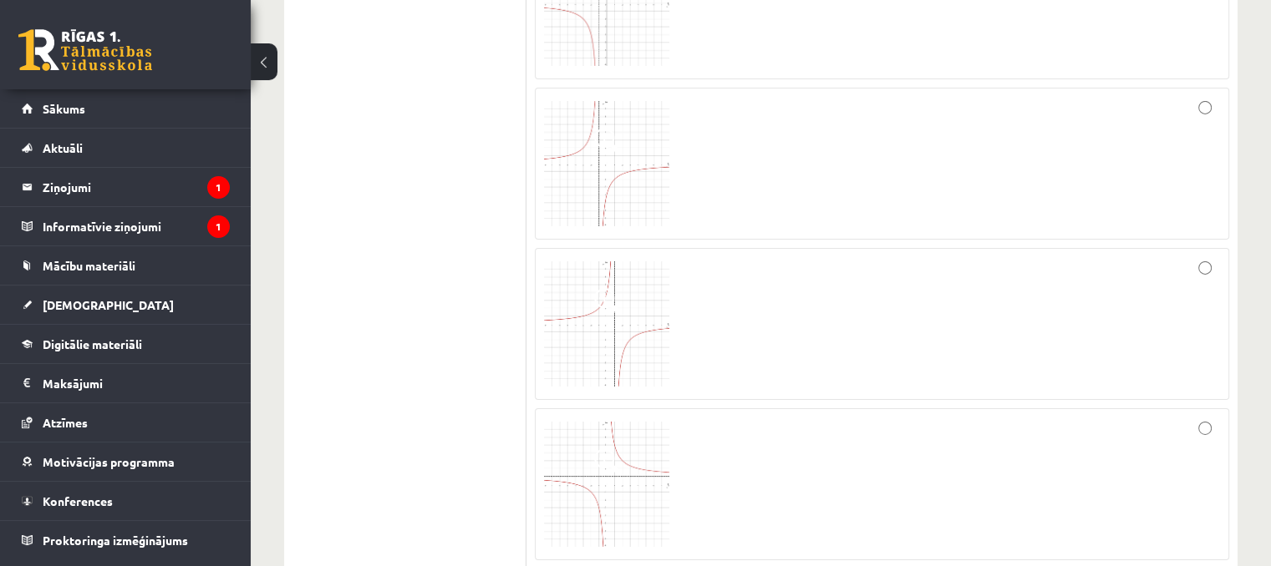
scroll to position [5600, 0]
click at [587, 484] on img at bounding box center [606, 484] width 125 height 125
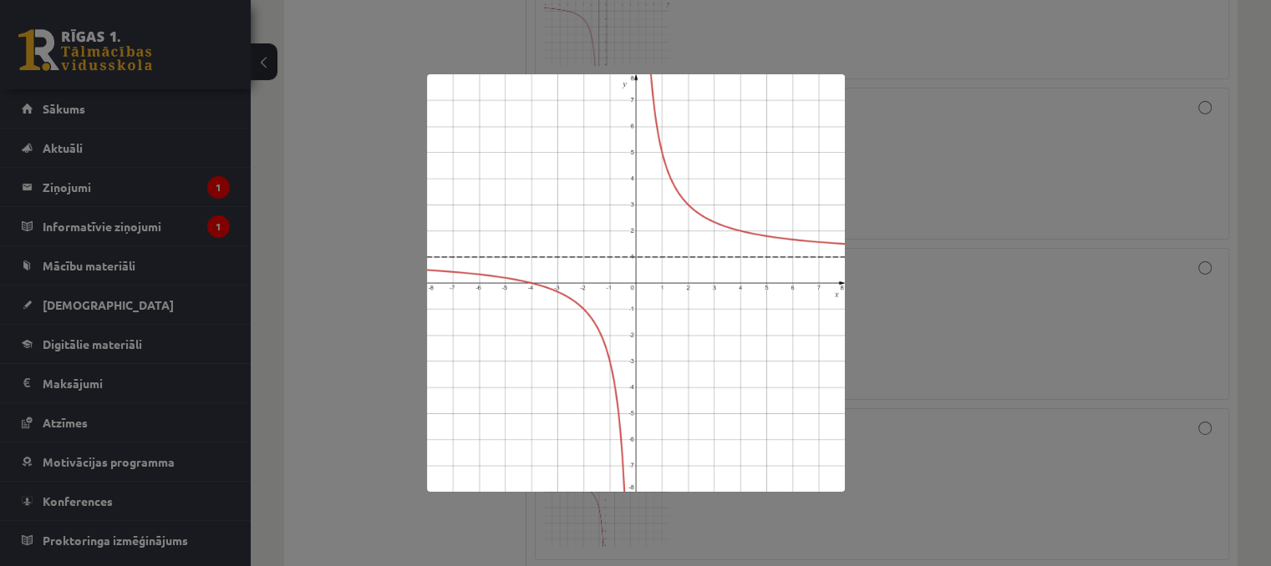
click at [1015, 172] on div at bounding box center [635, 283] width 1271 height 566
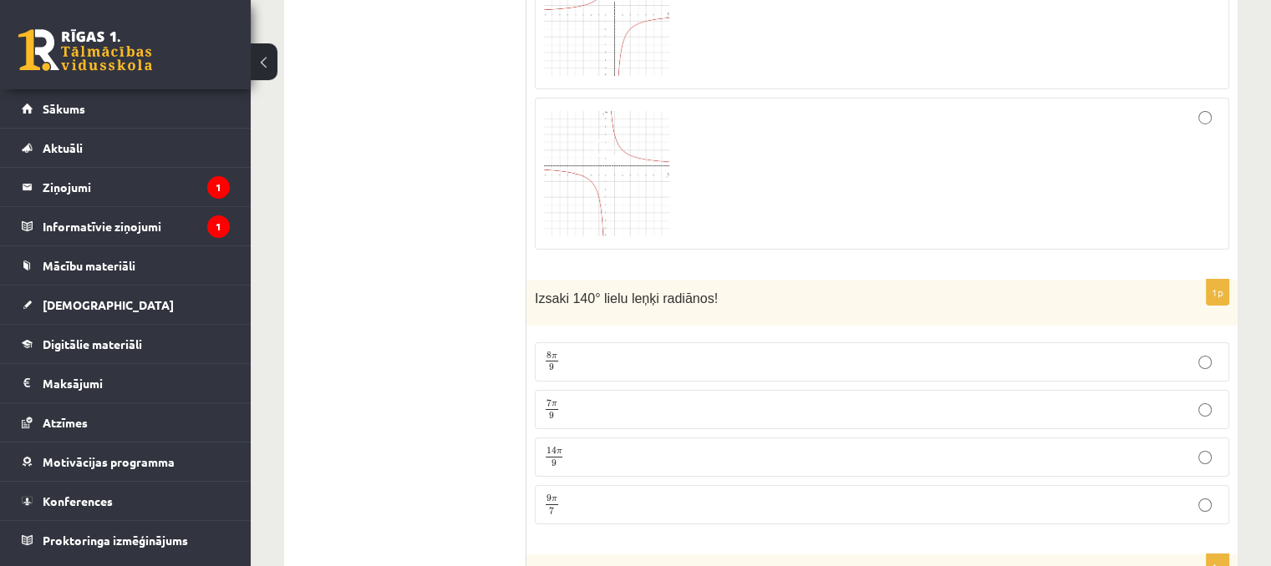
scroll to position [5934, 0]
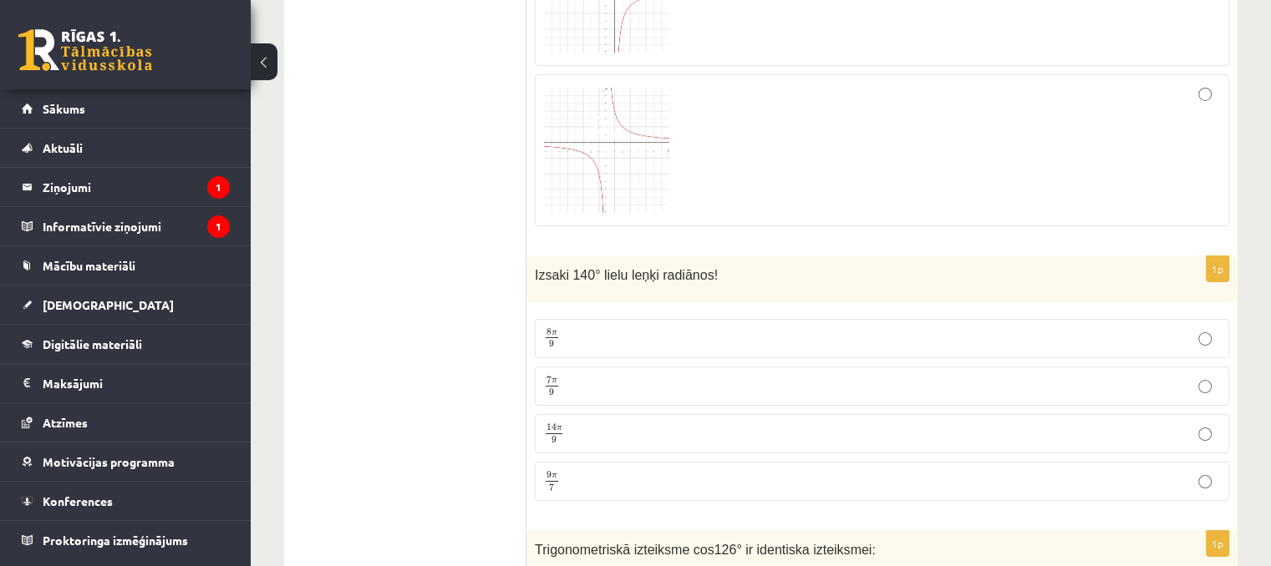
click at [561, 328] on p "8 π 9 8 π 9" at bounding box center [882, 338] width 676 height 21
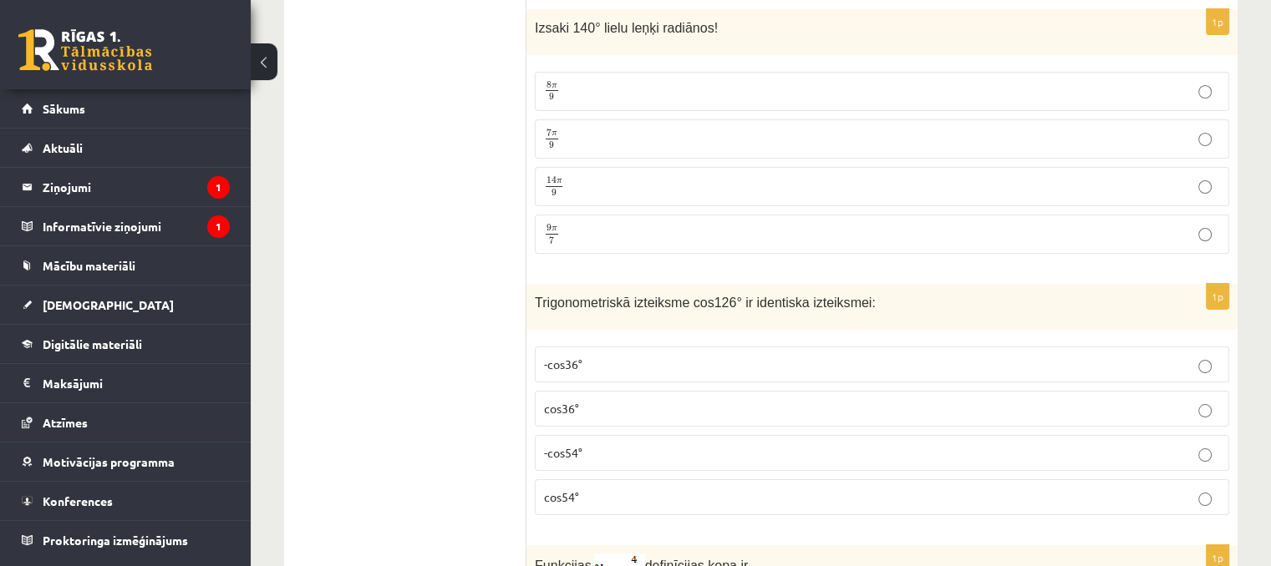
scroll to position [6185, 0]
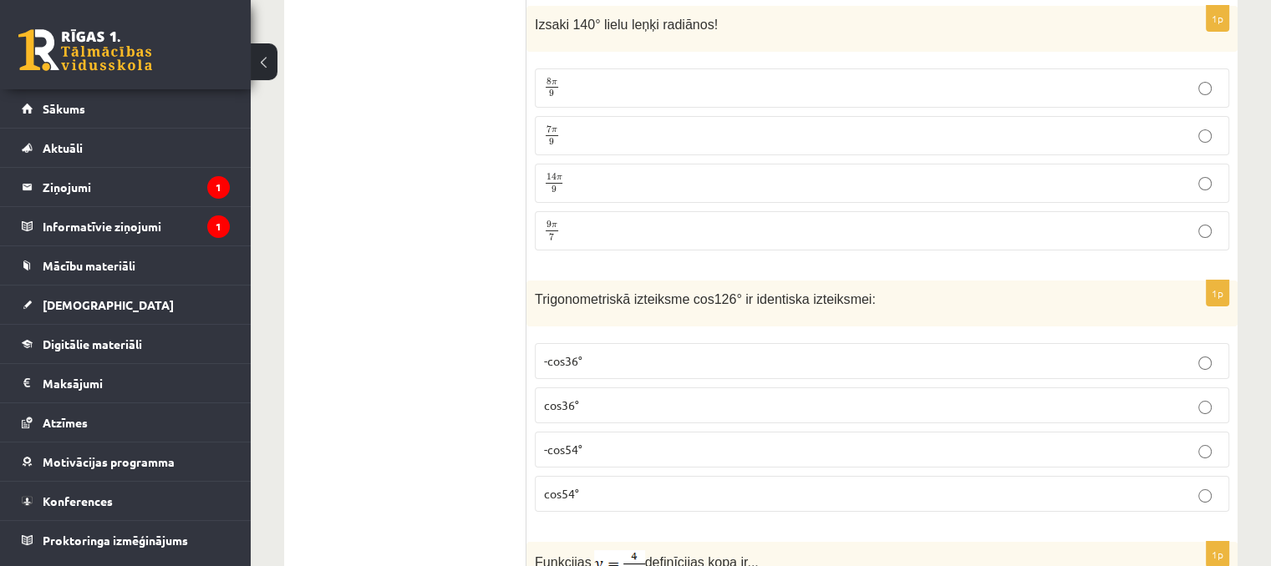
click at [596, 441] on p "-cos54°" at bounding box center [882, 450] width 676 height 18
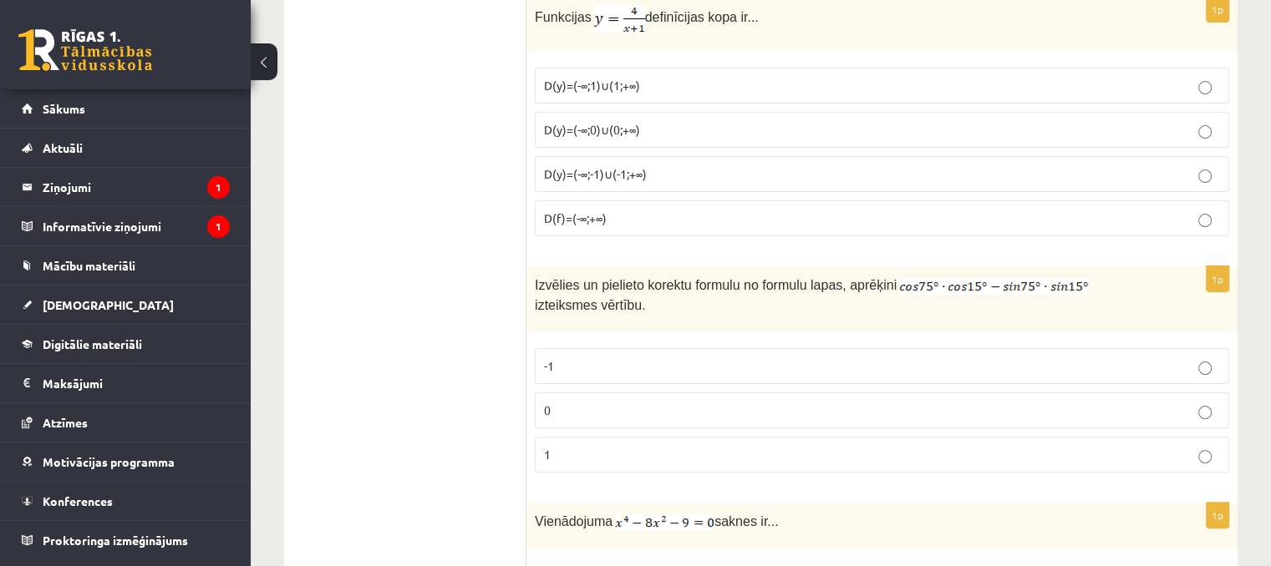
scroll to position [6770, 0]
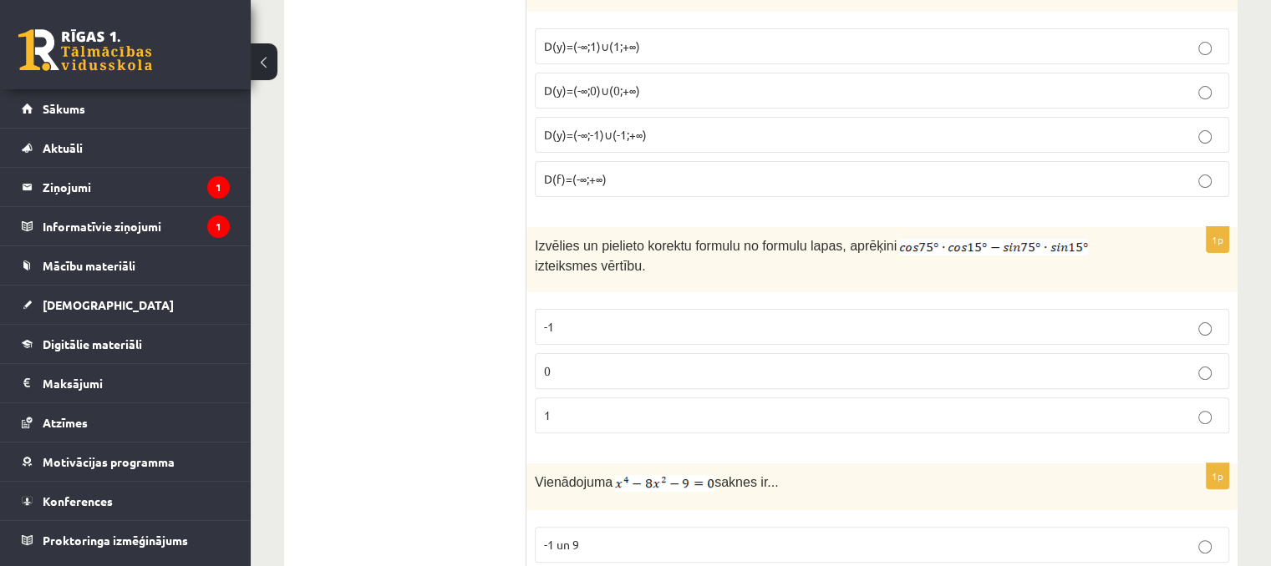
click at [556, 353] on label "0" at bounding box center [882, 371] width 694 height 36
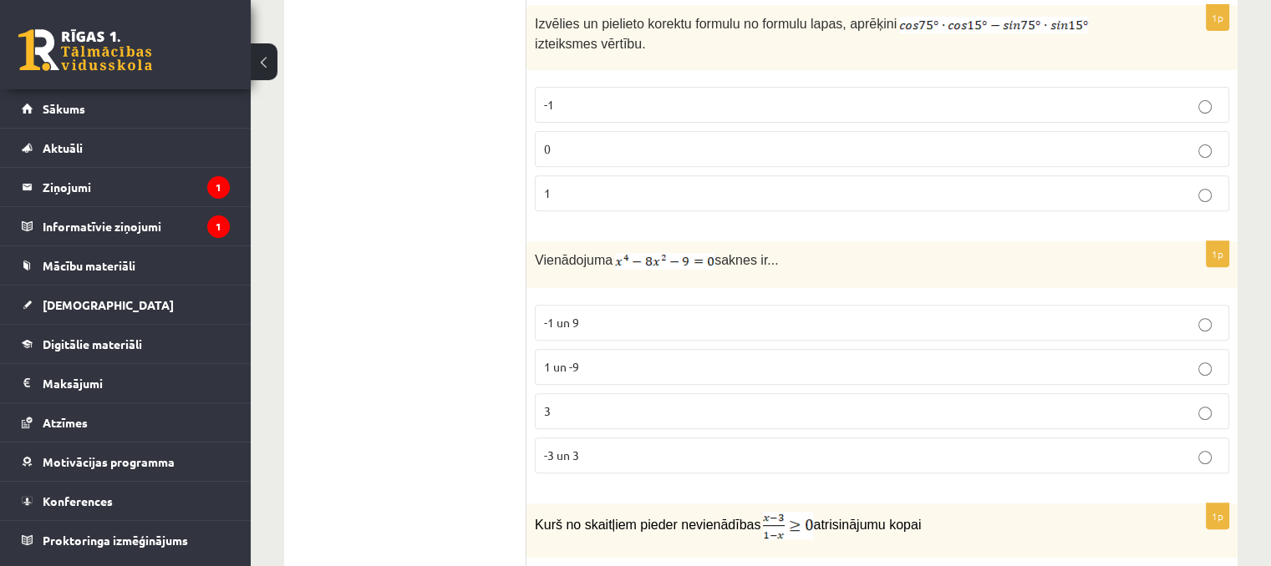
scroll to position [7020, 0]
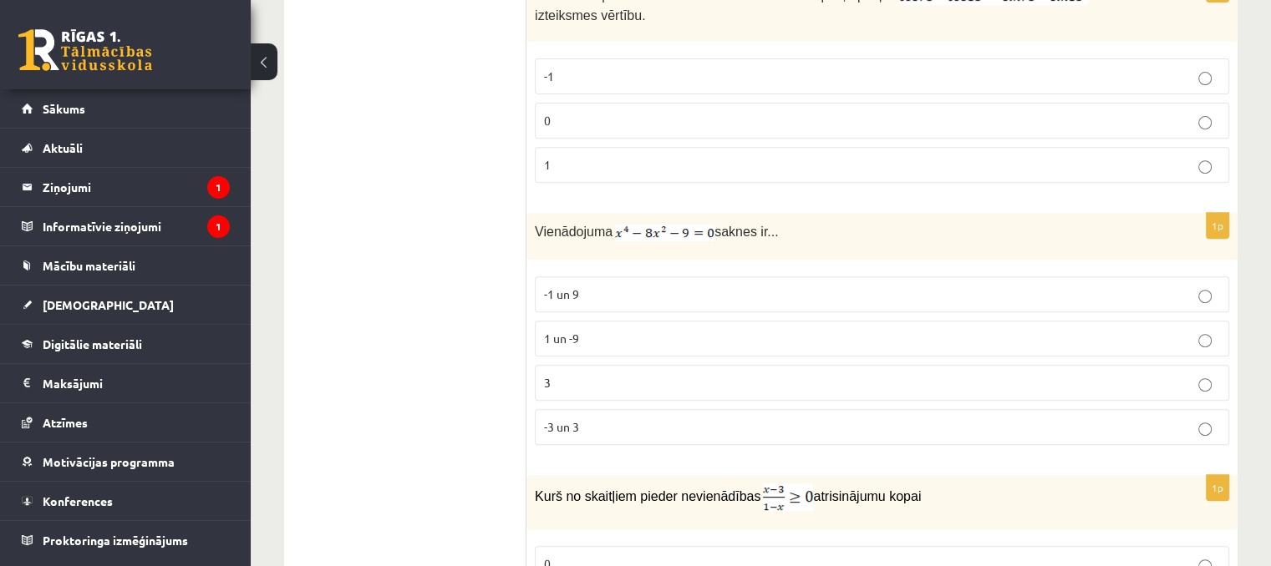
click at [606, 419] on p "-3 un 3" at bounding box center [882, 428] width 676 height 18
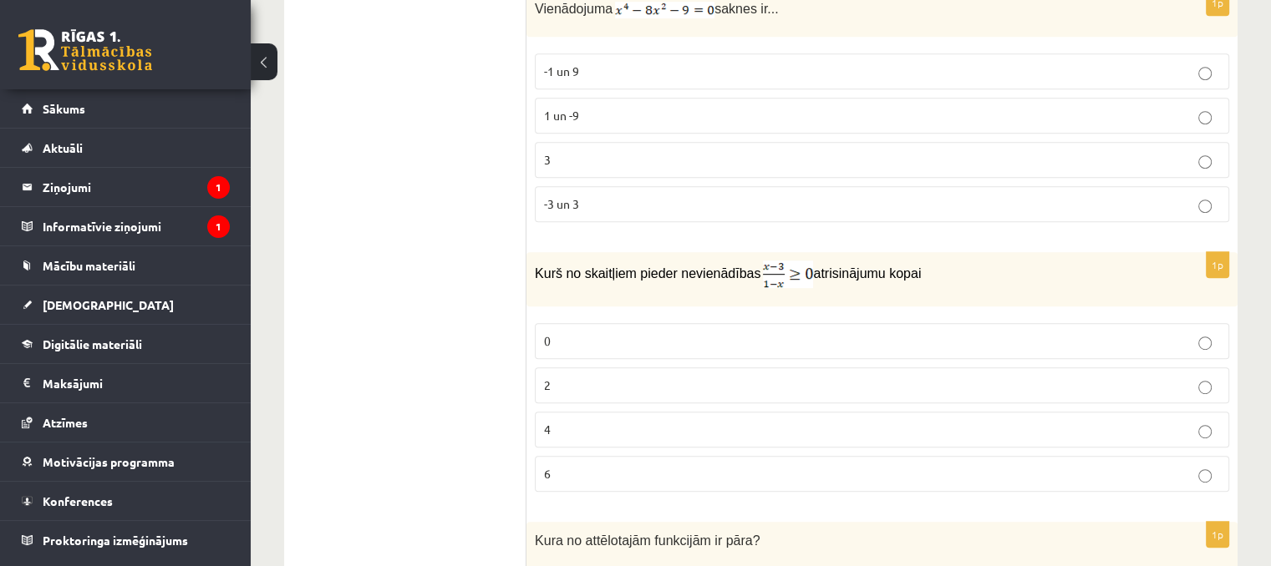
scroll to position [7271, 0]
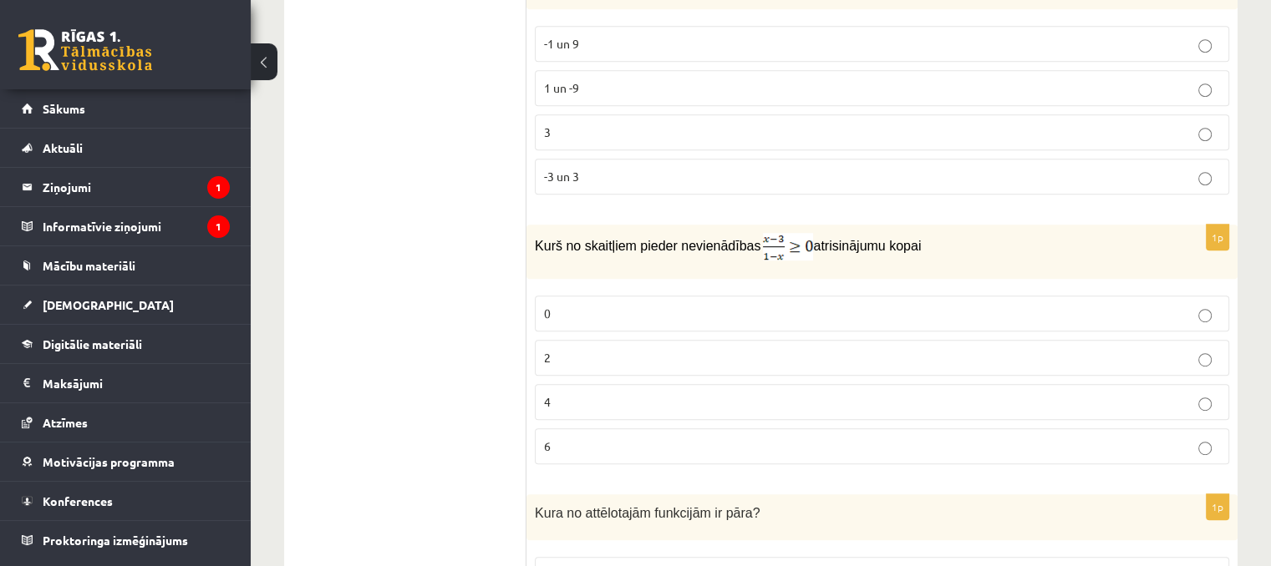
click at [567, 340] on label "2" at bounding box center [882, 358] width 694 height 36
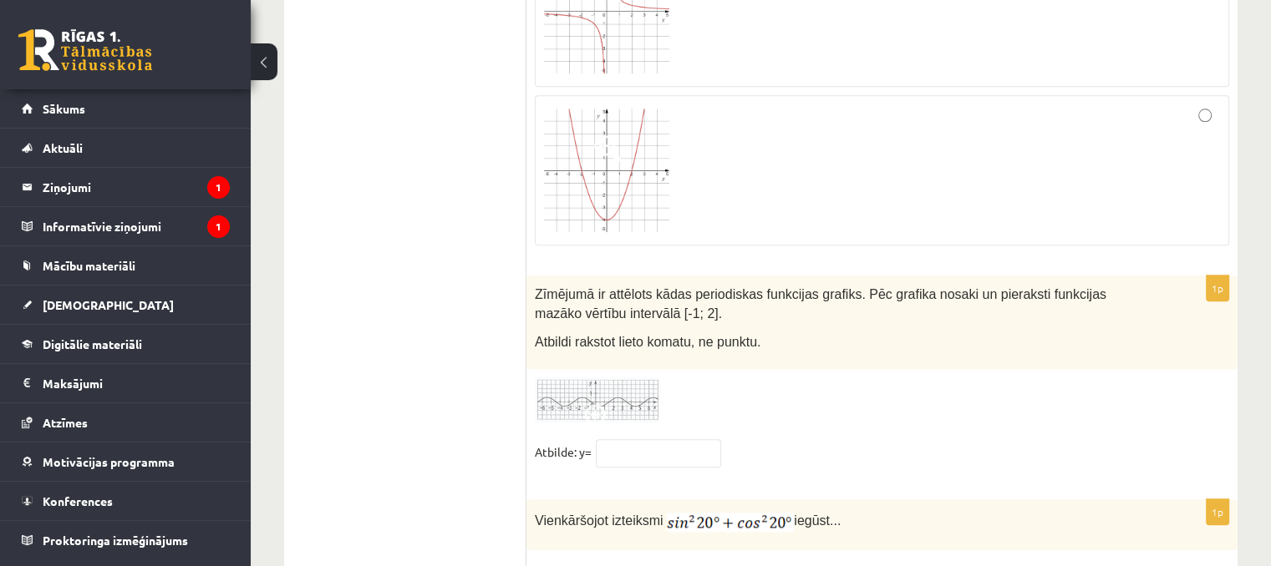
scroll to position [8023, 0]
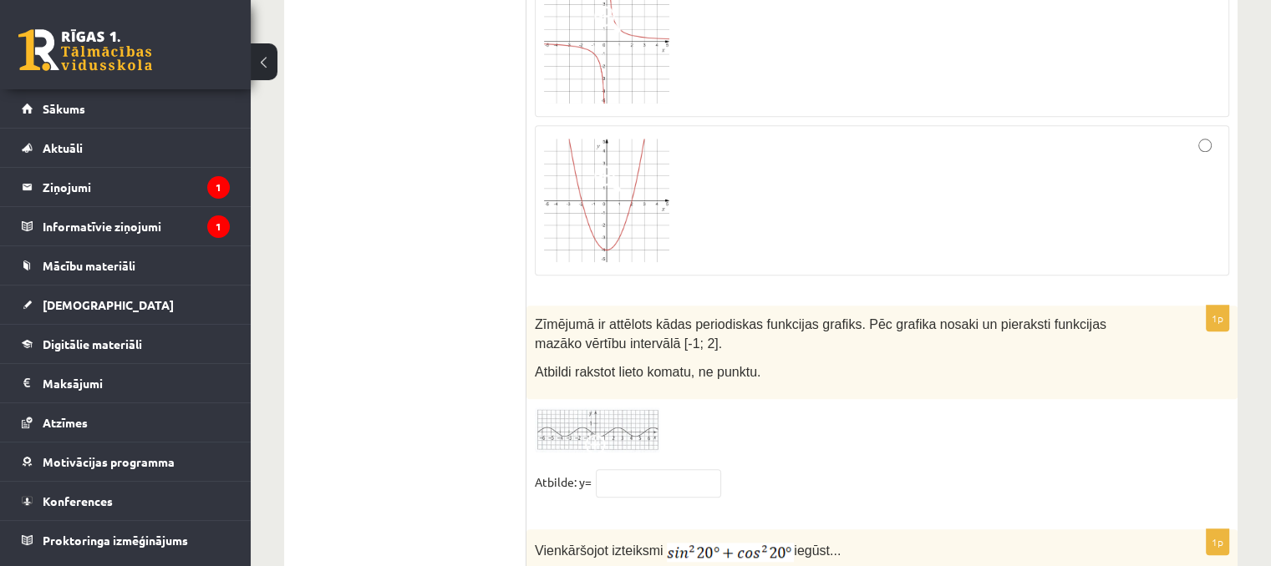
click at [614, 165] on span at bounding box center [607, 178] width 27 height 27
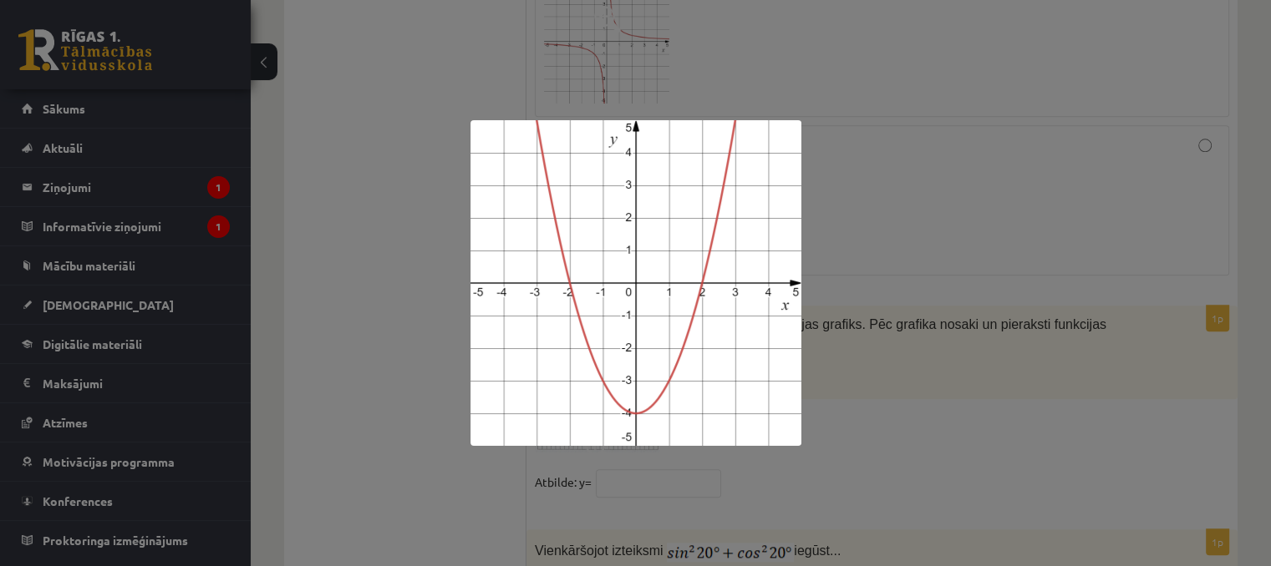
click at [842, 221] on div at bounding box center [635, 283] width 1271 height 566
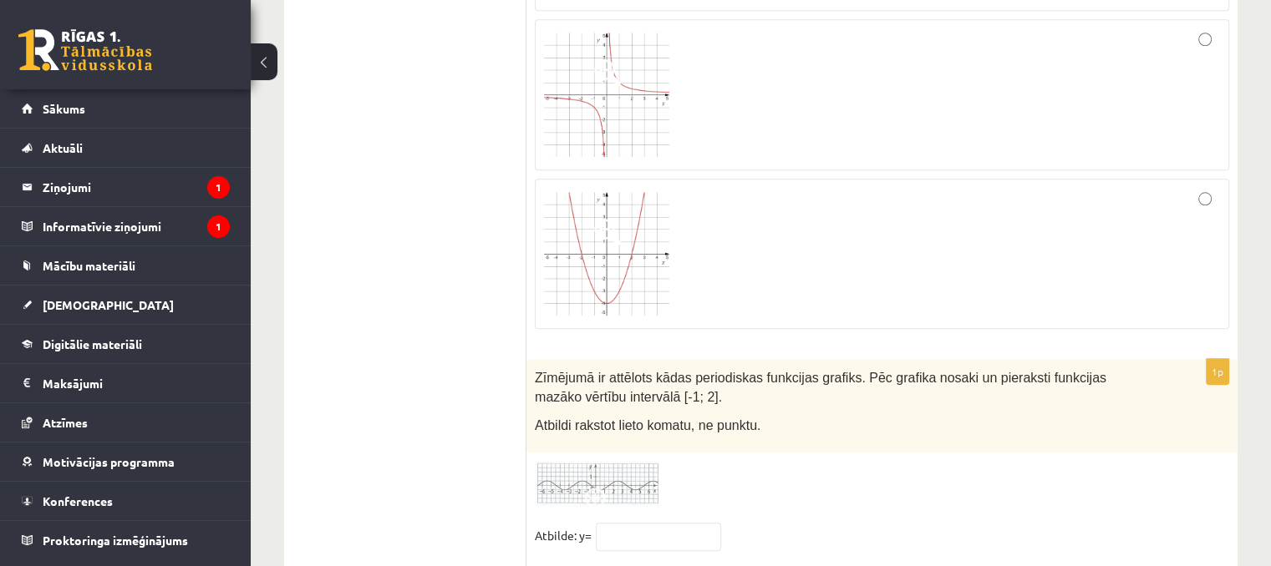
scroll to position [7939, 0]
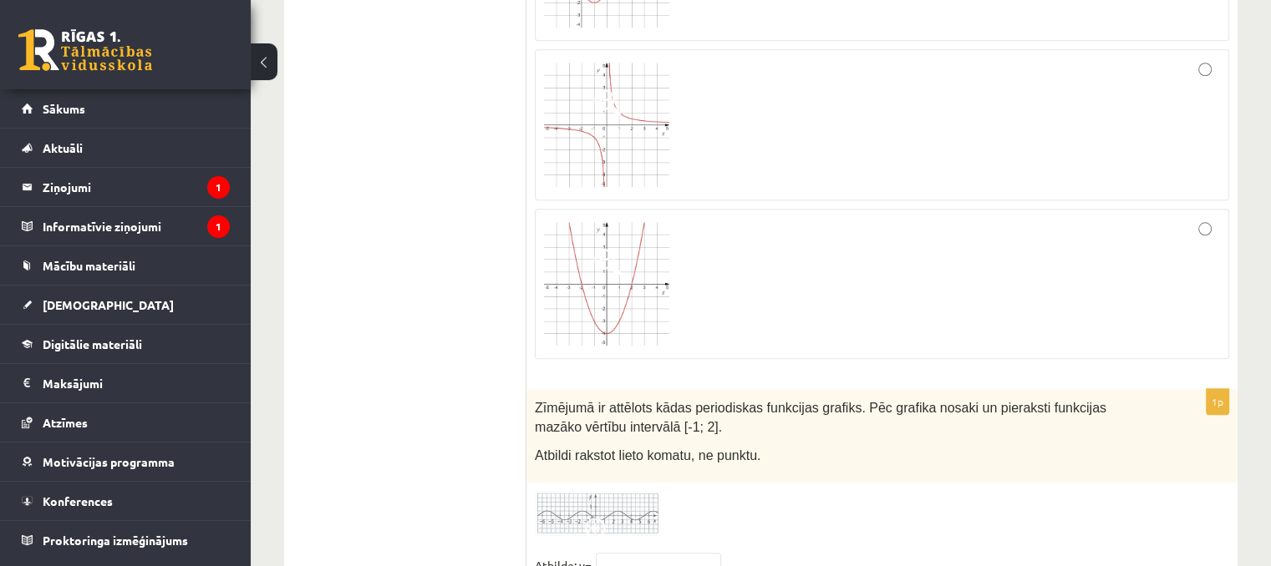
click at [566, 84] on img at bounding box center [606, 125] width 125 height 125
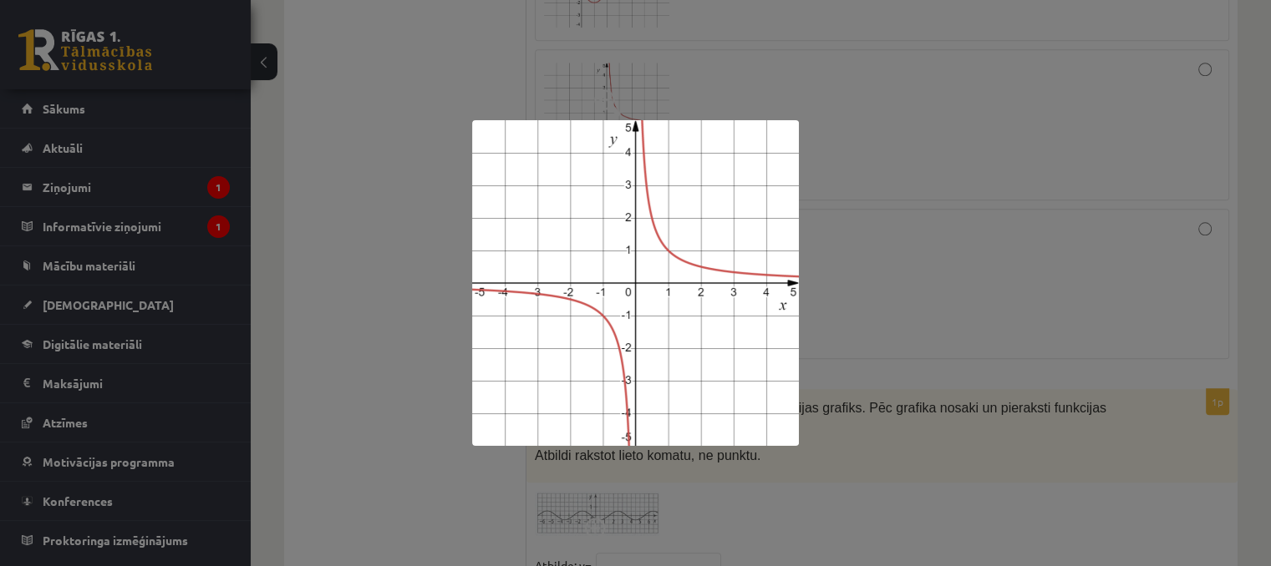
click at [1073, 158] on div at bounding box center [635, 283] width 1271 height 566
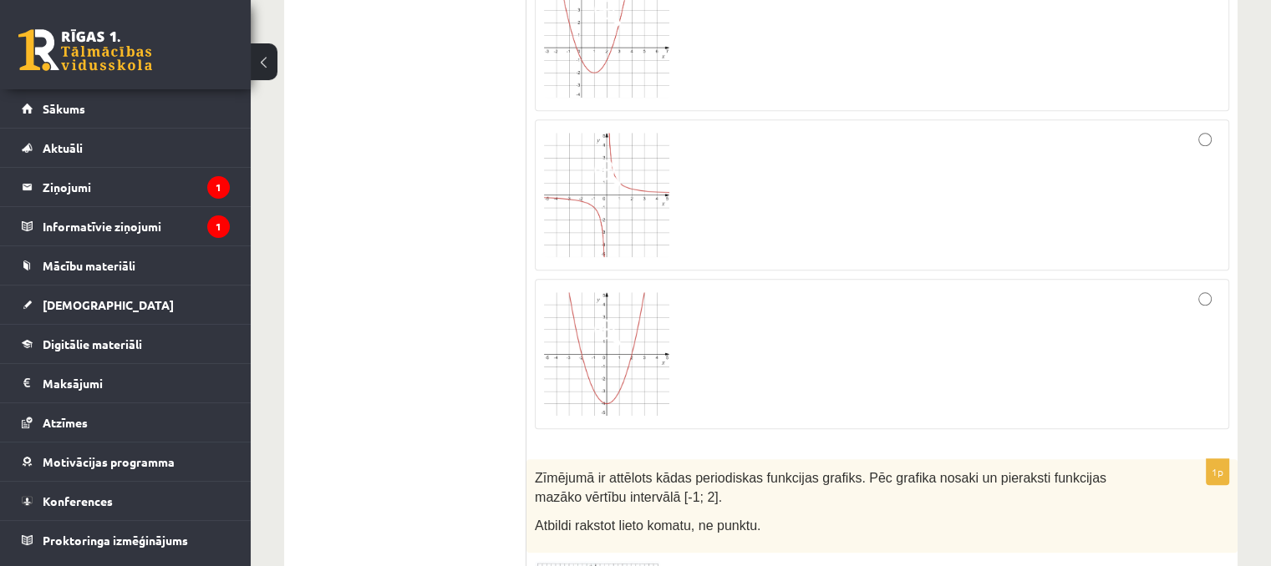
scroll to position [7688, 0]
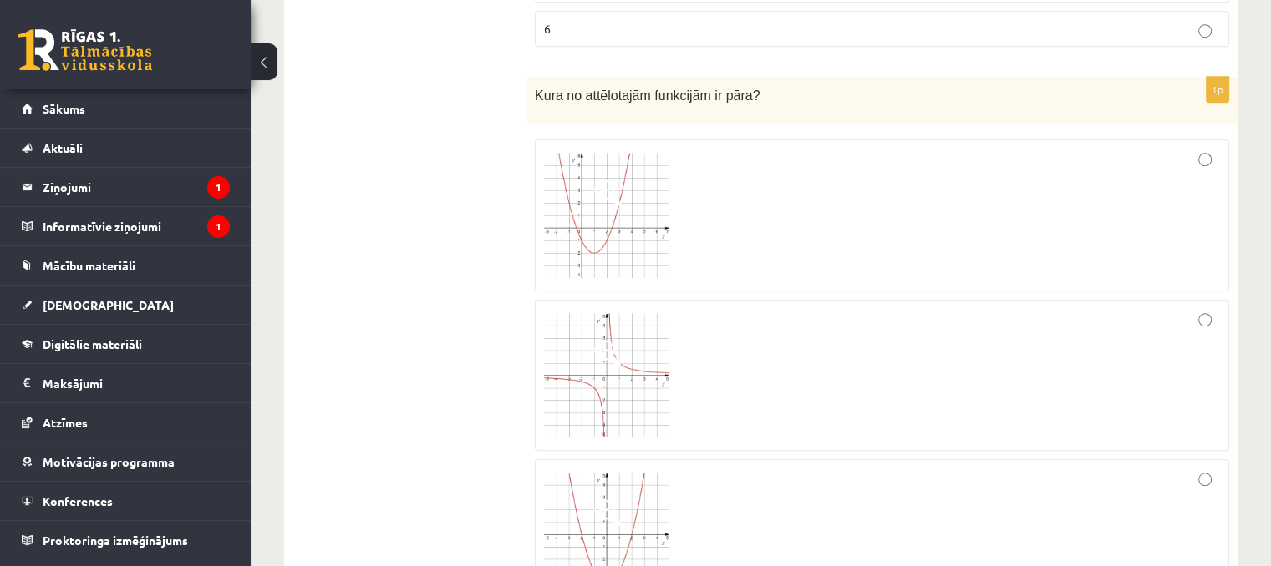
click at [1196, 149] on div at bounding box center [882, 216] width 676 height 134
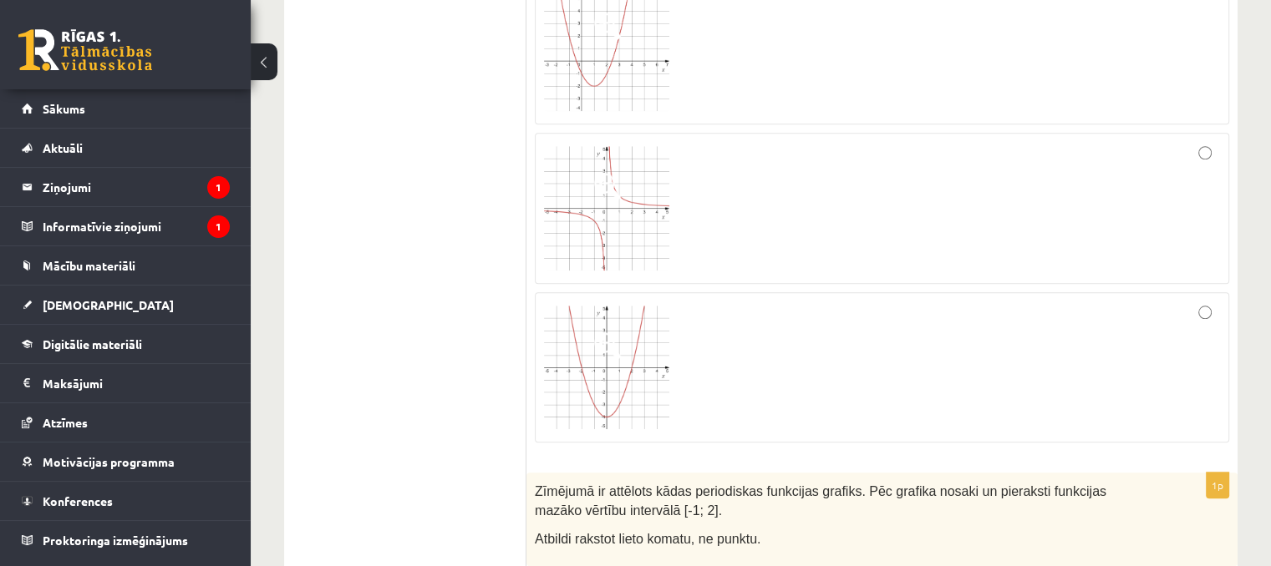
click at [1186, 302] on div at bounding box center [882, 368] width 676 height 132
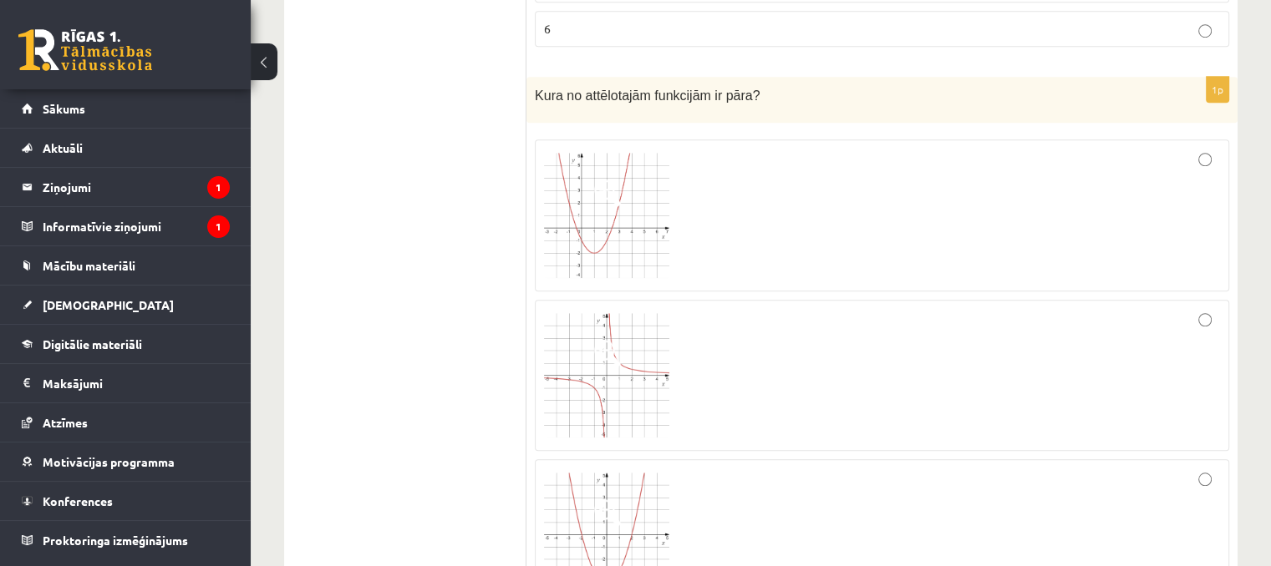
click at [1153, 149] on div at bounding box center [882, 216] width 676 height 134
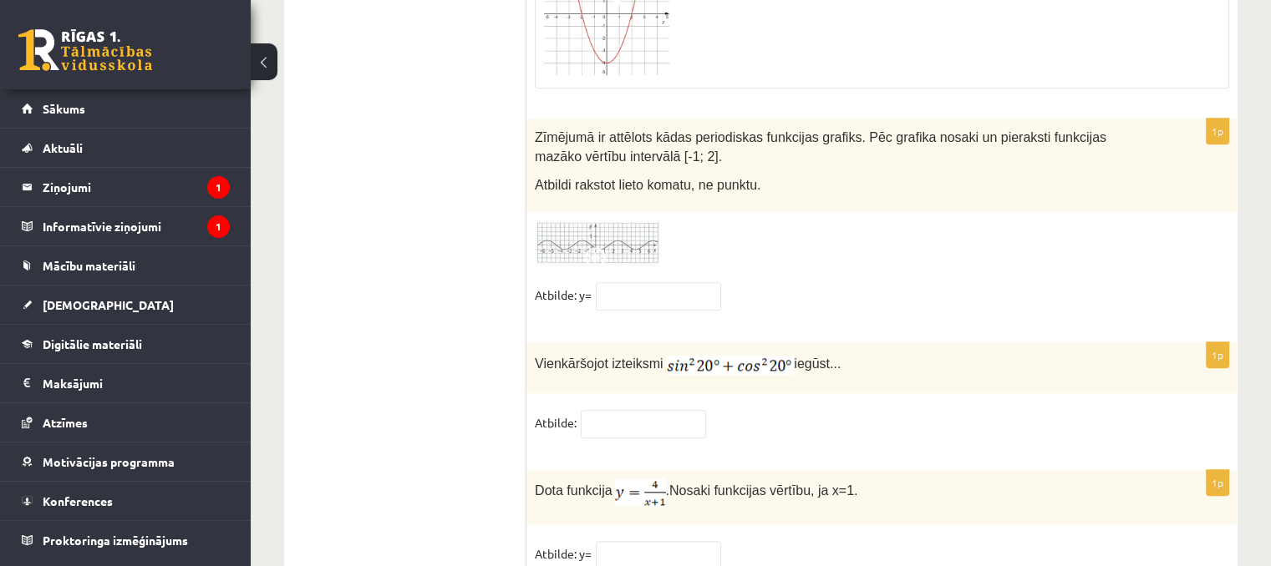
scroll to position [8221, 0]
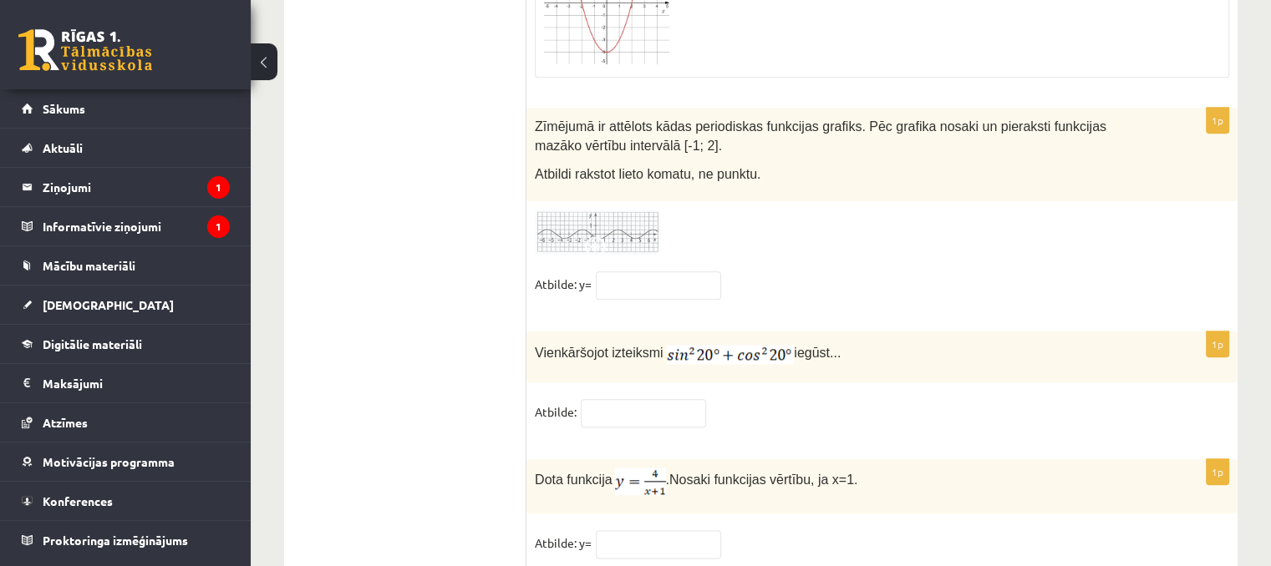
click at [616, 210] on img at bounding box center [597, 233] width 125 height 46
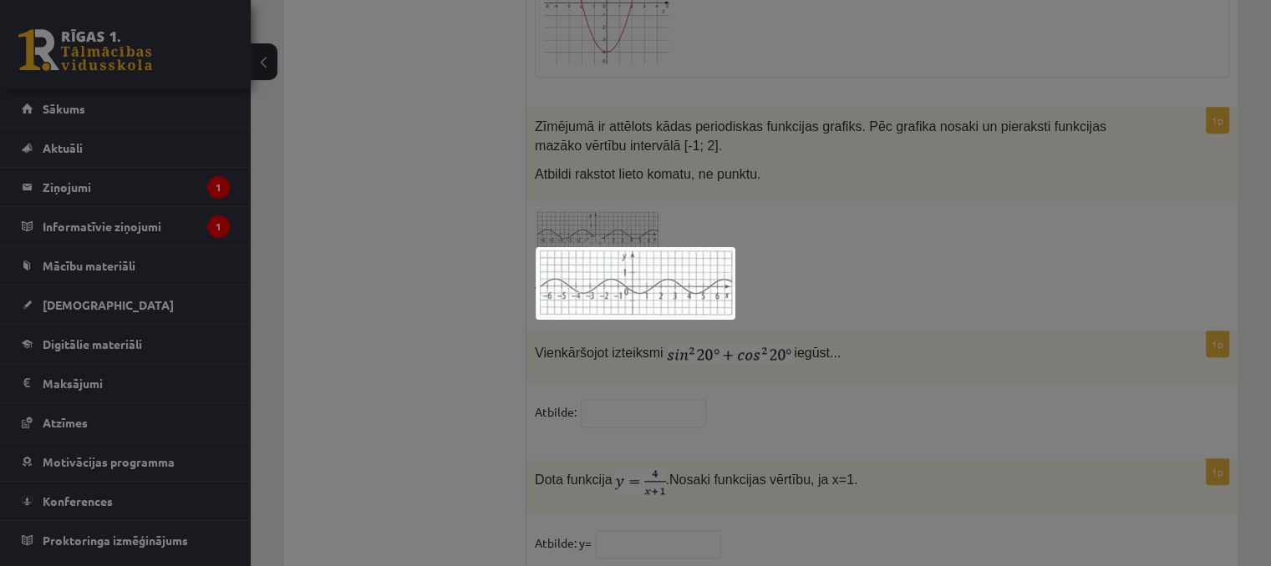
click at [898, 261] on div at bounding box center [635, 283] width 1271 height 566
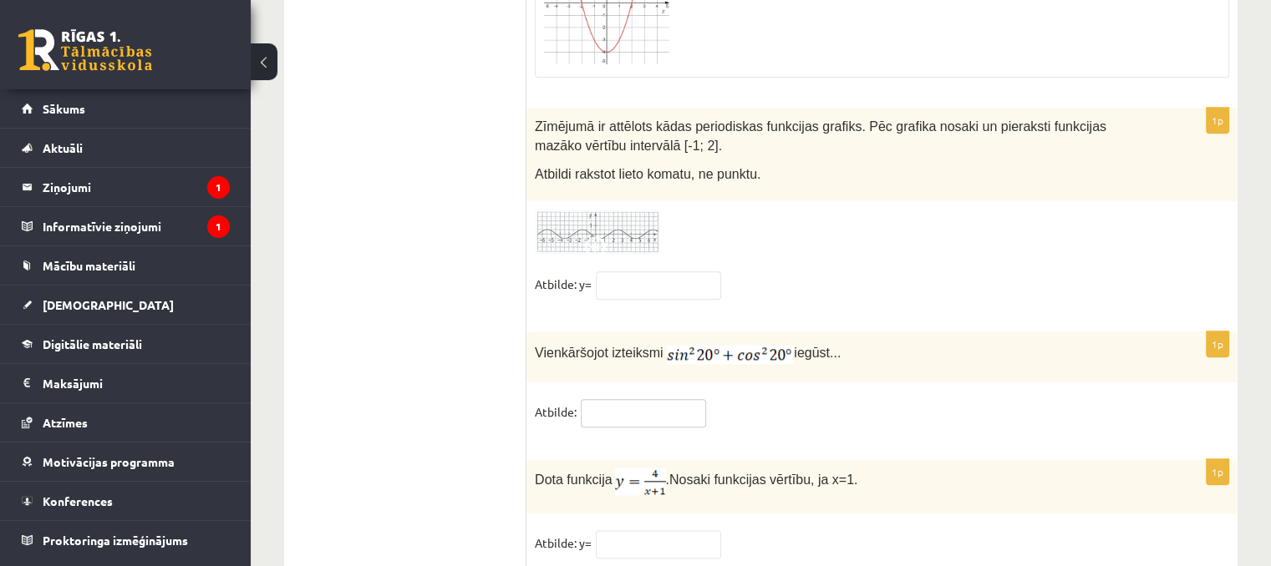
click at [651, 399] on input "text" at bounding box center [643, 413] width 125 height 28
type input "*"
click at [669, 530] on fieldset "Atbilde: y=" at bounding box center [882, 547] width 694 height 35
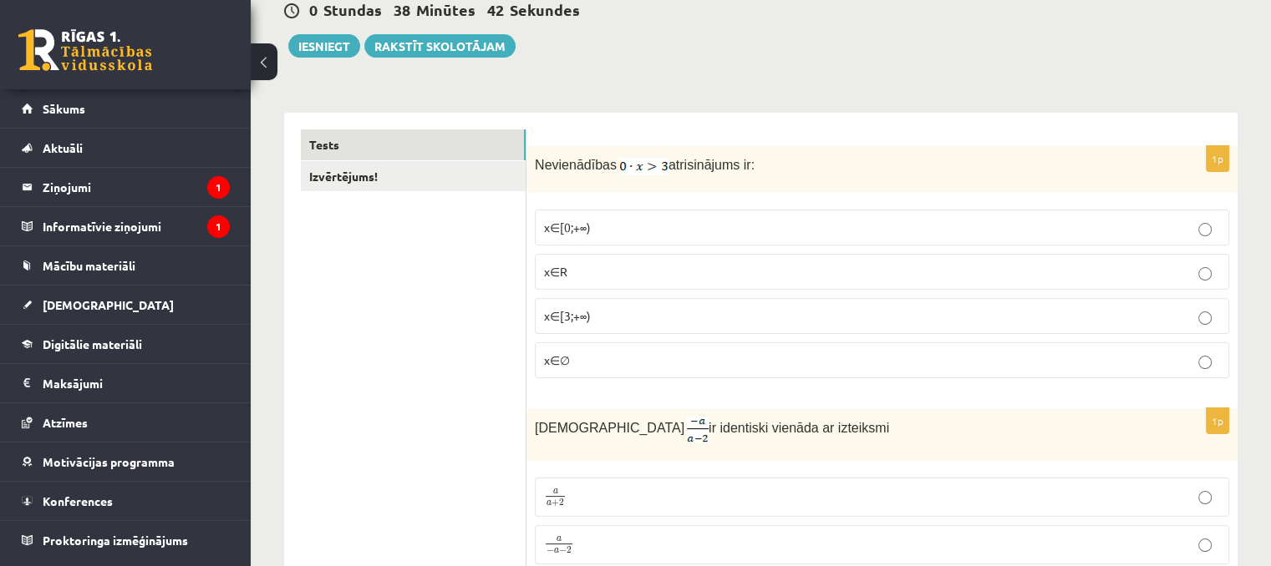
scroll to position [0, 0]
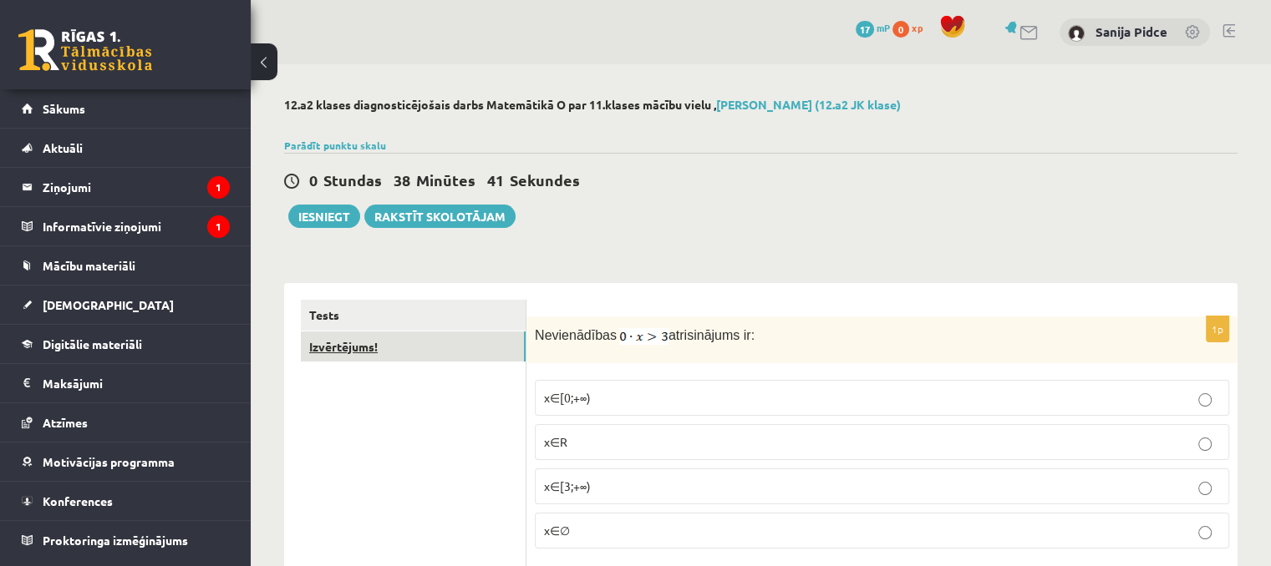
click at [344, 358] on link "Izvērtējums!" at bounding box center [413, 347] width 225 height 31
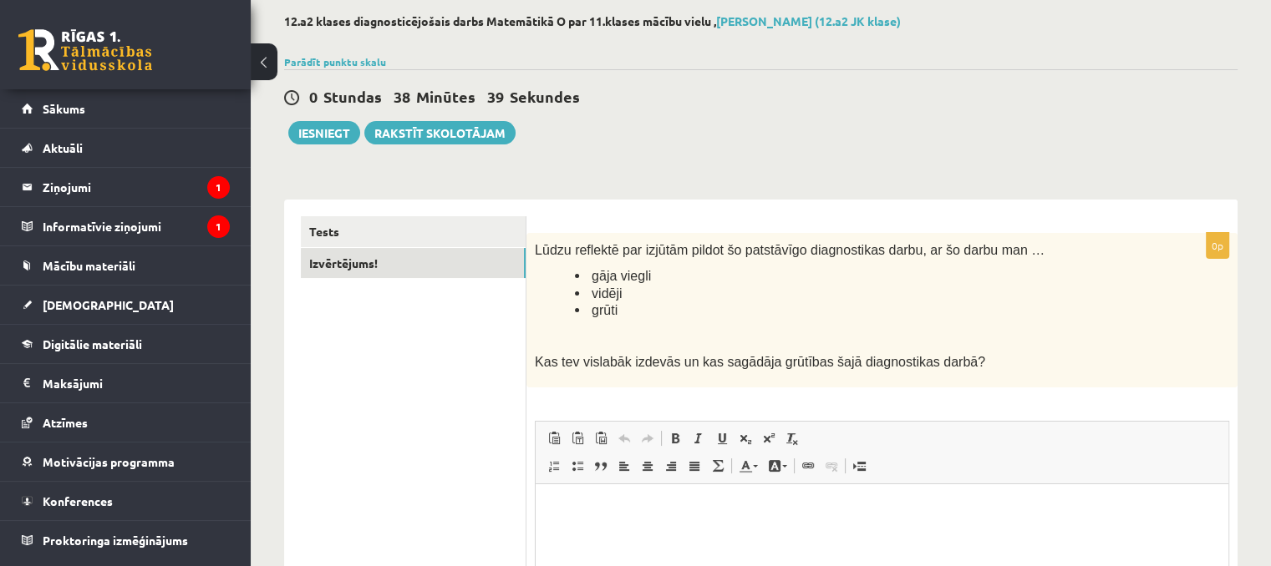
scroll to position [251, 0]
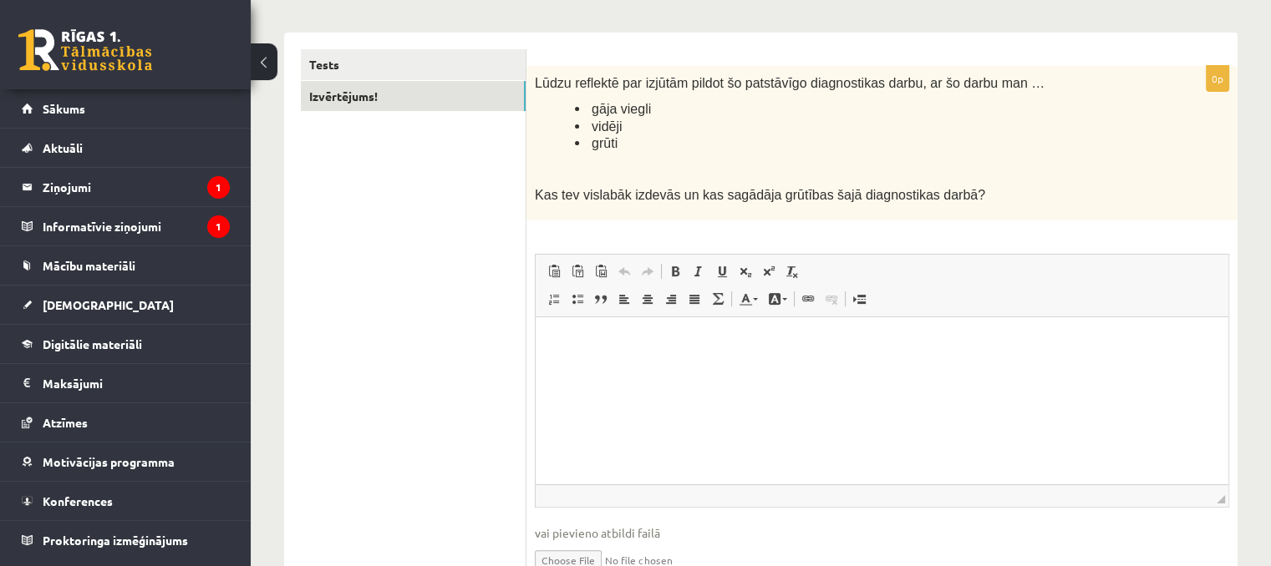
click at [608, 368] on html at bounding box center [881, 342] width 692 height 51
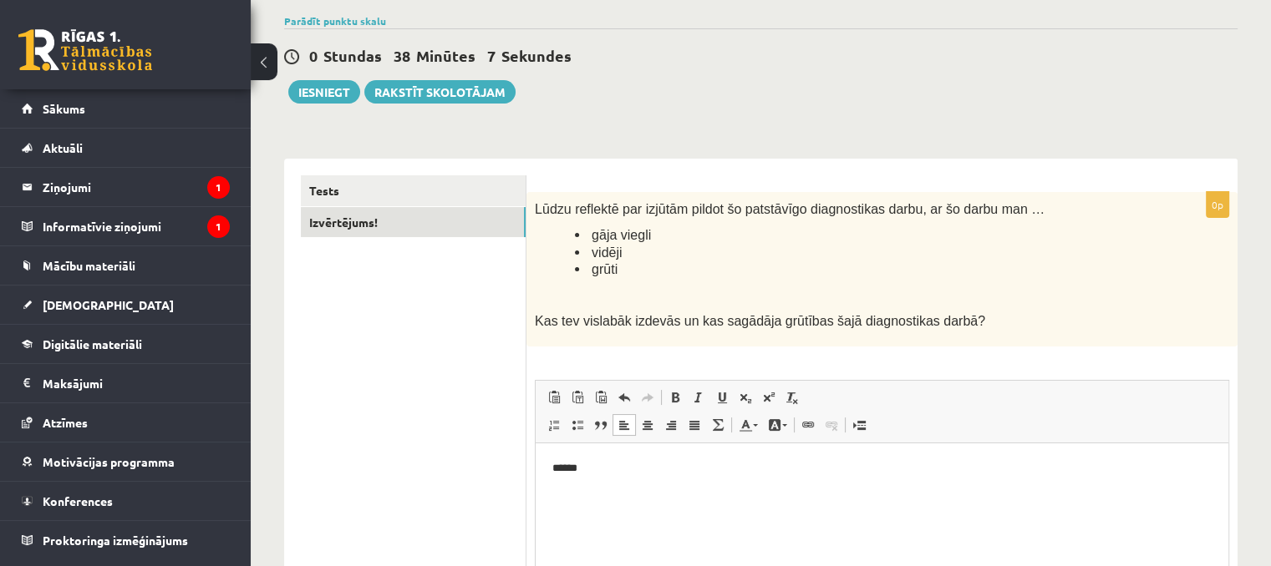
scroll to position [84, 0]
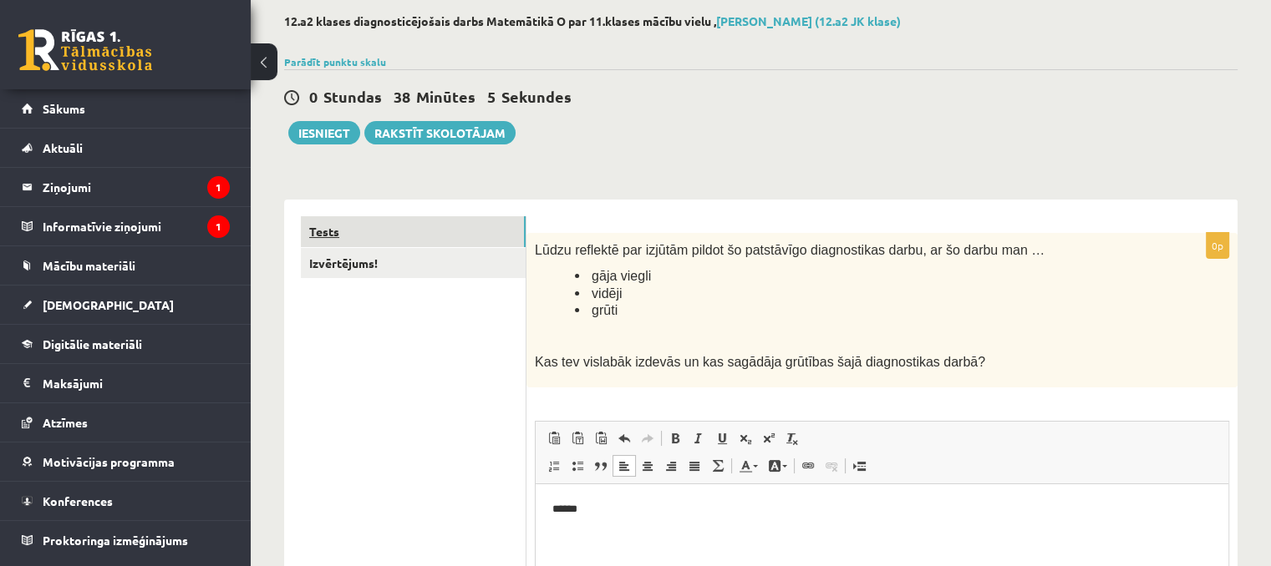
click at [390, 225] on link "Tests" at bounding box center [413, 231] width 225 height 31
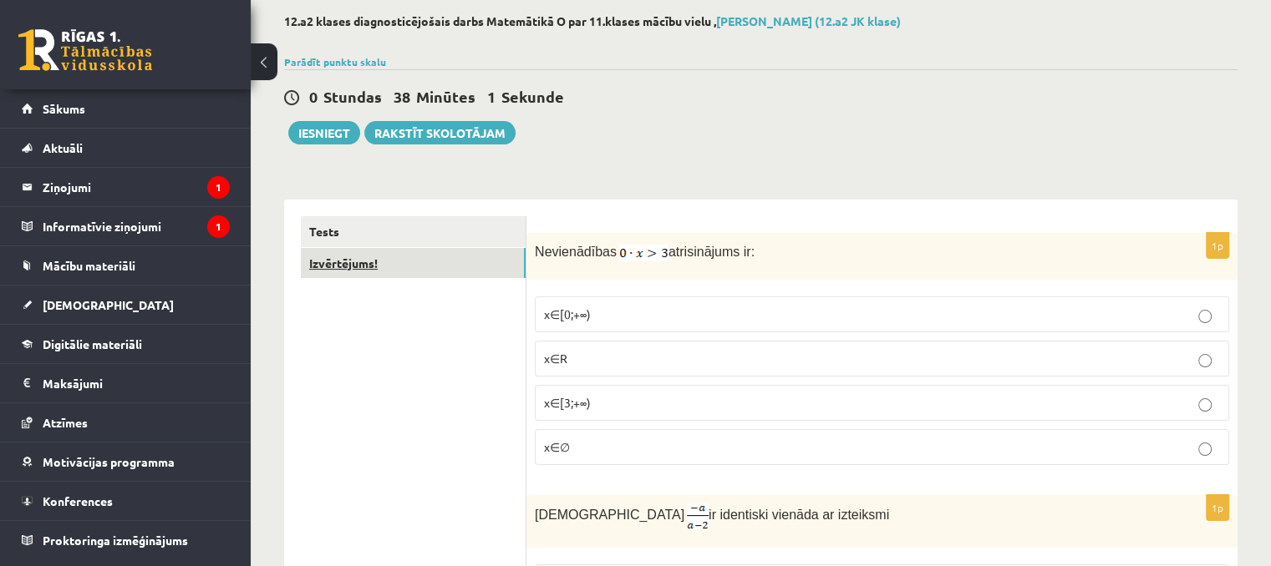
click at [484, 263] on link "Izvērtējums!" at bounding box center [413, 263] width 225 height 31
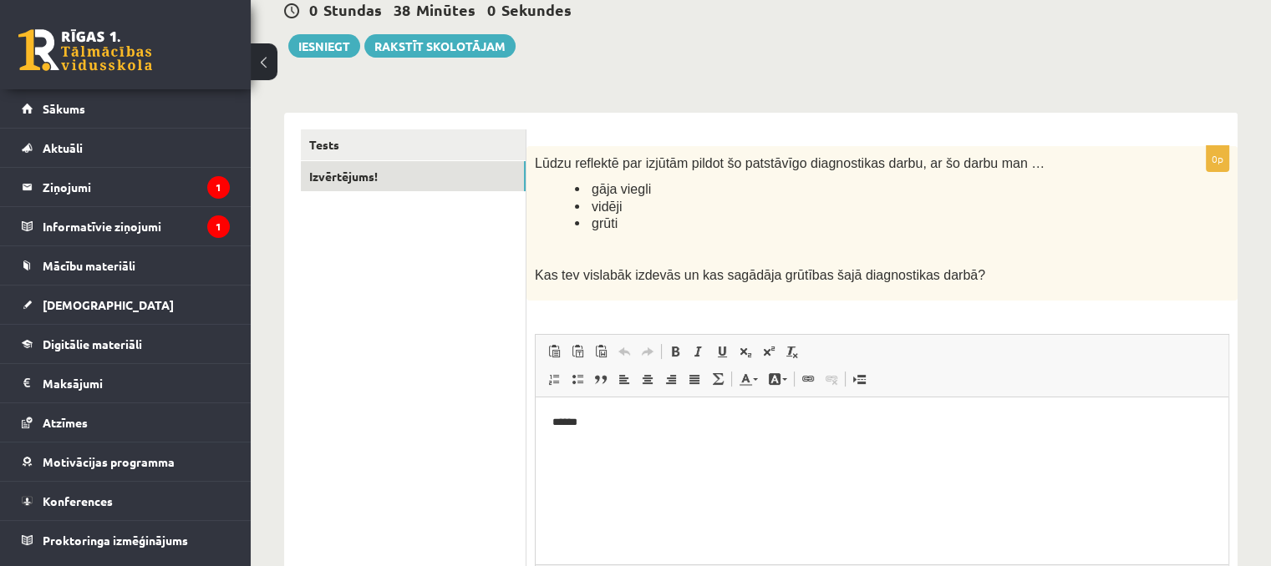
scroll to position [0, 0]
click at [721, 445] on p "Bagātinātā teksta redaktors, wiswyg-editor-user-answer-47363746508980" at bounding box center [881, 452] width 659 height 18
click at [636, 474] on html "**********" at bounding box center [881, 437] width 692 height 79
click at [606, 447] on p "**********" at bounding box center [882, 452] width 660 height 18
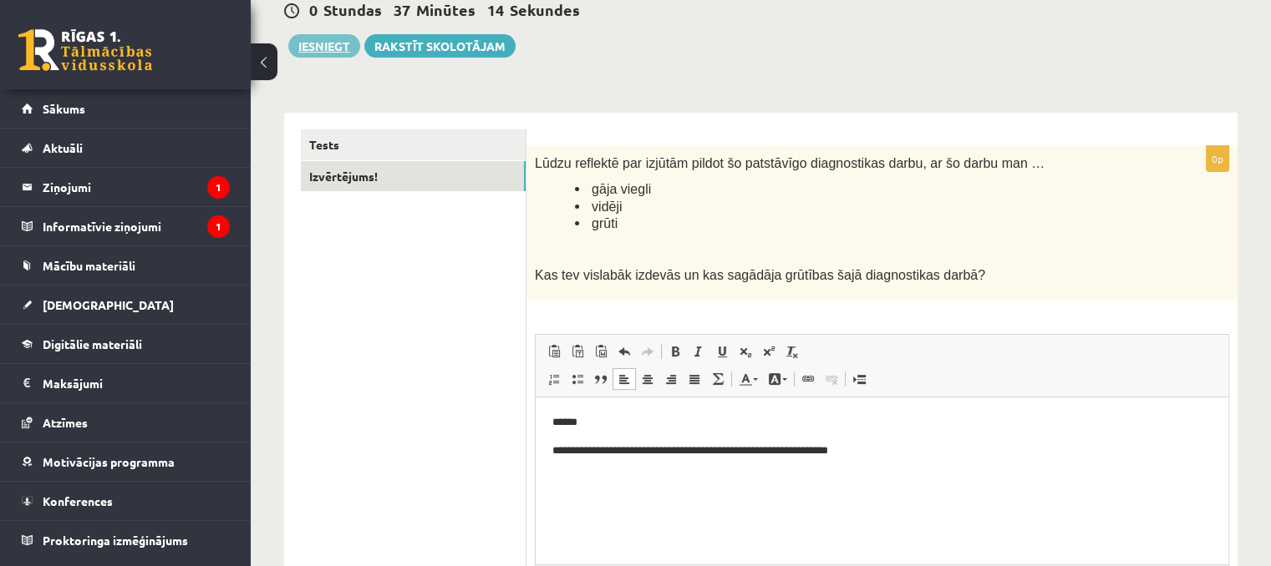
click at [347, 49] on button "Iesniegt" at bounding box center [324, 45] width 72 height 23
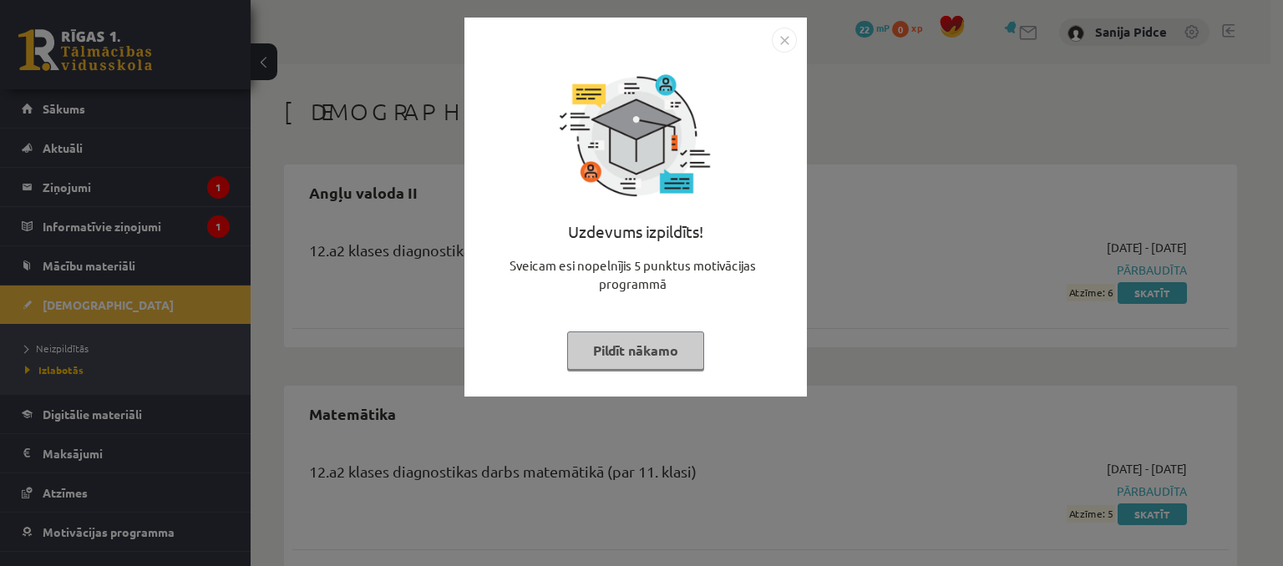
click at [657, 344] on button "Pildīt nākamo" at bounding box center [635, 351] width 137 height 38
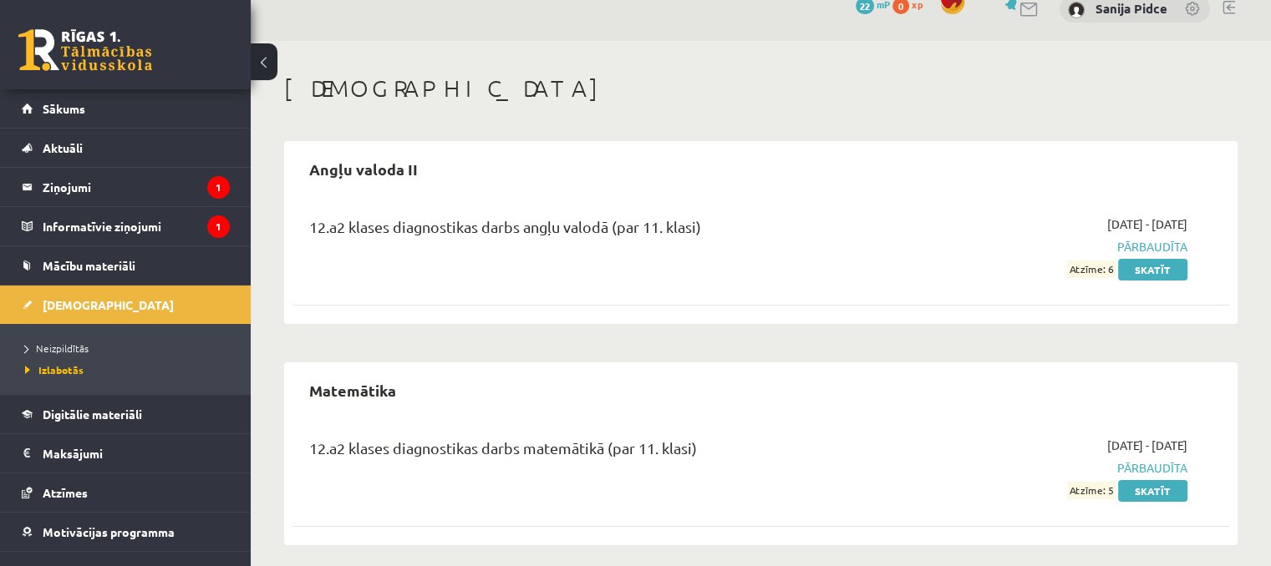
scroll to position [35, 0]
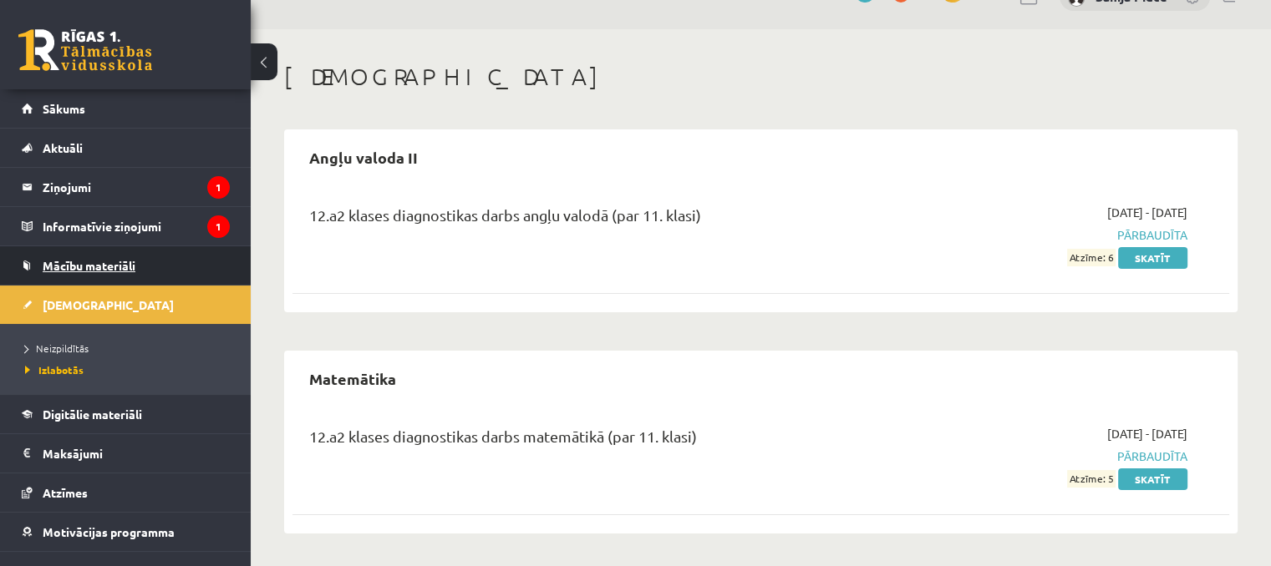
click at [53, 278] on link "Mācību materiāli" at bounding box center [126, 265] width 208 height 38
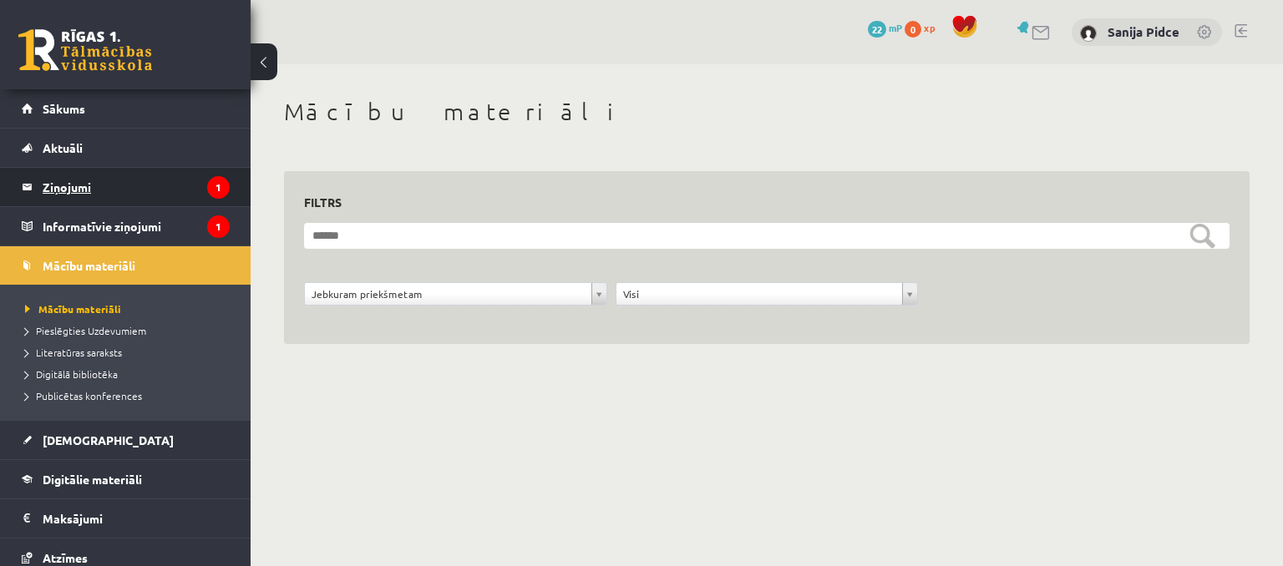
click at [109, 185] on legend "Ziņojumi 1" at bounding box center [136, 187] width 187 height 38
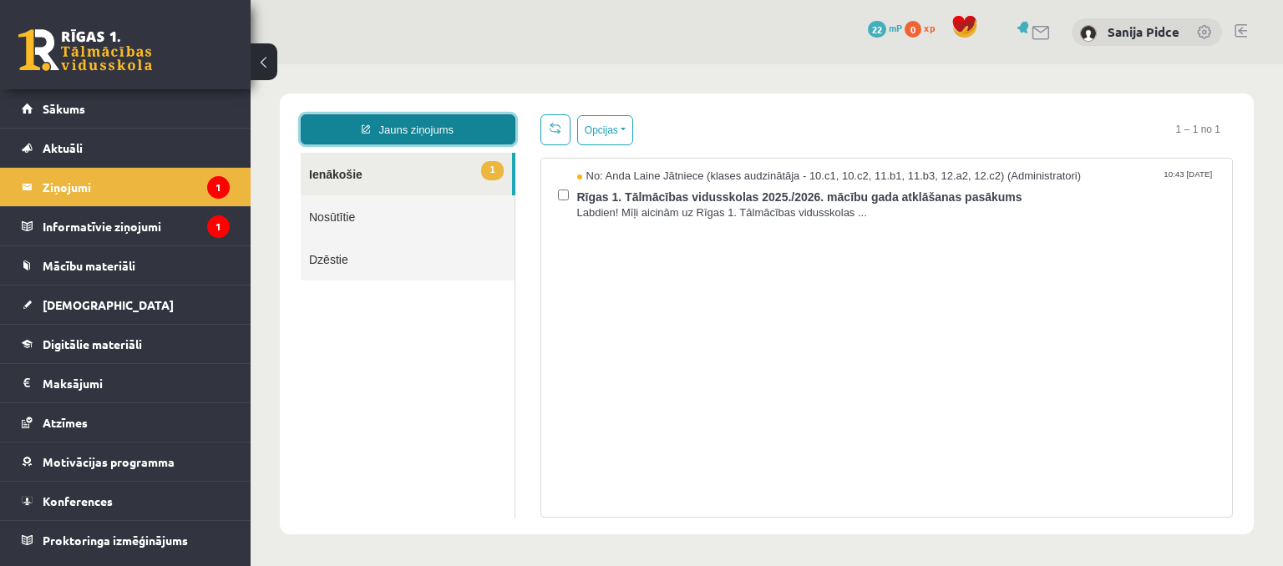
click at [398, 132] on link "Jauns ziņojums" at bounding box center [408, 129] width 215 height 30
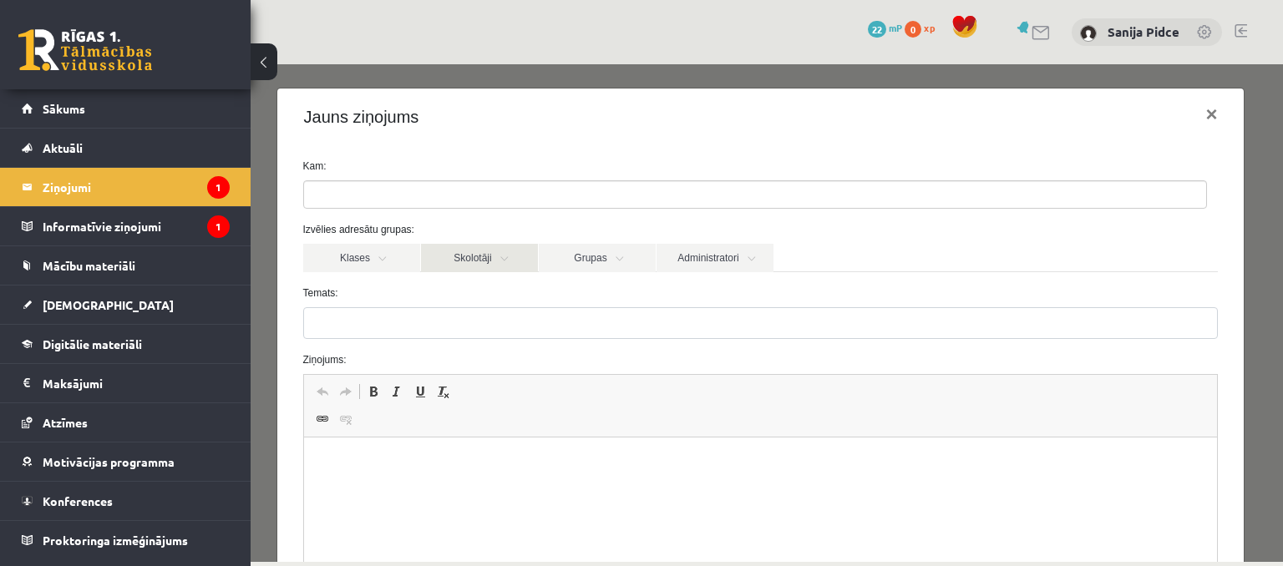
click at [495, 263] on link "Skolotāji" at bounding box center [479, 258] width 117 height 28
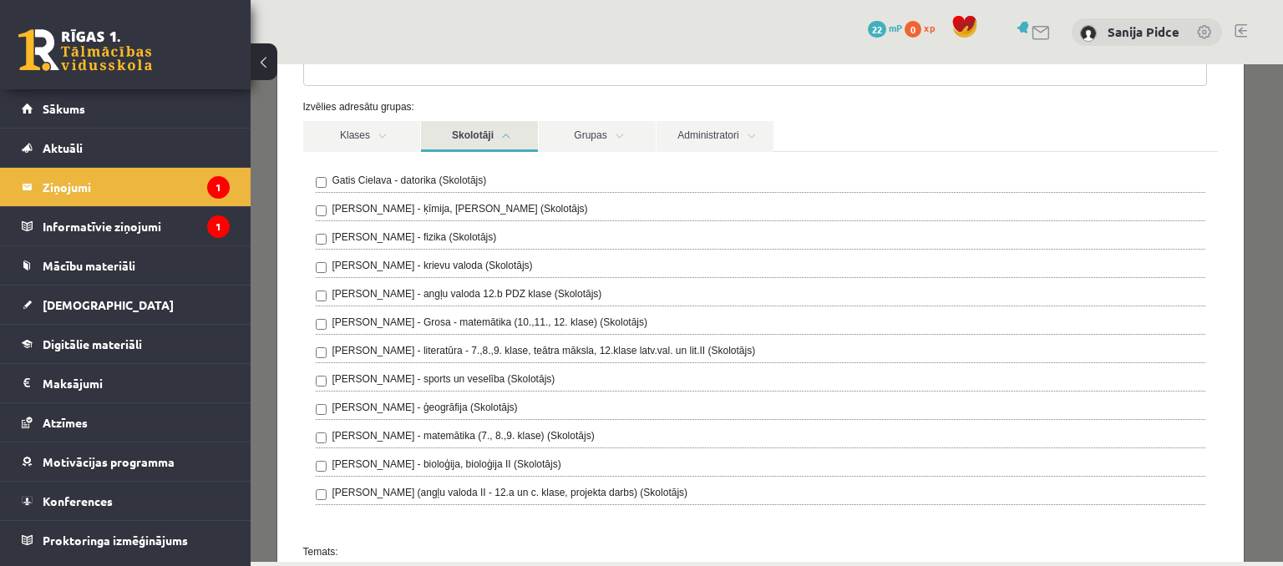
scroll to position [84, 0]
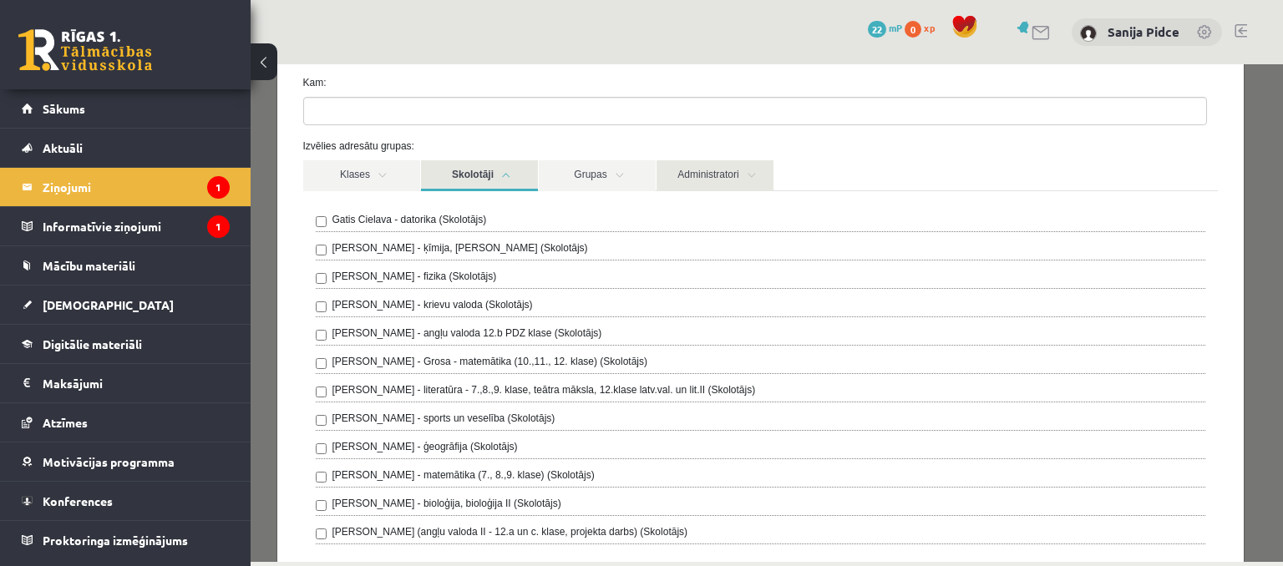
click at [700, 177] on link "Administratori" at bounding box center [715, 175] width 117 height 31
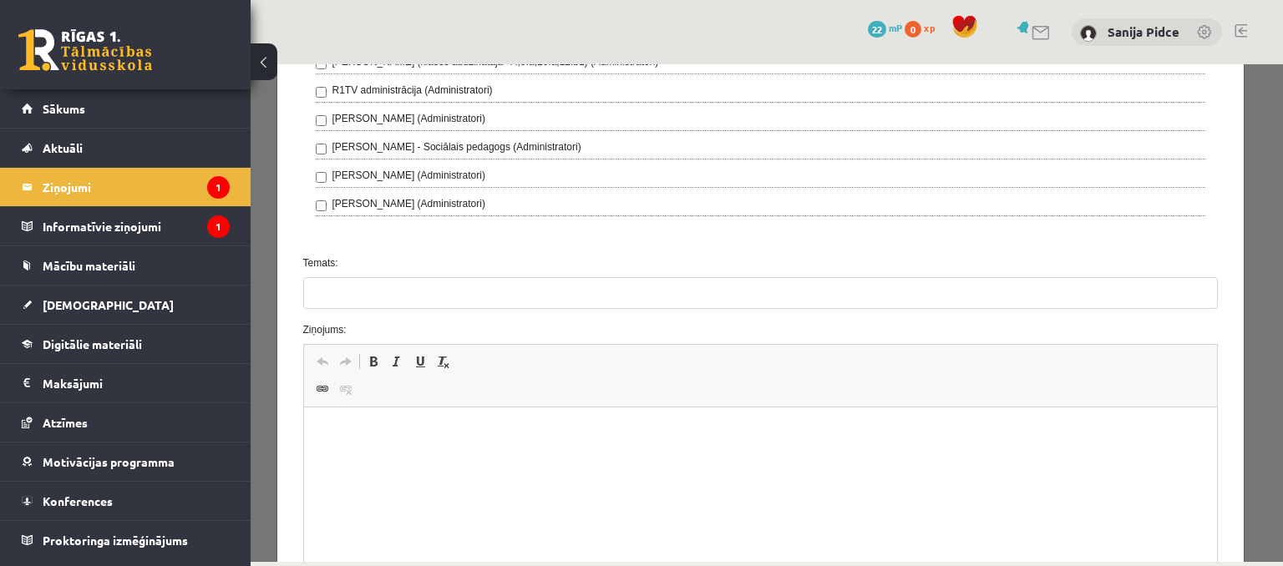
scroll to position [585, 0]
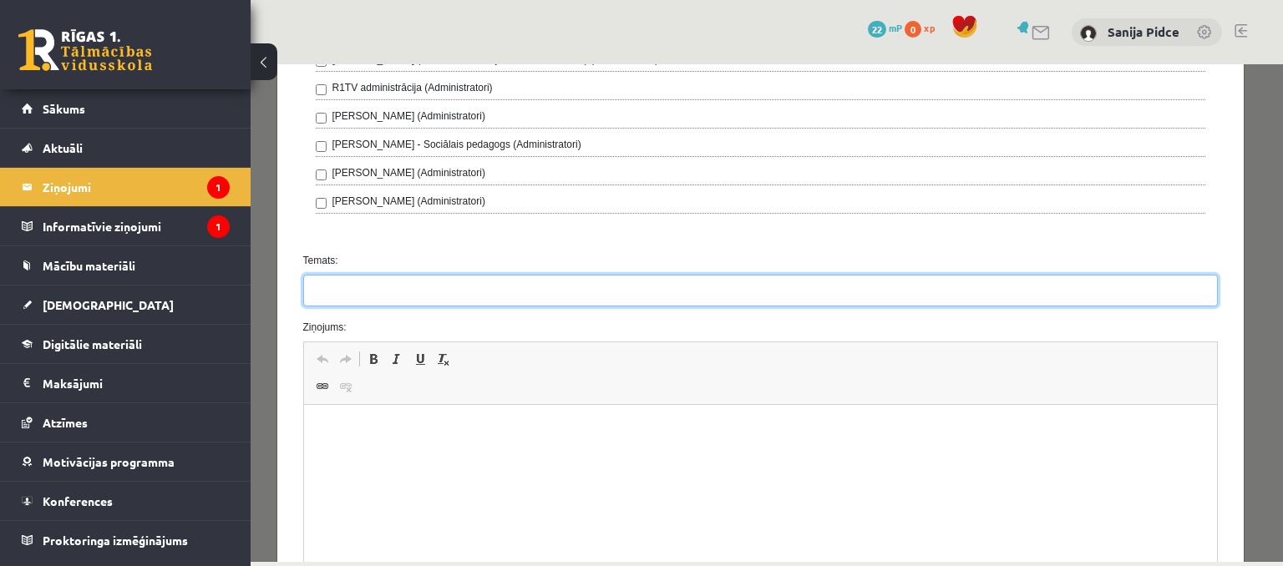
click at [342, 298] on input "Temats:" at bounding box center [761, 291] width 916 height 32
type input "*********"
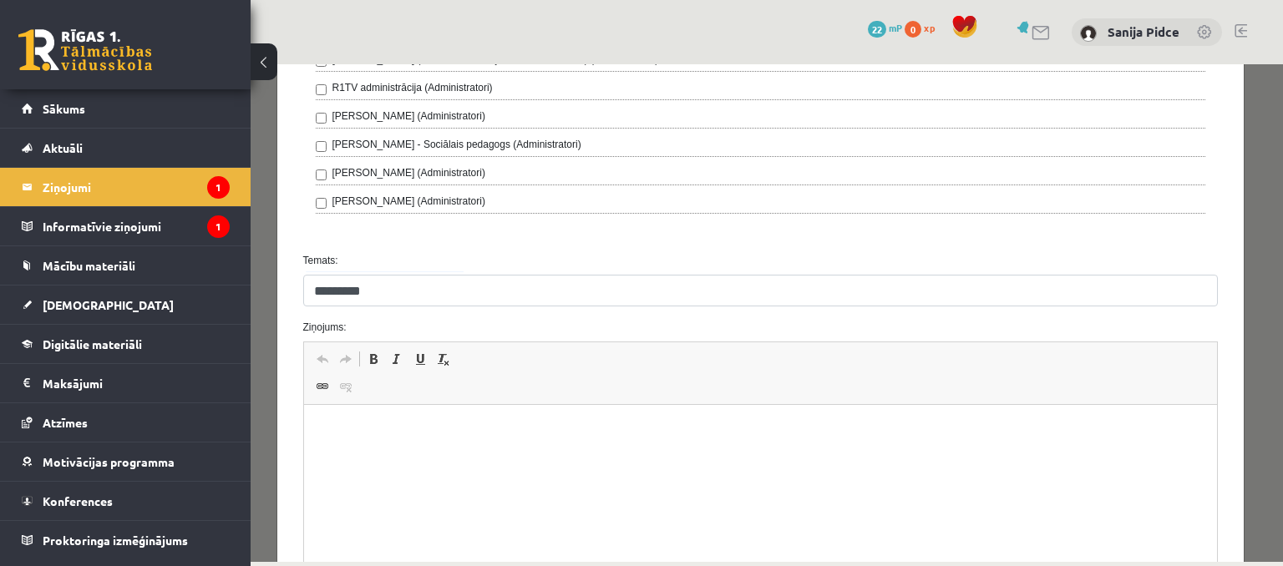
click at [378, 456] on html at bounding box center [760, 430] width 914 height 51
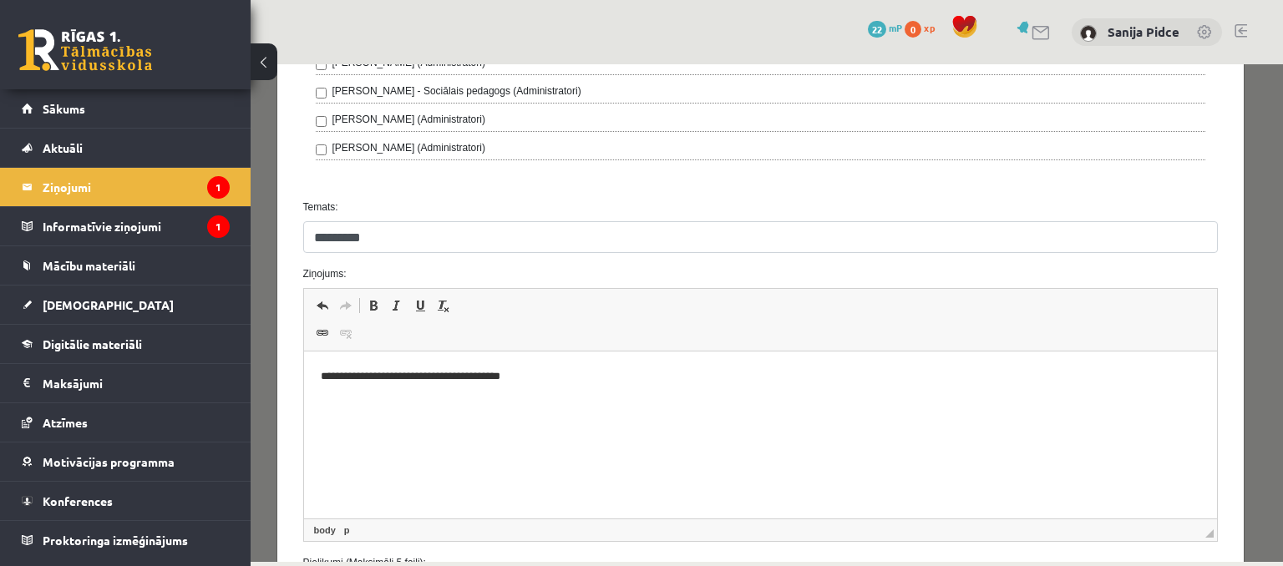
scroll to position [788, 0]
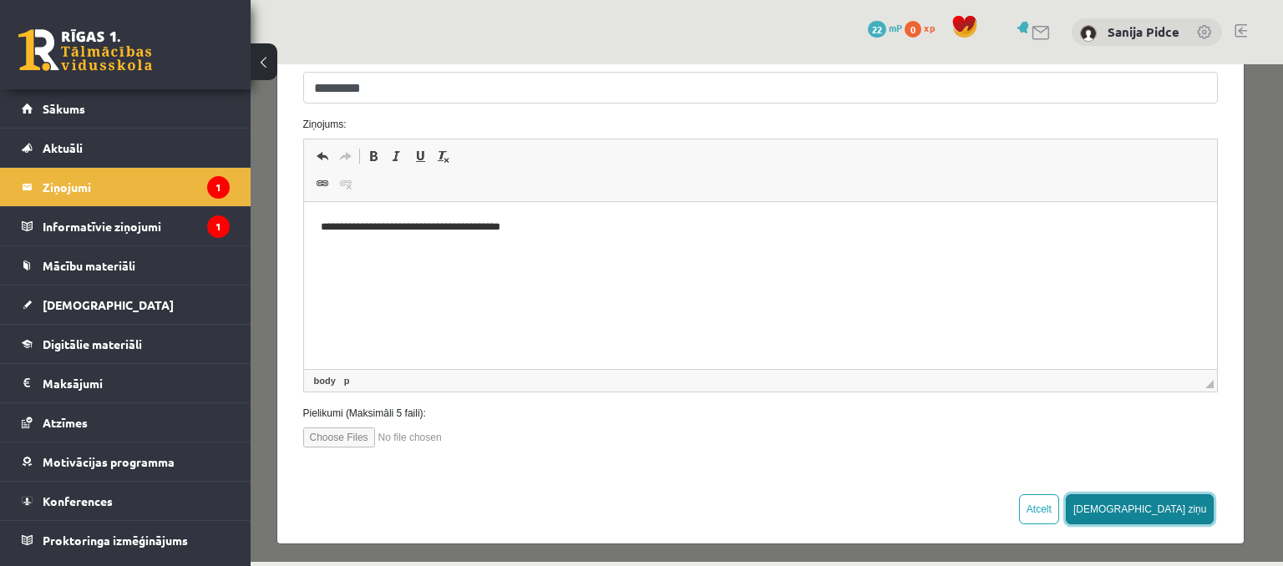
click at [1175, 509] on button "Sūtīt ziņu" at bounding box center [1140, 510] width 149 height 30
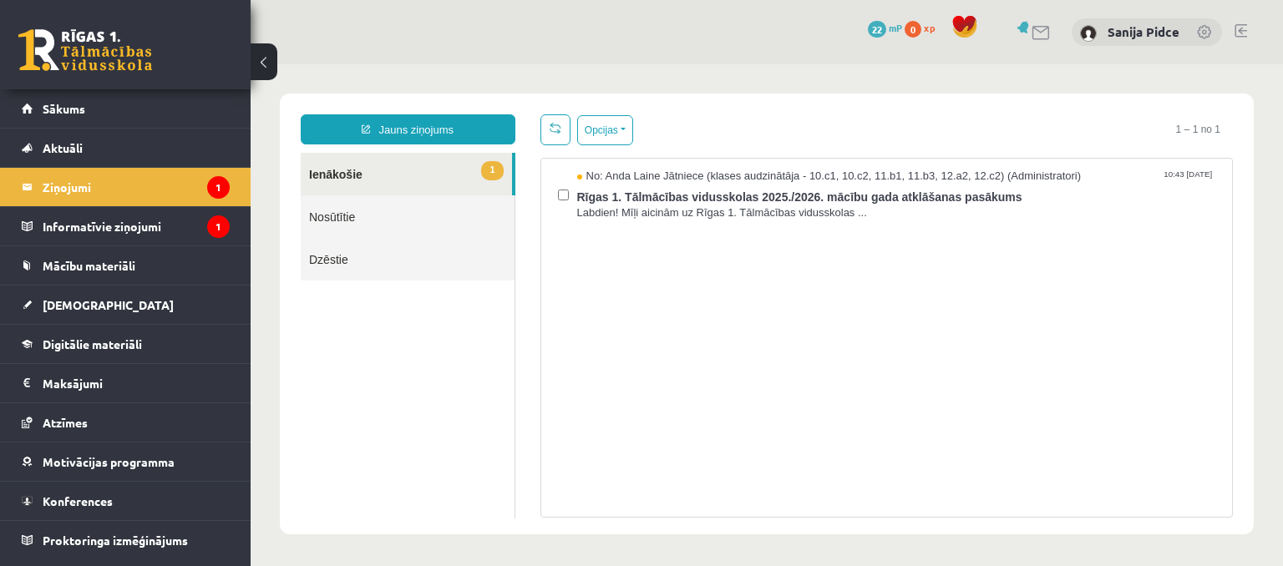
scroll to position [0, 0]
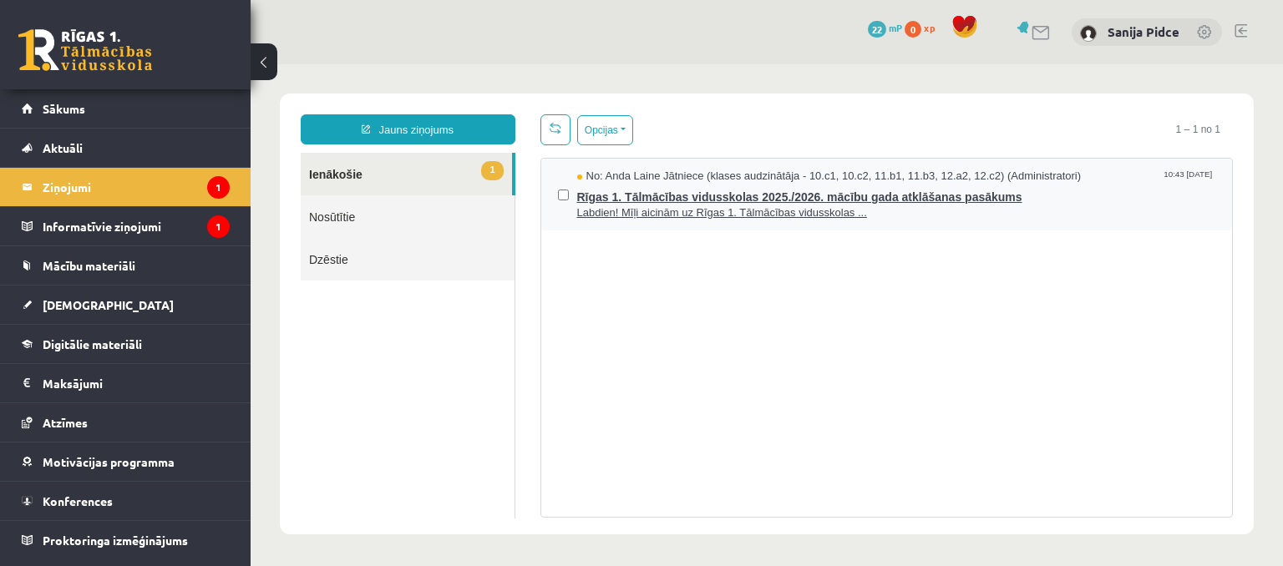
click at [642, 218] on span "Labdien! Mīļi aicinām uz Rīgas 1. Tālmācības vidusskolas ..." at bounding box center [896, 213] width 639 height 16
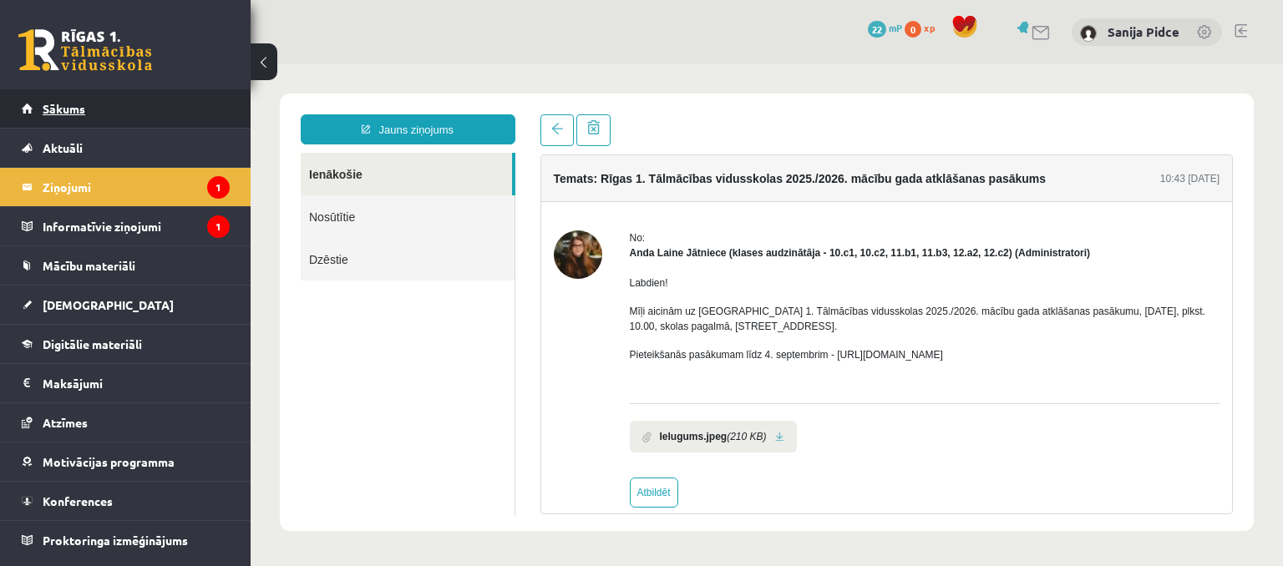
click at [84, 113] on span "Sākums" at bounding box center [64, 108] width 43 height 15
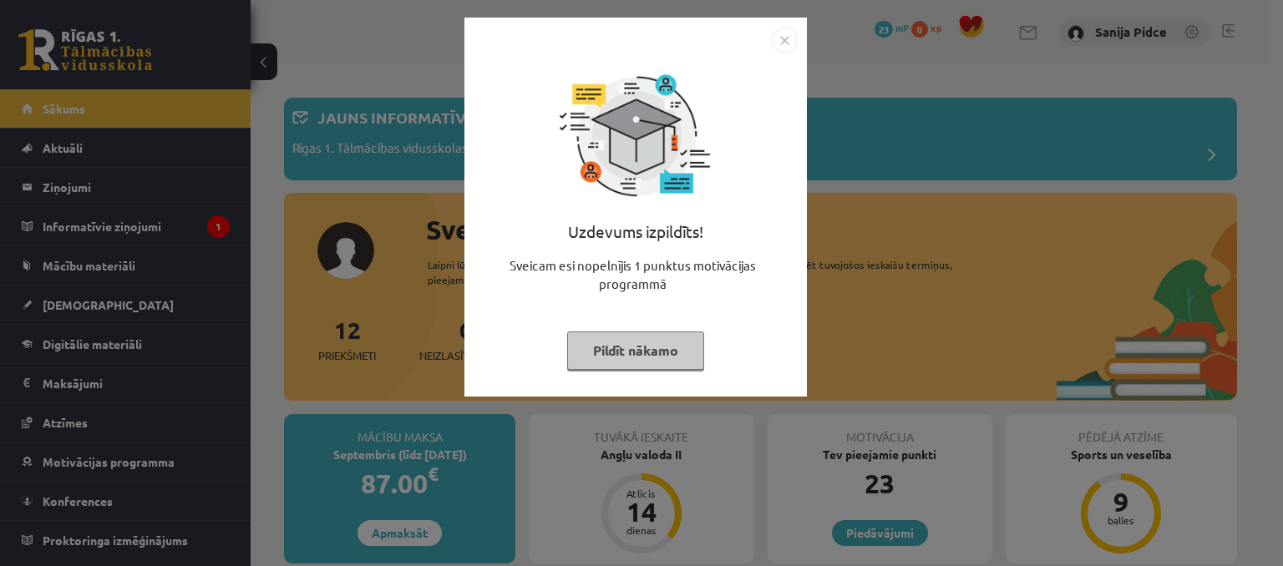
click at [785, 36] on img "Close" at bounding box center [784, 40] width 25 height 25
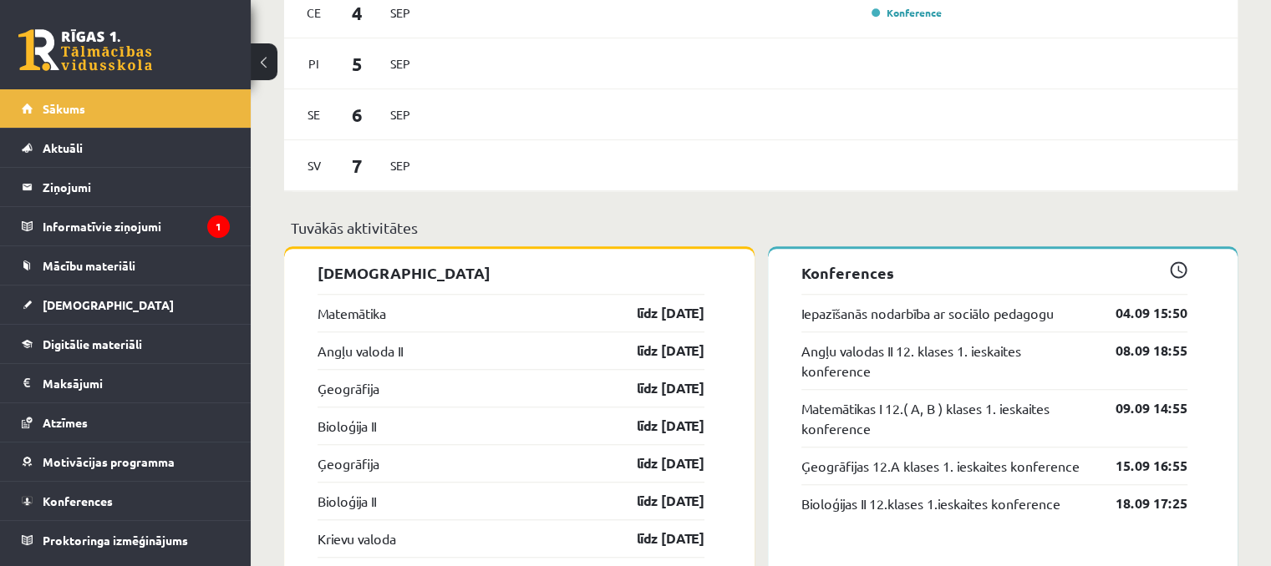
scroll to position [1504, 0]
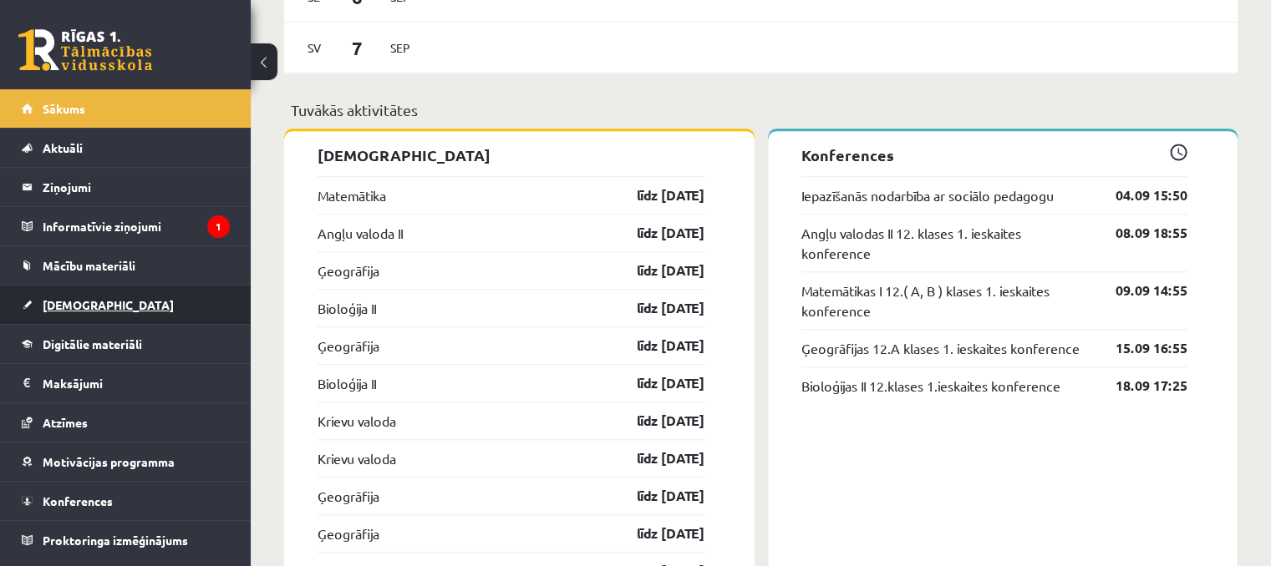
click at [113, 315] on link "[DEMOGRAPHIC_DATA]" at bounding box center [126, 305] width 208 height 38
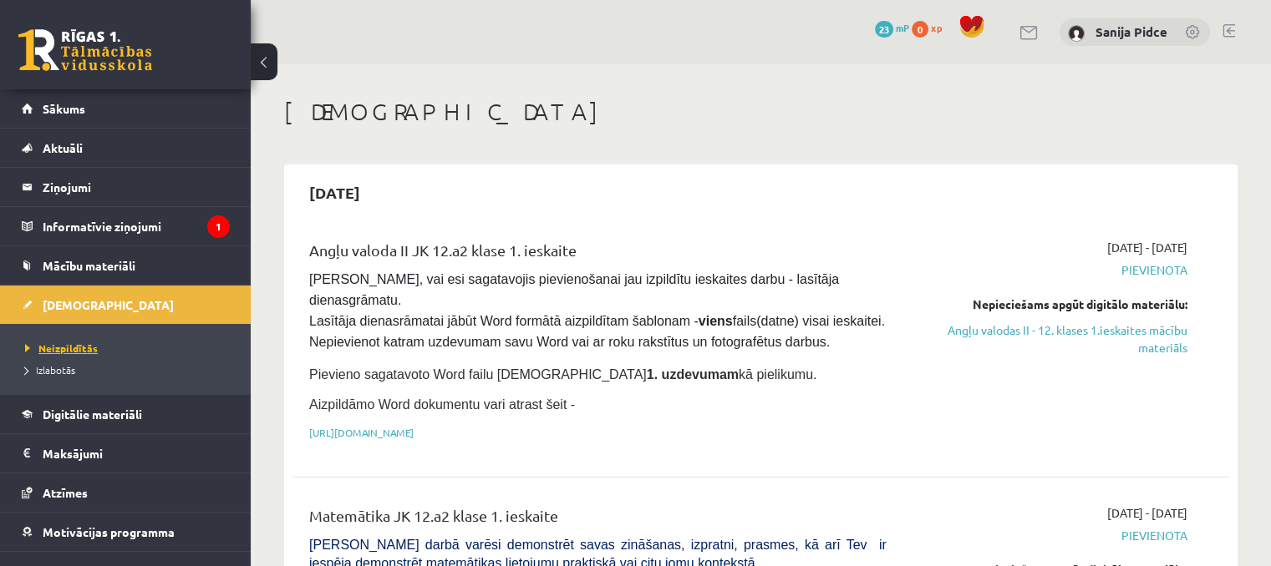
click at [83, 342] on span "Neizpildītās" at bounding box center [61, 348] width 73 height 13
click at [1107, 333] on link "Angļu valodas II - 12. klases 1.ieskaites mācību materiāls" at bounding box center [1049, 339] width 276 height 35
click at [84, 104] on span "Sākums" at bounding box center [64, 108] width 43 height 15
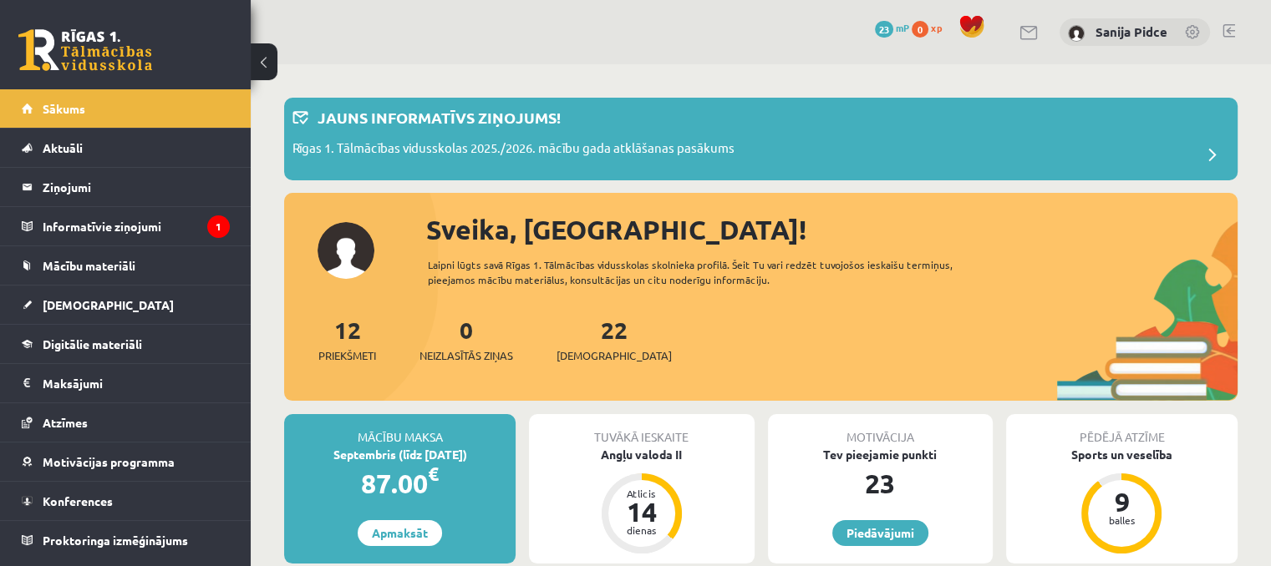
click at [1232, 34] on link at bounding box center [1228, 30] width 13 height 13
